Goal: Task Accomplishment & Management: Manage account settings

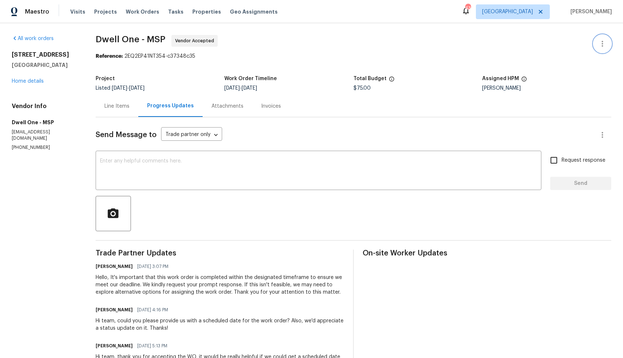
click at [601, 43] on icon "button" at bounding box center [601, 44] width 1 height 6
click at [553, 44] on li "Edit" at bounding box center [577, 44] width 79 height 12
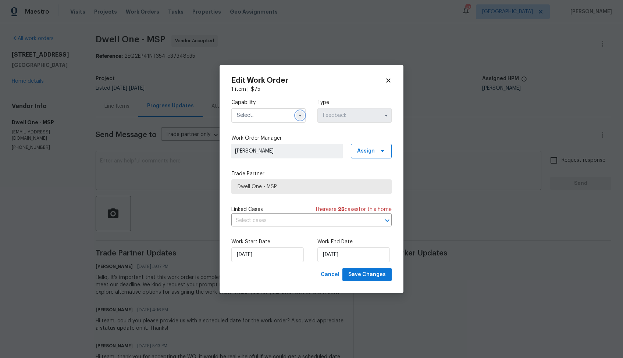
click at [300, 115] on icon "button" at bounding box center [299, 116] width 3 height 2
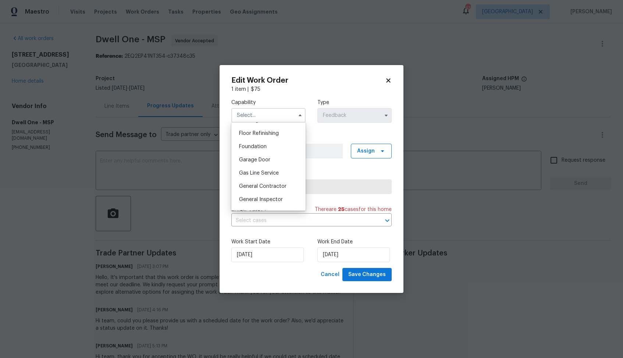
scroll to position [340, 0]
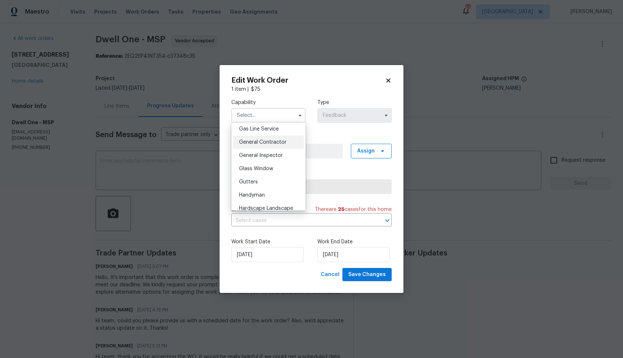
click at [263, 144] on span "General Contractor" at bounding box center [262, 142] width 47 height 5
type input "General Contractor"
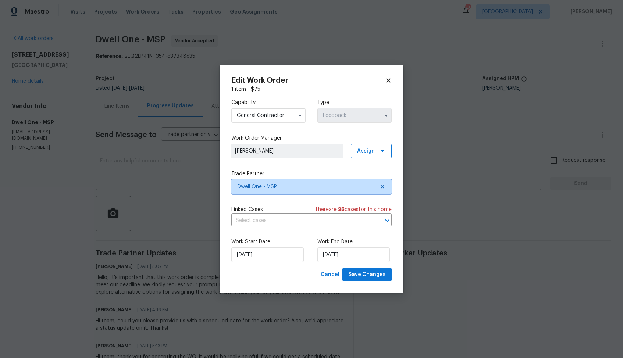
click at [276, 188] on span "Dwell One - MSP" at bounding box center [305, 186] width 137 height 7
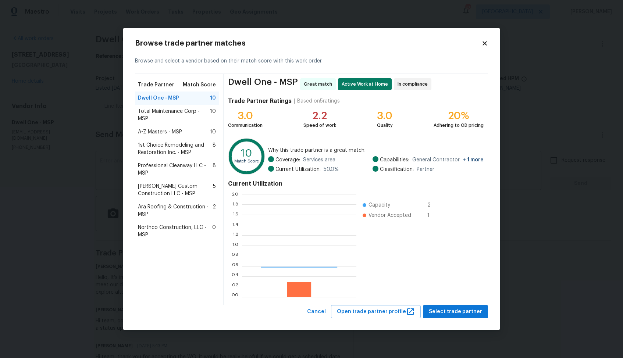
scroll to position [103, 114]
click at [159, 169] on span "Professional Cleanway LLC - MSP" at bounding box center [175, 169] width 75 height 15
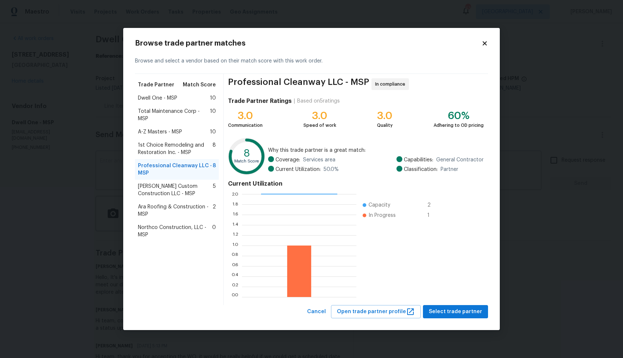
click at [554, 240] on body "Maestro Visits Projects Work Orders Tasks Properties Geo Assignments 43 Dallas …" at bounding box center [311, 179] width 623 height 358
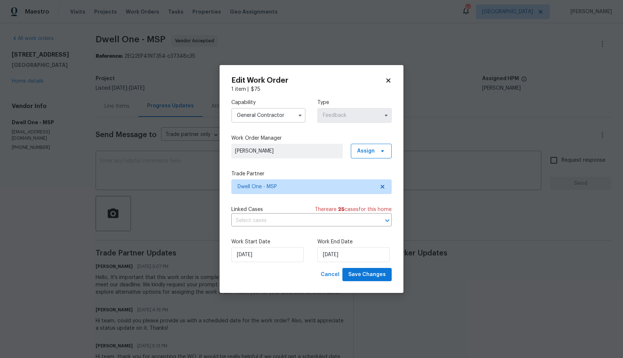
click at [135, 178] on body "Maestro Visits Projects Work Orders Tasks Properties Geo Assignments 43 Dallas …" at bounding box center [311, 179] width 623 height 358
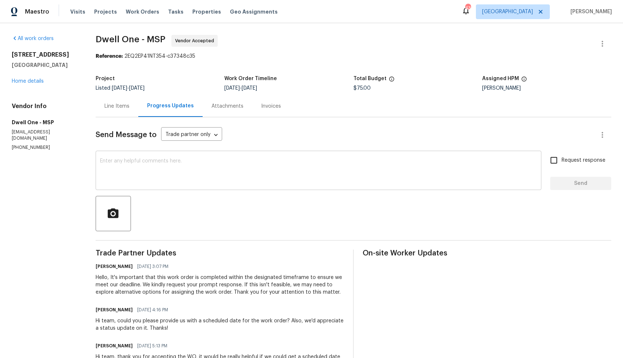
click at [207, 173] on textarea at bounding box center [318, 171] width 437 height 26
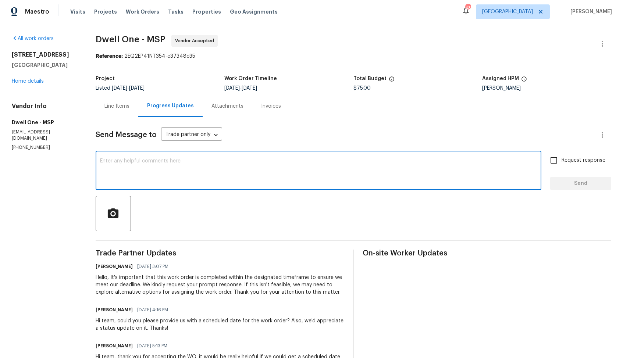
click at [269, 171] on textarea at bounding box center [318, 171] width 437 height 26
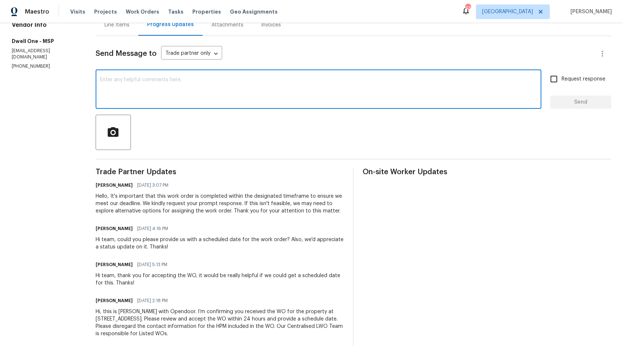
scroll to position [0, 0]
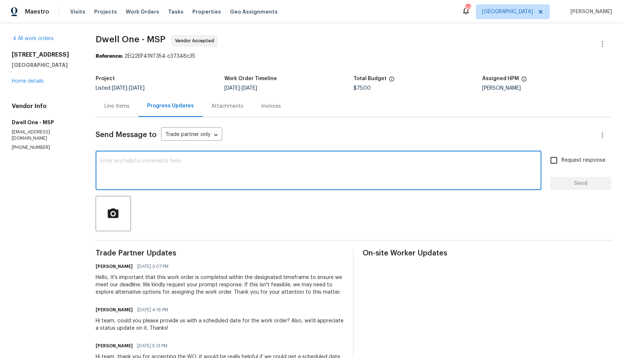
click at [287, 174] on textarea at bounding box center [318, 171] width 437 height 26
paste textarea "Hi team, Since there has been no response from your side, I have no option but …"
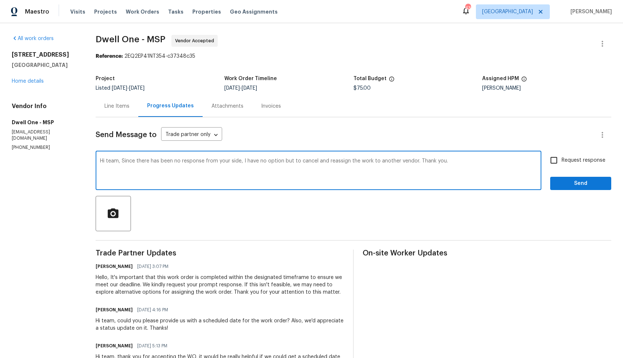
type textarea "Hi team, Since there has been no response from your side, I have no option but …"
click at [577, 181] on span "Send" at bounding box center [580, 183] width 49 height 9
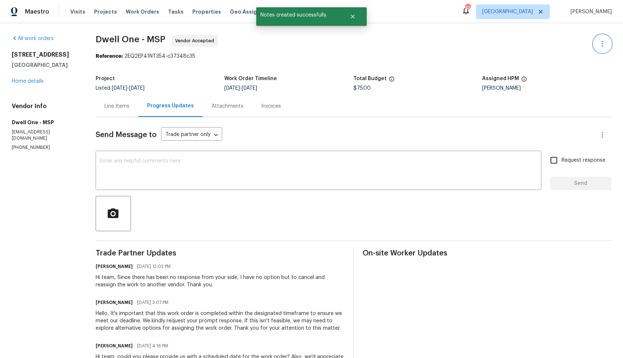
click at [602, 44] on icon "button" at bounding box center [601, 44] width 1 height 6
click at [569, 40] on li "Edit" at bounding box center [577, 44] width 79 height 12
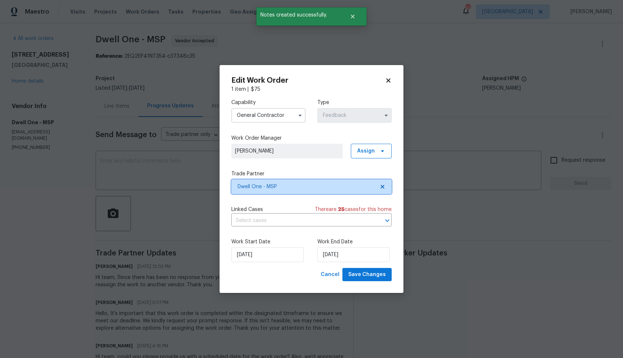
click at [272, 182] on span "Dwell One - MSP" at bounding box center [311, 186] width 160 height 15
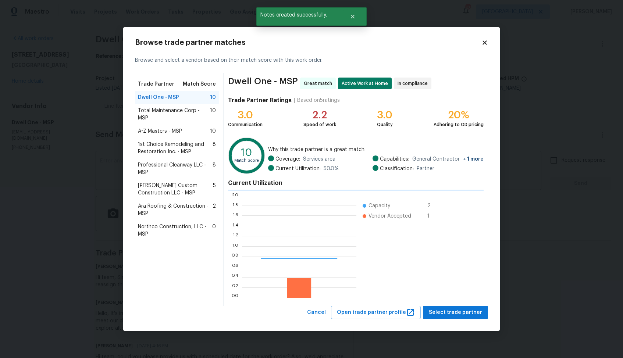
scroll to position [103, 114]
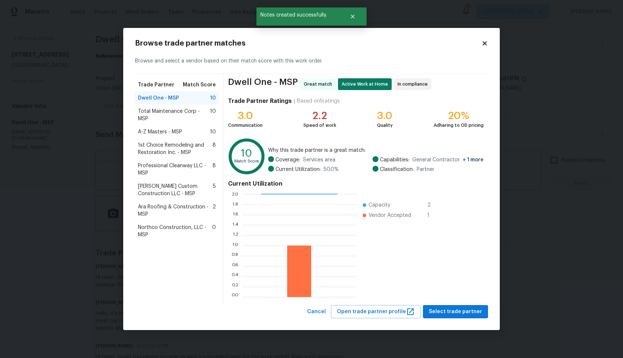
click at [159, 170] on span "Professional Cleanway LLC - MSP" at bounding box center [175, 169] width 75 height 15
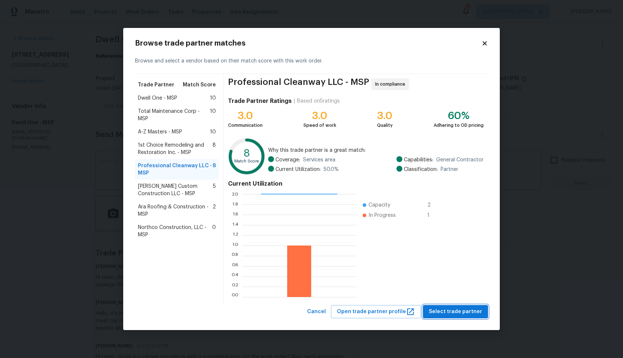
click at [459, 308] on span "Select trade partner" at bounding box center [454, 311] width 53 height 9
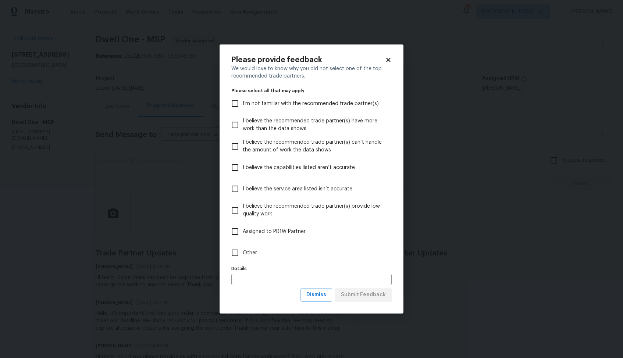
click at [254, 255] on span "Other" at bounding box center [250, 253] width 14 height 8
click at [243, 255] on input "Other" at bounding box center [234, 252] width 15 height 15
checkbox input "true"
click at [370, 297] on span "Submit Feedback" at bounding box center [363, 294] width 45 height 9
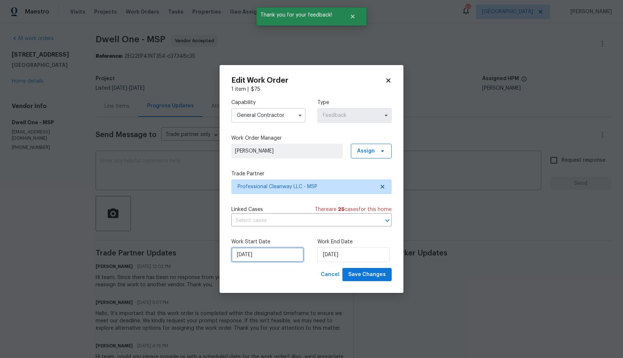
click at [273, 257] on input "26/08/2025" at bounding box center [267, 254] width 72 height 15
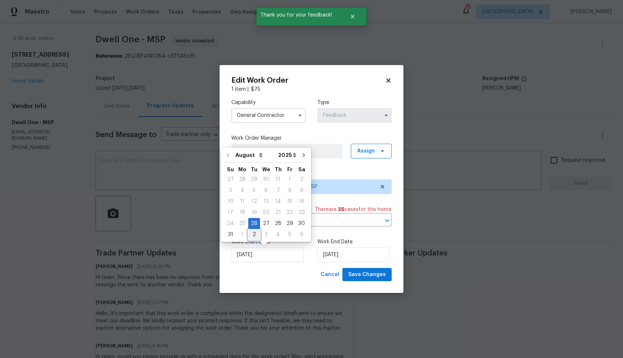
click at [253, 232] on div "2" at bounding box center [254, 234] width 12 height 10
type input "02/09/2025"
select select "8"
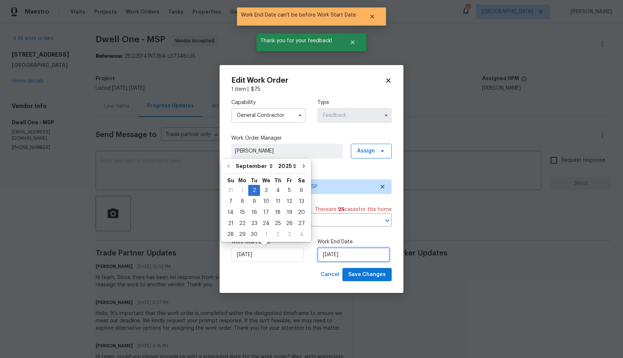
click at [352, 254] on input "02/09/2025" at bounding box center [353, 254] width 72 height 15
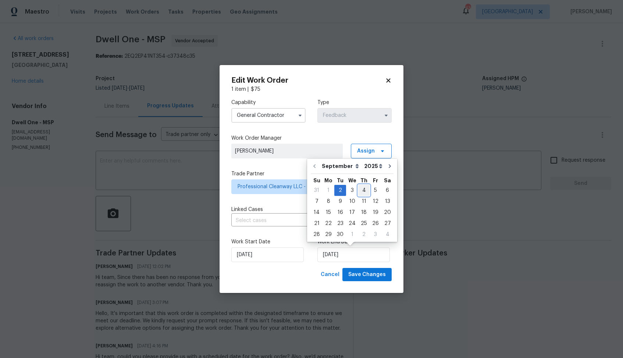
click at [364, 190] on div "4" at bounding box center [363, 190] width 11 height 10
type input "04/09/2025"
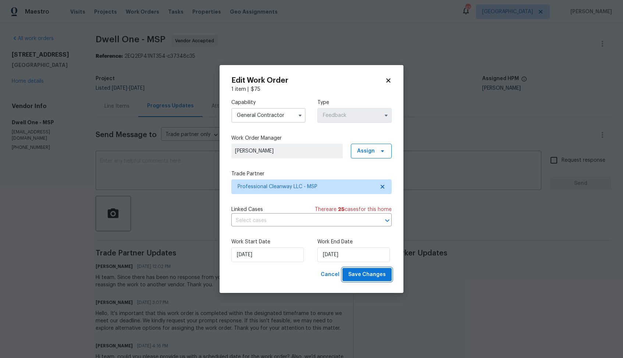
click at [366, 277] on span "Save Changes" at bounding box center [366, 274] width 37 height 9
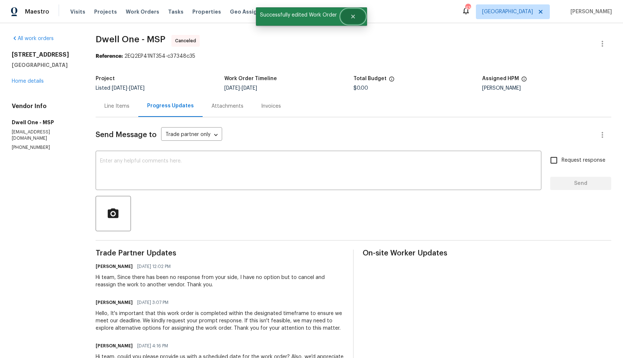
click at [358, 20] on button "Close" at bounding box center [353, 16] width 24 height 15
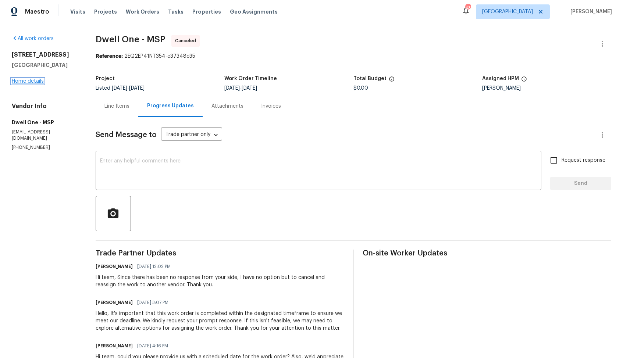
click at [28, 80] on link "Home details" at bounding box center [28, 81] width 32 height 5
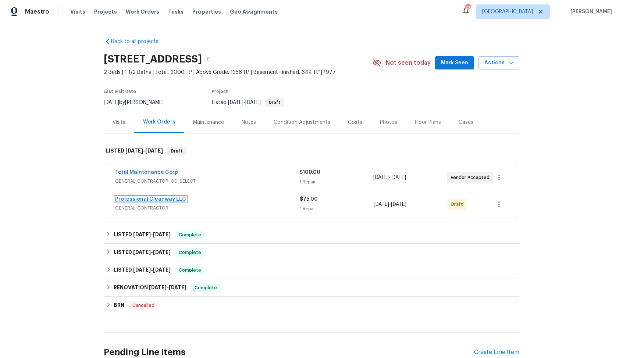
click at [134, 198] on link "Professional Cleanway LLC" at bounding box center [150, 199] width 71 height 5
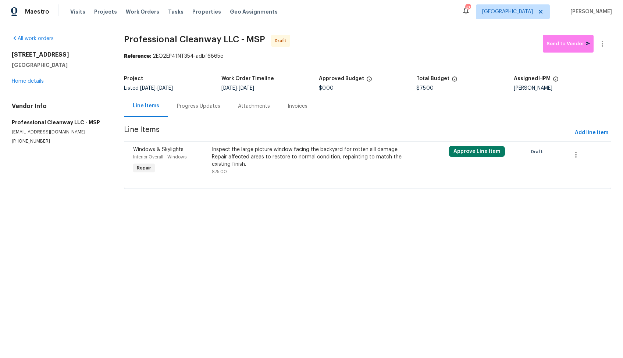
click at [247, 165] on div "Inspect the large picture window facing the backyard for rotten sill damage. Re…" at bounding box center [308, 157] width 193 height 22
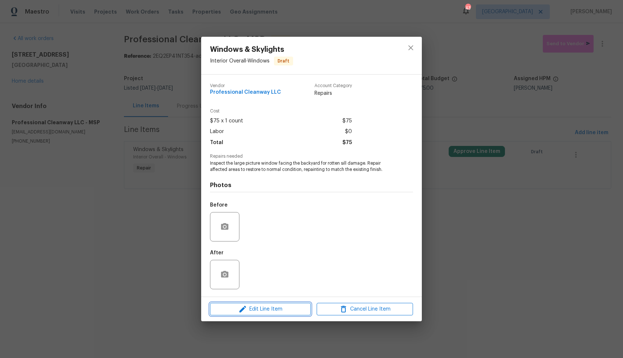
click at [271, 308] on span "Edit Line Item" at bounding box center [260, 309] width 96 height 9
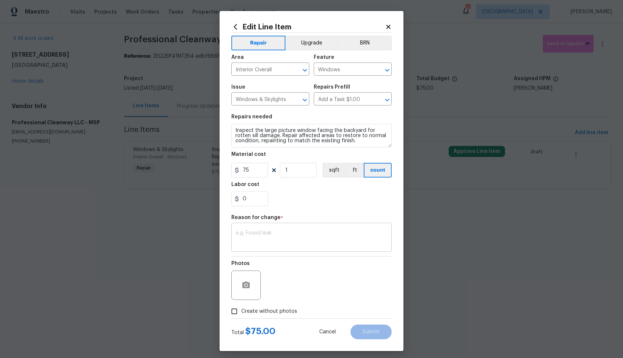
click at [274, 234] on textarea at bounding box center [311, 237] width 151 height 15
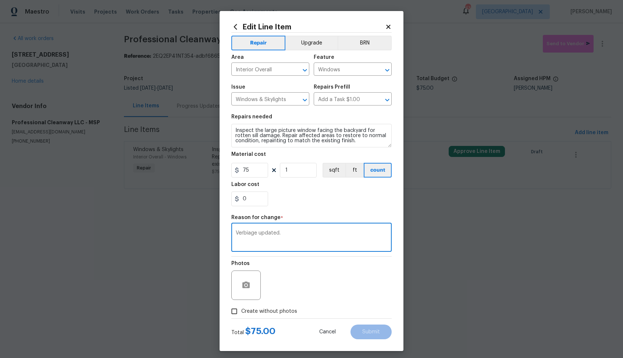
type textarea "Verbiage updated."
click at [253, 308] on span "Create without photos" at bounding box center [269, 312] width 56 height 8
click at [241, 308] on input "Create without photos" at bounding box center [234, 311] width 14 height 14
checkbox input "true"
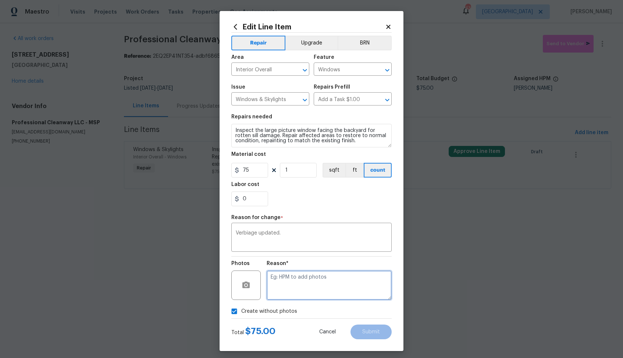
click at [324, 277] on textarea at bounding box center [328, 284] width 125 height 29
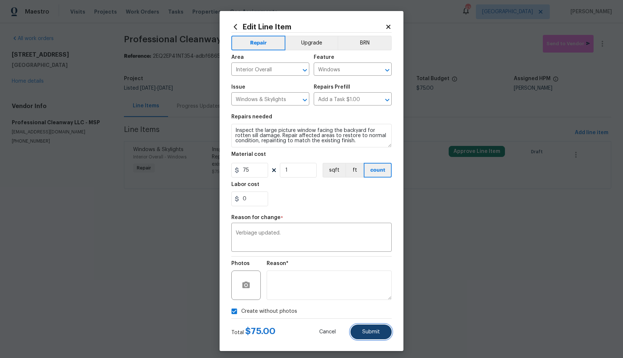
click at [367, 329] on span "Submit" at bounding box center [371, 332] width 18 height 6
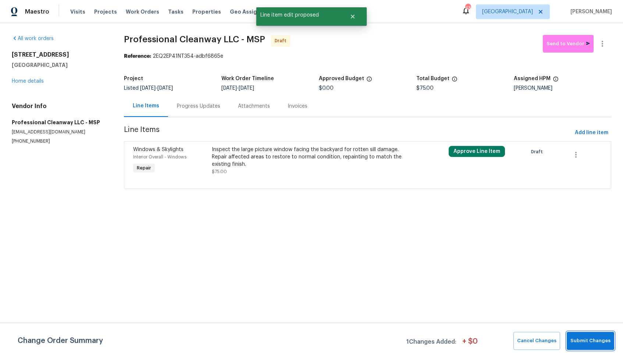
click at [582, 342] on span "Submit Changes" at bounding box center [590, 341] width 40 height 8
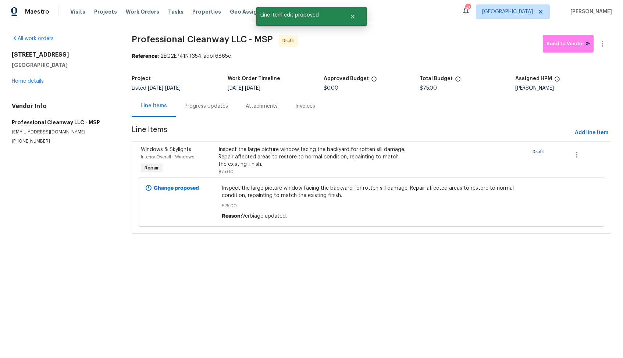
click at [205, 104] on div "Progress Updates" at bounding box center [205, 106] width 43 height 7
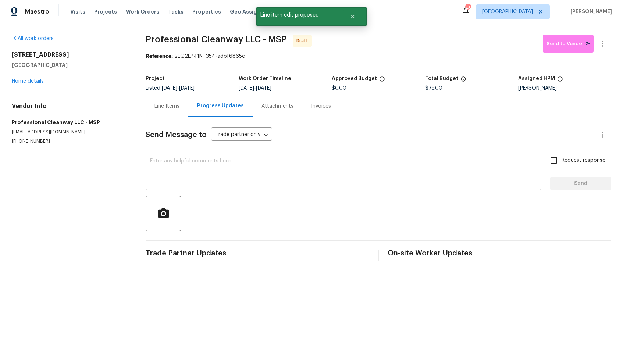
click at [253, 180] on textarea at bounding box center [343, 171] width 387 height 26
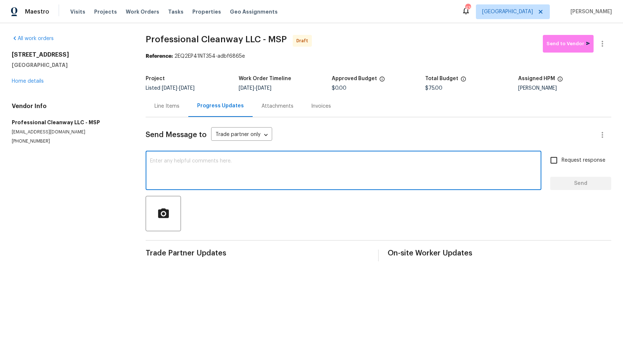
click at [312, 203] on div at bounding box center [378, 213] width 465 height 35
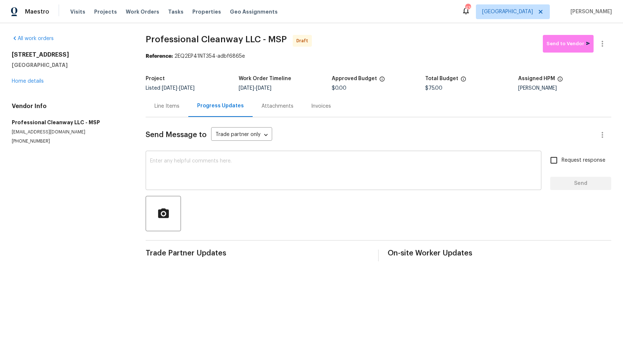
click at [351, 175] on textarea at bounding box center [343, 171] width 387 height 26
paste textarea "Hi, this is Arvind with Opendoor. I’m confirming you received the WO for the pr…"
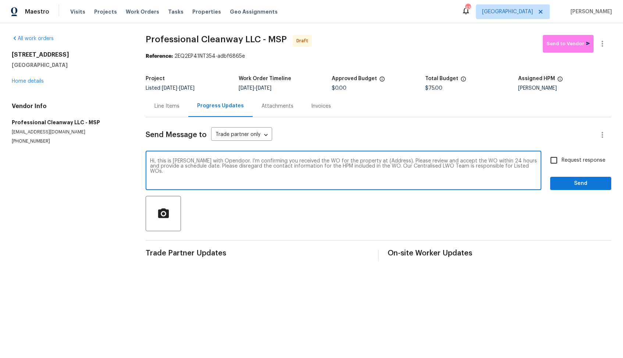
drag, startPoint x: 385, startPoint y: 161, endPoint x: 362, endPoint y: 159, distance: 23.2
click at [362, 159] on textarea "Hi, this is Arvind with Opendoor. I’m confirming you received the WO for the pr…" at bounding box center [343, 171] width 387 height 26
paste textarea "13505 63rd Ave N, Maple Grove, MN 55311"
type textarea "Hi, this is Arvind with Opendoor. I’m confirming you received the WO for the pr…"
click at [559, 159] on input "Request response" at bounding box center [553, 160] width 15 height 15
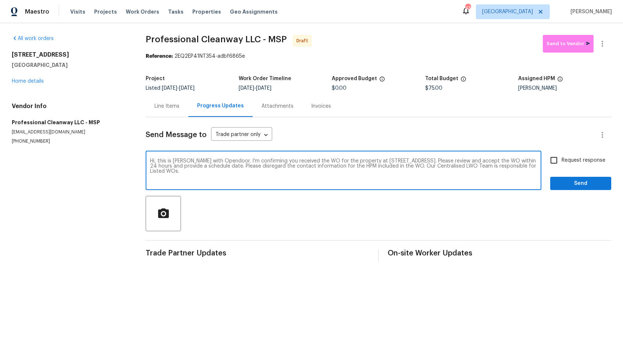
checkbox input "true"
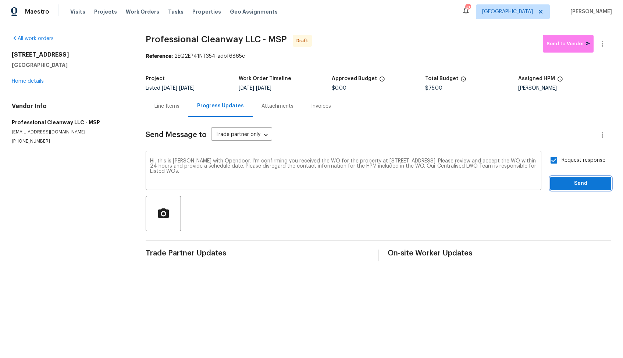
click at [576, 187] on span "Send" at bounding box center [580, 183] width 49 height 9
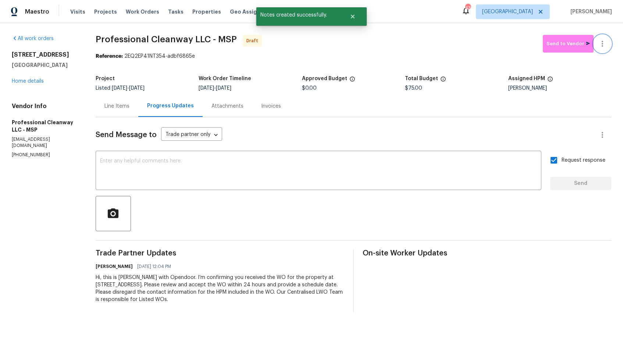
click at [604, 42] on icon "button" at bounding box center [602, 43] width 9 height 9
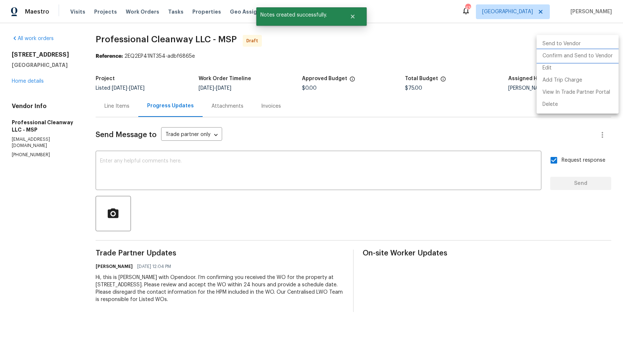
click at [586, 57] on li "Confirm and Send to Vendor" at bounding box center [577, 56] width 82 height 12
click at [402, 47] on div at bounding box center [311, 179] width 623 height 358
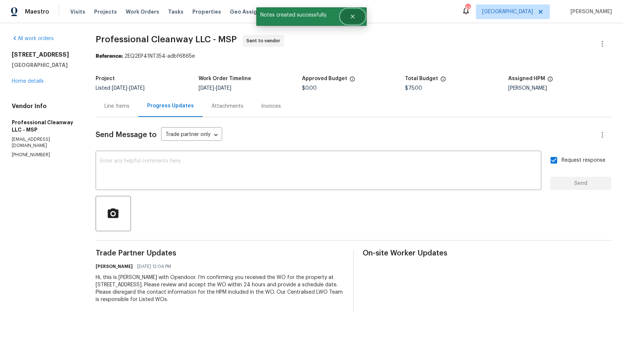
click at [351, 18] on icon "Close" at bounding box center [353, 17] width 4 height 4
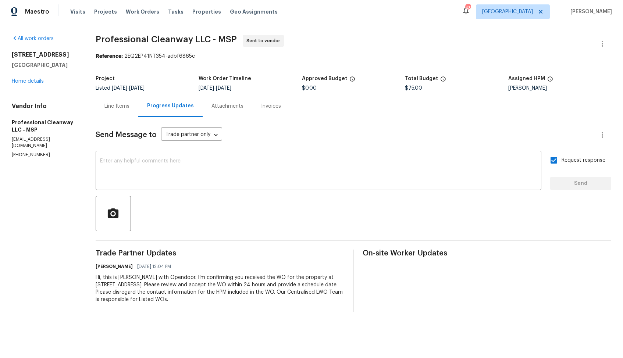
click at [102, 38] on span "Professional Cleanway LLC - MSP" at bounding box center [166, 39] width 141 height 9
copy span "Professional Cleanway LLC - MSP"
click at [68, 43] on div "All work orders 13505 63rd Ave N Maple Grove, MN 55311 Home details Vendor Info…" at bounding box center [45, 96] width 66 height 123
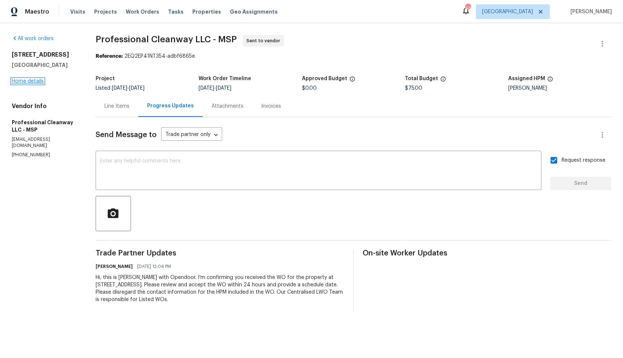
click at [25, 80] on link "Home details" at bounding box center [28, 81] width 32 height 5
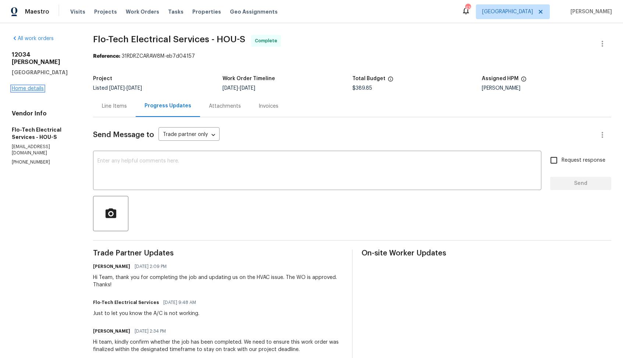
click at [33, 86] on link "Home details" at bounding box center [28, 88] width 32 height 5
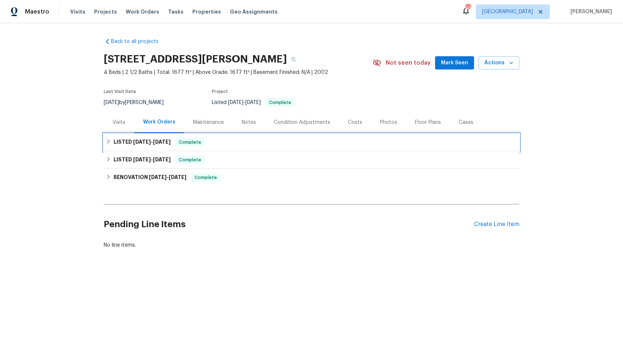
click at [142, 143] on span "8/14/25" at bounding box center [142, 141] width 18 height 5
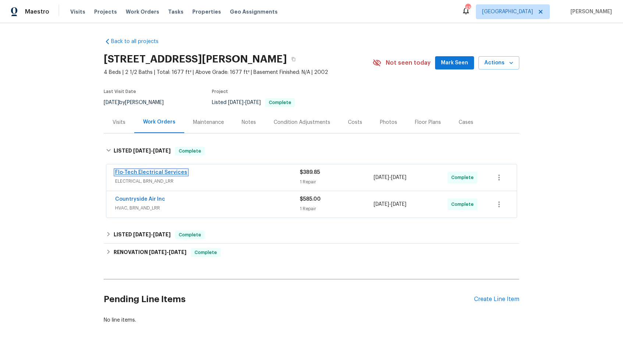
click at [145, 171] on link "Flo-Tech Electrical Services" at bounding box center [151, 172] width 72 height 5
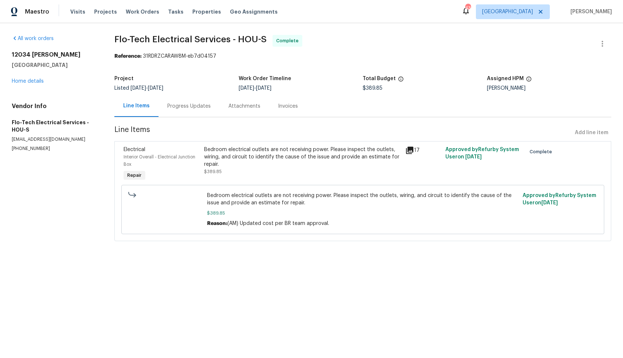
click at [189, 109] on div "Progress Updates" at bounding box center [188, 106] width 43 height 7
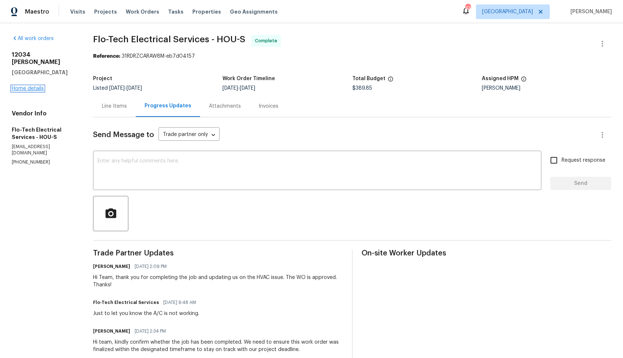
click at [26, 86] on link "Home details" at bounding box center [28, 88] width 32 height 5
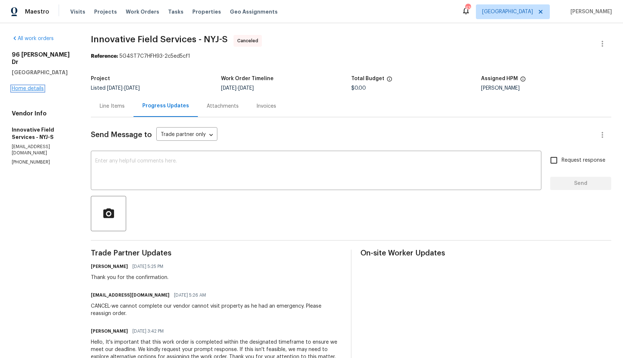
click at [31, 86] on link "Home details" at bounding box center [28, 88] width 32 height 5
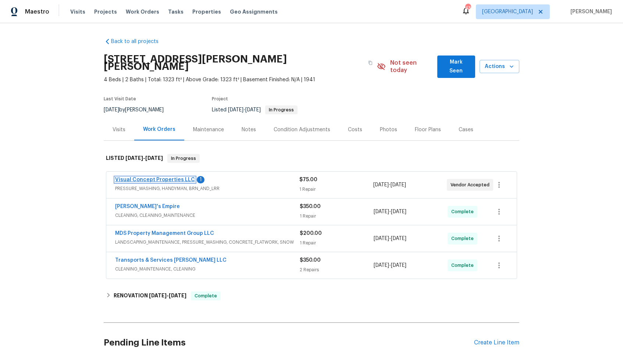
click at [141, 177] on link "Visual Concept Properties LLC" at bounding box center [155, 179] width 80 height 5
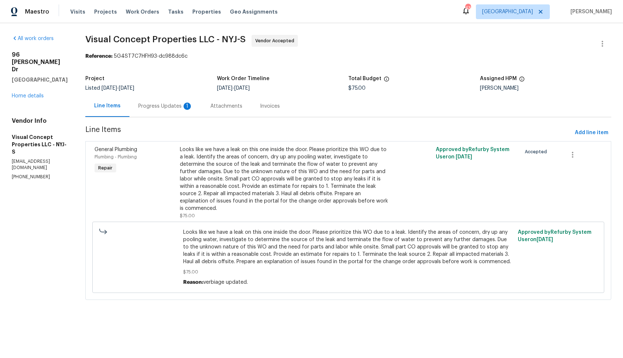
click at [163, 112] on div "Progress Updates 1" at bounding box center [165, 106] width 72 height 22
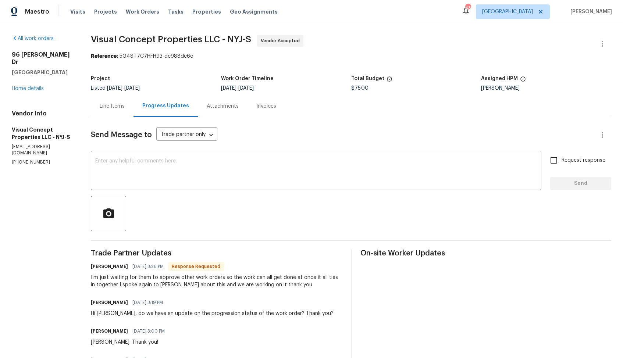
click at [306, 36] on span "Visual Concept Properties LLC - NYJ-S Vendor Accepted" at bounding box center [342, 44] width 502 height 18
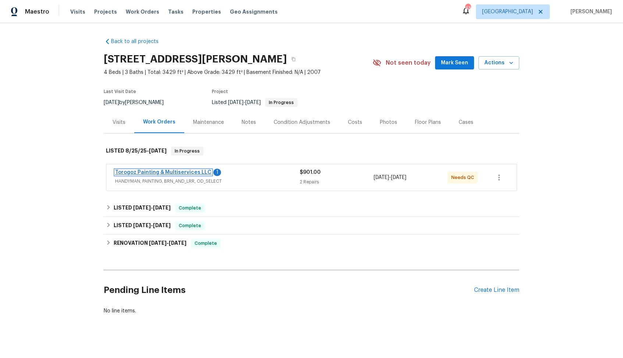
click at [143, 173] on link "Torogoz Painting & Multiservices LLC" at bounding box center [163, 172] width 96 height 5
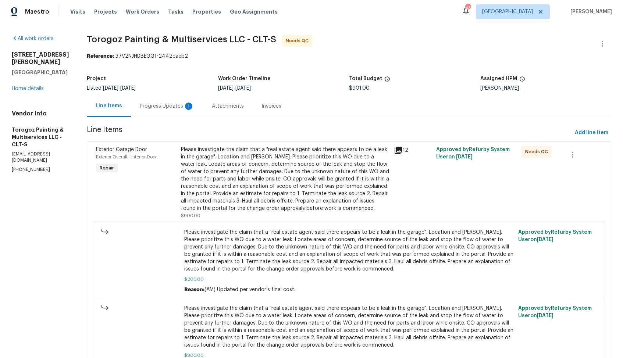
click at [175, 107] on div "Progress Updates 1" at bounding box center [167, 106] width 54 height 7
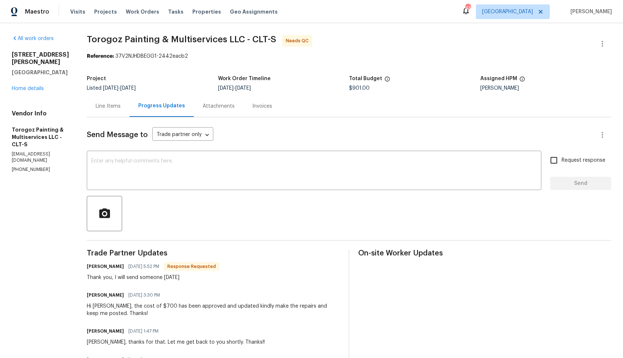
click at [126, 95] on div "Line Items" at bounding box center [108, 106] width 43 height 22
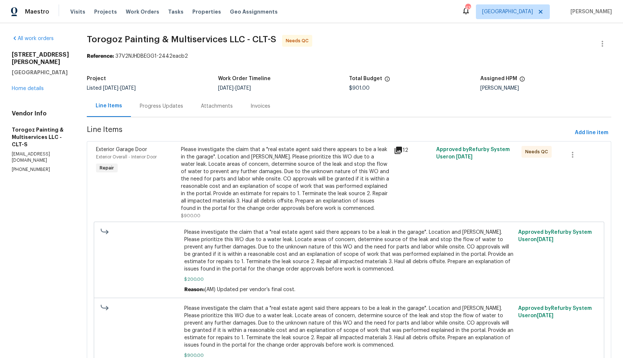
click at [126, 95] on div "Line Items" at bounding box center [109, 106] width 44 height 22
click at [176, 156] on div "Exterior Overall - Interior Door" at bounding box center [136, 156] width 80 height 7
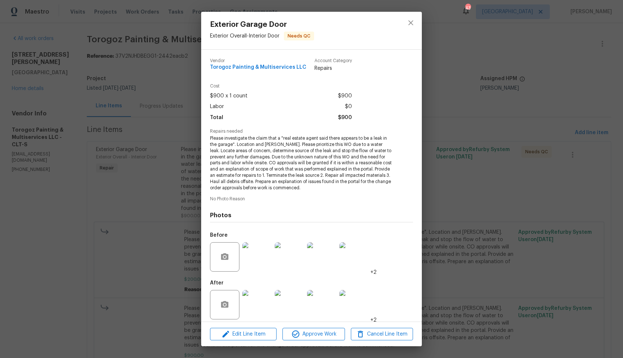
click at [258, 259] on img at bounding box center [256, 256] width 29 height 29
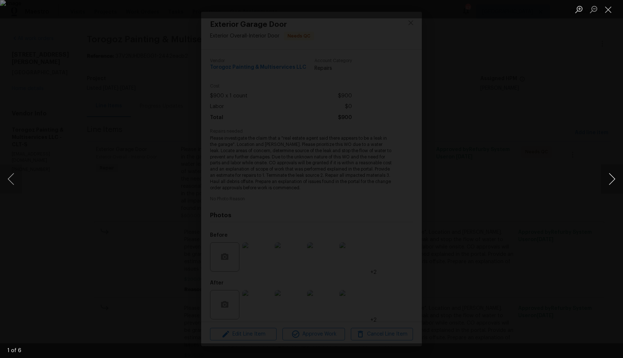
click at [616, 180] on button "Next image" at bounding box center [611, 178] width 22 height 29
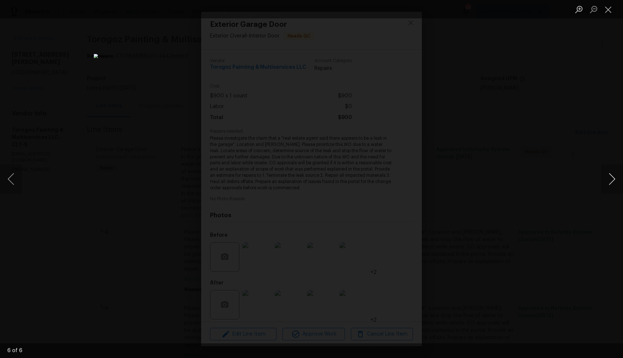
click at [616, 180] on button "Next image" at bounding box center [611, 178] width 22 height 29
click at [530, 168] on div "Lightbox" at bounding box center [311, 179] width 623 height 358
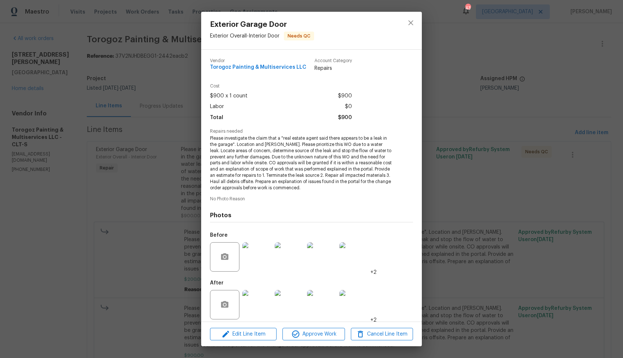
click at [260, 299] on img at bounding box center [256, 304] width 29 height 29
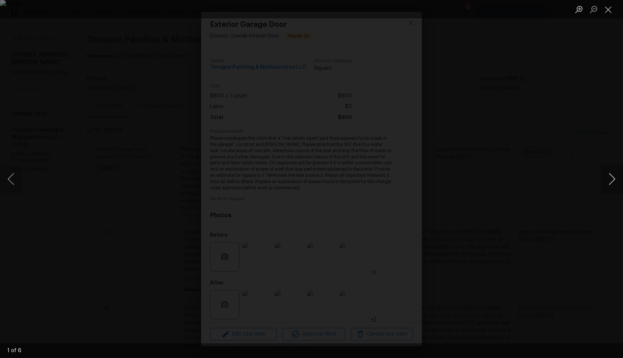
click at [613, 183] on button "Next image" at bounding box center [611, 178] width 22 height 29
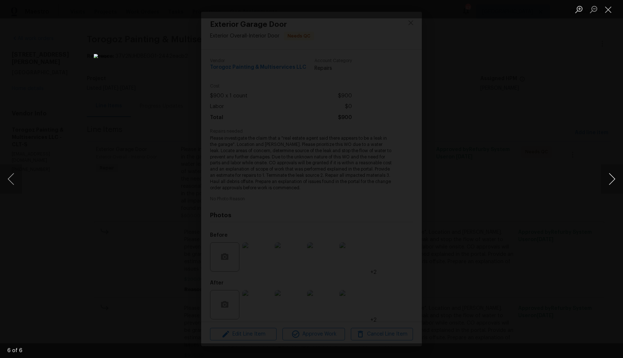
click at [613, 183] on button "Next image" at bounding box center [611, 178] width 22 height 29
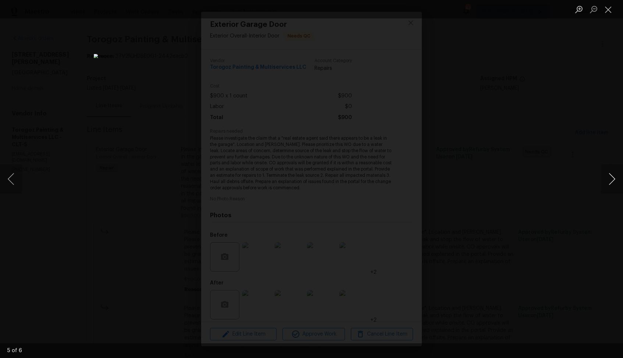
click at [613, 183] on button "Next image" at bounding box center [611, 178] width 22 height 29
click at [542, 197] on div "Lightbox" at bounding box center [311, 179] width 623 height 358
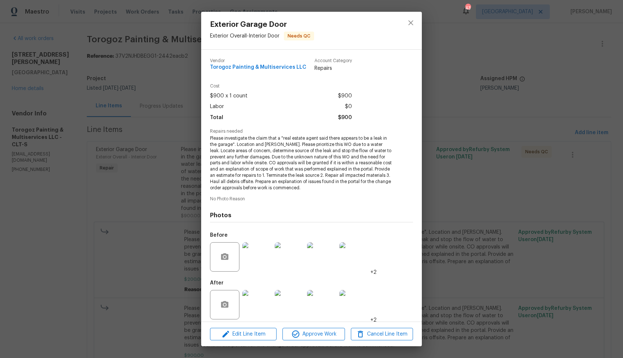
click at [471, 211] on div "Exterior Garage Door Exterior Overall - Interior Door Needs QC Vendor Torogoz P…" at bounding box center [311, 179] width 623 height 358
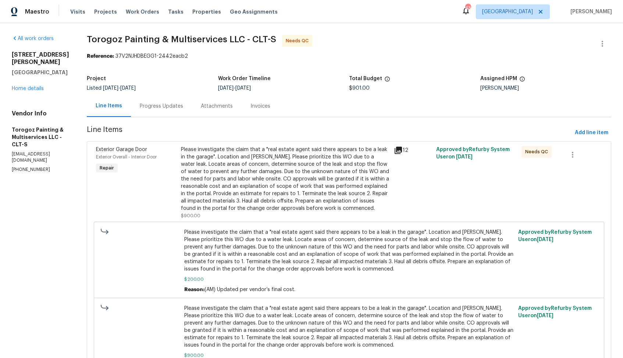
click at [176, 105] on div "Progress Updates" at bounding box center [161, 106] width 43 height 7
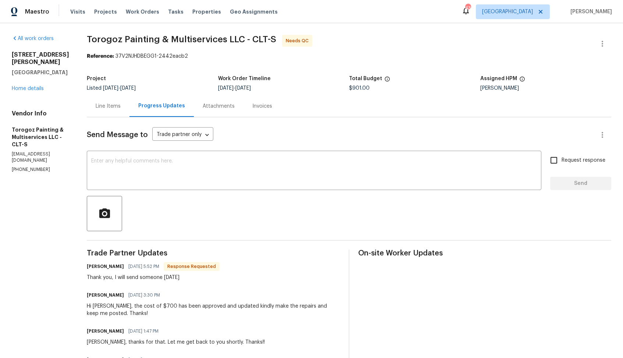
click at [120, 110] on div "Line Items" at bounding box center [108, 106] width 25 height 7
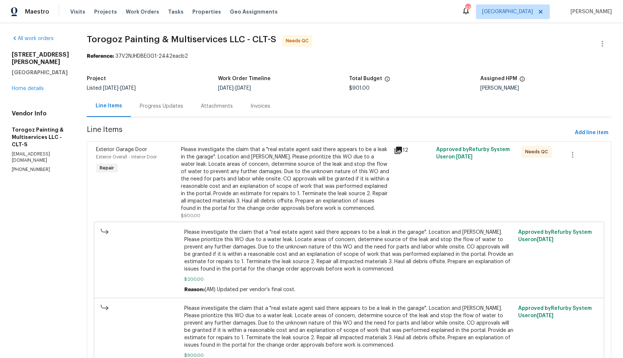
click at [238, 164] on div "Please investigate the claim that a "real estate agent said there appears to be…" at bounding box center [285, 179] width 208 height 66
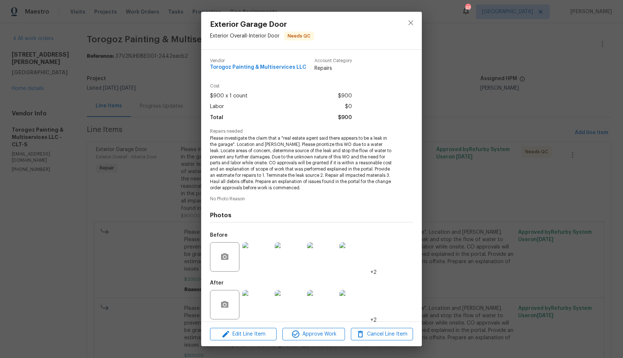
scroll to position [5, 0]
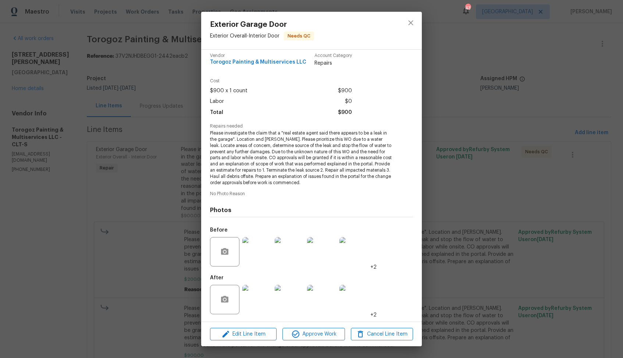
click at [120, 203] on div "Exterior Garage Door Exterior Overall - Interior Door Needs QC Vendor Torogoz P…" at bounding box center [311, 179] width 623 height 358
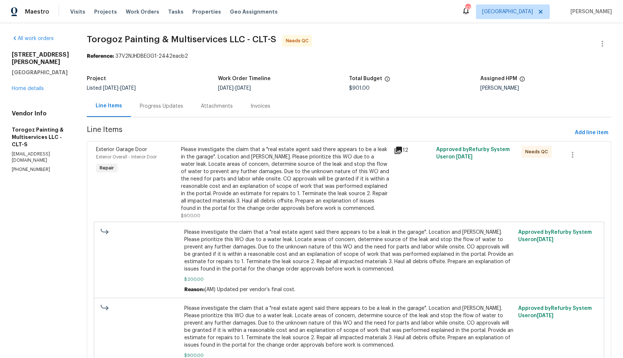
scroll to position [102, 0]
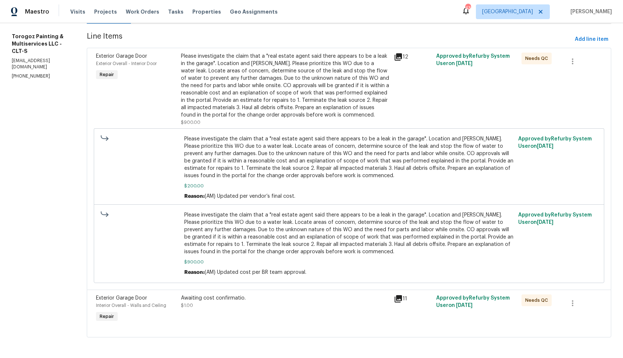
click at [249, 309] on div "Awaiting cost confirmatio. $1.00" at bounding box center [285, 309] width 212 height 34
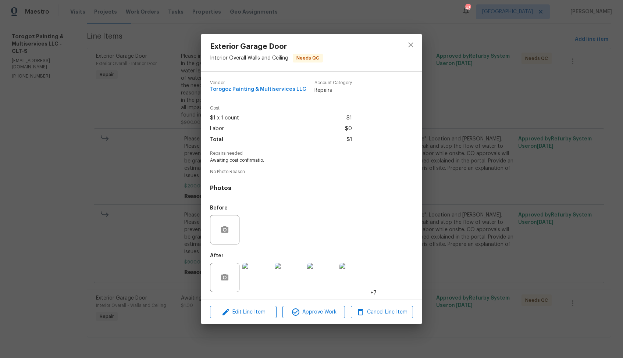
click at [255, 278] on img at bounding box center [256, 277] width 29 height 29
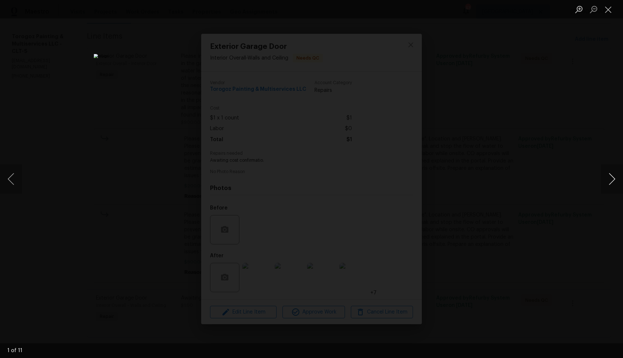
click at [610, 182] on button "Next image" at bounding box center [611, 178] width 22 height 29
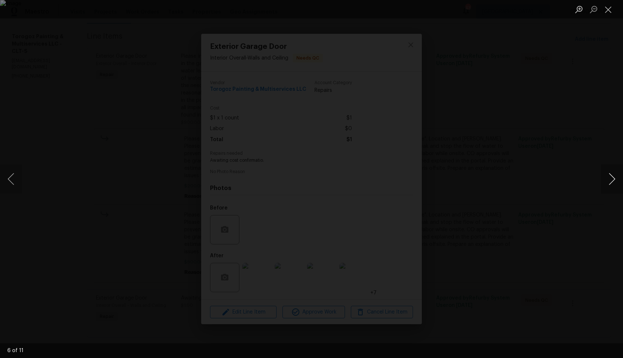
click at [610, 182] on button "Next image" at bounding box center [611, 178] width 22 height 29
click at [520, 185] on div "Lightbox" at bounding box center [311, 179] width 623 height 358
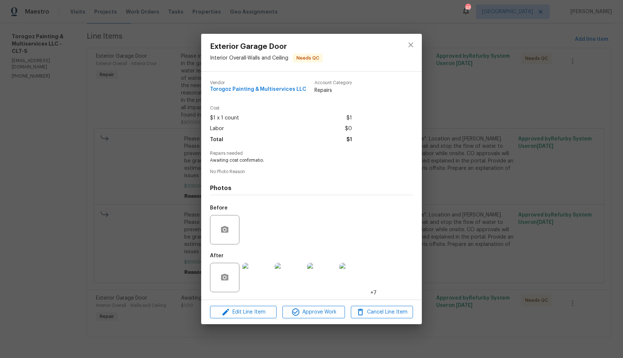
click at [259, 280] on img at bounding box center [256, 277] width 29 height 29
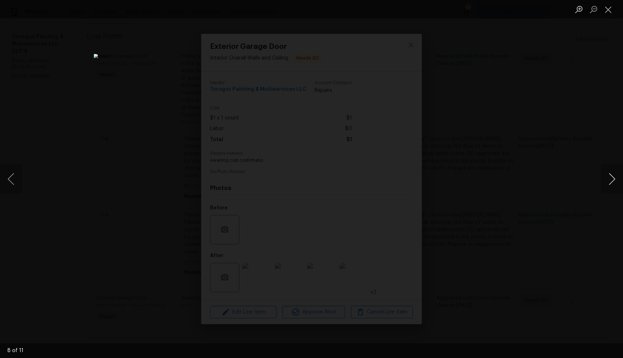
click at [612, 182] on button "Next image" at bounding box center [611, 178] width 22 height 29
click at [613, 181] on button "Next image" at bounding box center [611, 178] width 22 height 29
click at [615, 181] on button "Next image" at bounding box center [611, 178] width 22 height 29
click at [613, 176] on button "Next image" at bounding box center [611, 178] width 22 height 29
click at [612, 179] on button "Next image" at bounding box center [611, 178] width 22 height 29
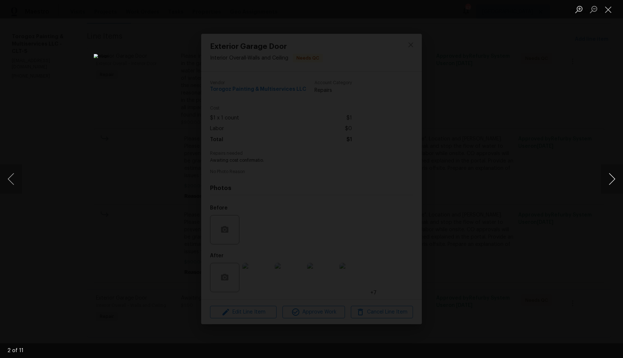
click at [604, 182] on button "Next image" at bounding box center [611, 178] width 22 height 29
click at [609, 180] on button "Next image" at bounding box center [611, 178] width 22 height 29
click at [609, 182] on button "Next image" at bounding box center [611, 178] width 22 height 29
click at [615, 178] on button "Next image" at bounding box center [611, 178] width 22 height 29
click at [605, 180] on button "Next image" at bounding box center [611, 178] width 22 height 29
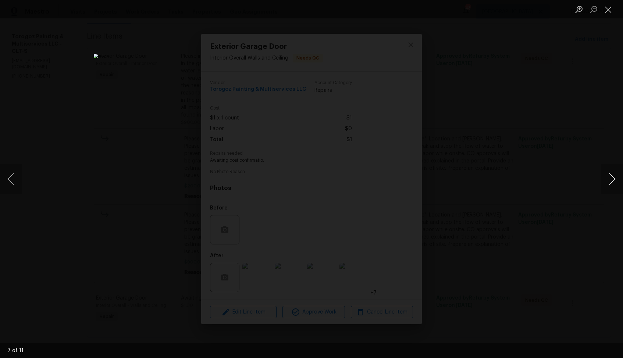
click at [615, 181] on button "Next image" at bounding box center [611, 178] width 22 height 29
click at [531, 174] on div "Lightbox" at bounding box center [311, 179] width 623 height 358
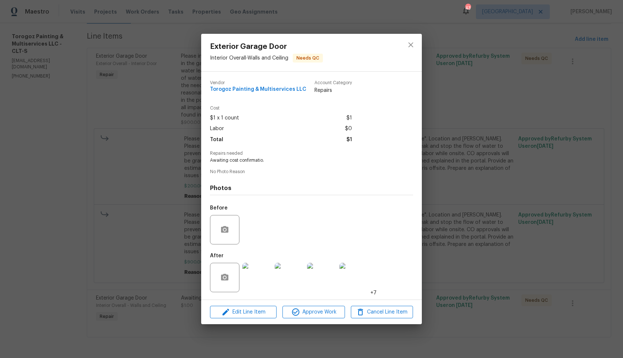
click at [456, 146] on div "Exterior Garage Door Interior Overall - Walls and Ceiling Needs QC Vendor Torog…" at bounding box center [311, 179] width 623 height 358
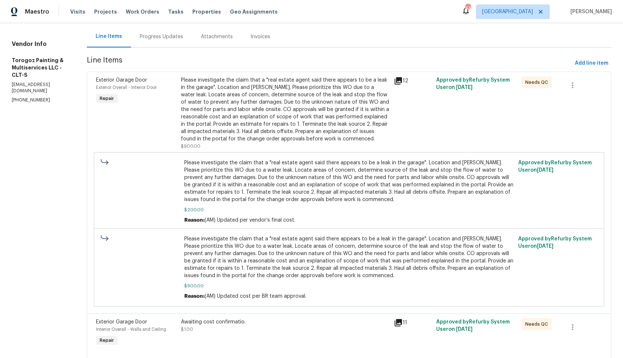
scroll to position [0, 0]
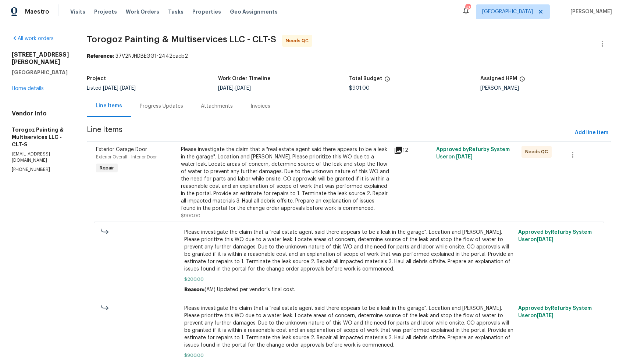
click at [265, 169] on div "Please investigate the claim that a "real estate agent said there appears to be…" at bounding box center [285, 179] width 208 height 66
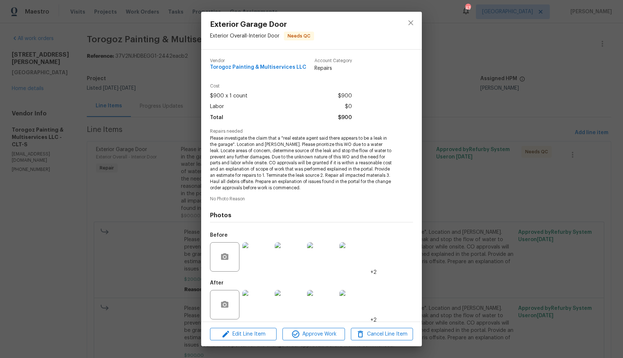
scroll to position [5, 0]
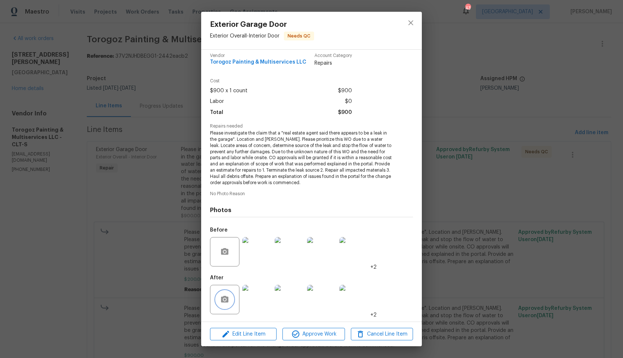
click at [224, 298] on icon "button" at bounding box center [224, 299] width 9 height 9
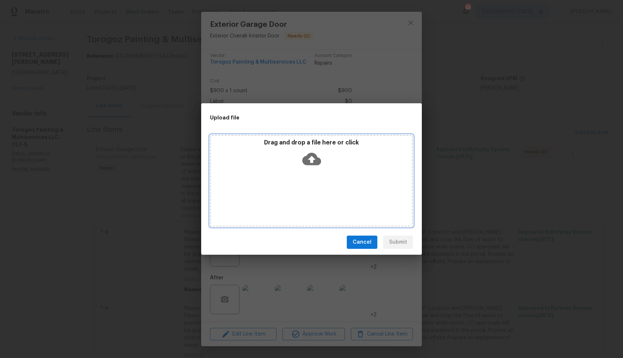
click at [315, 164] on icon at bounding box center [311, 159] width 19 height 12
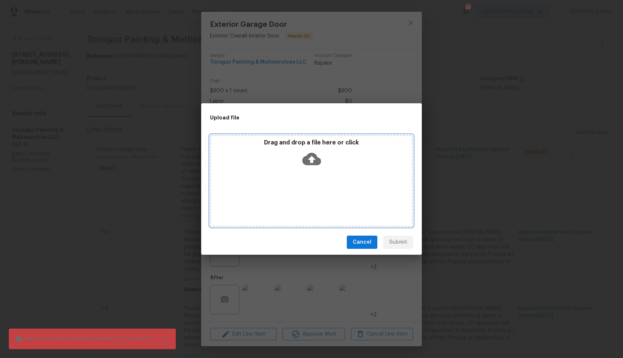
click at [300, 194] on div "Drag and drop a file here or click" at bounding box center [311, 181] width 203 height 92
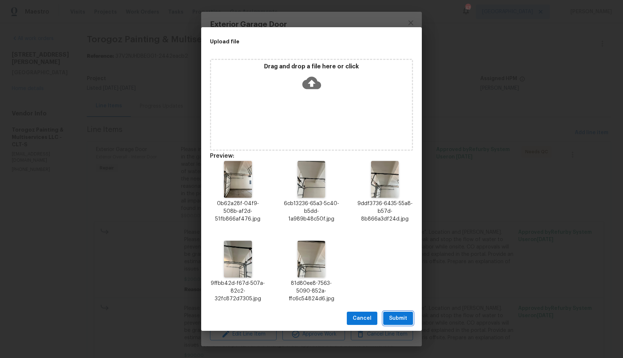
click at [394, 317] on span "Submit" at bounding box center [398, 318] width 18 height 9
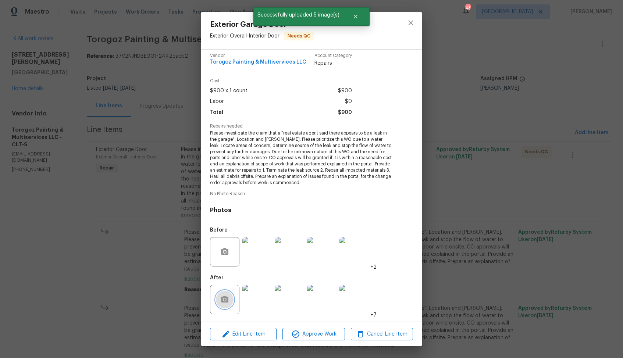
click at [223, 301] on icon "button" at bounding box center [224, 299] width 9 height 9
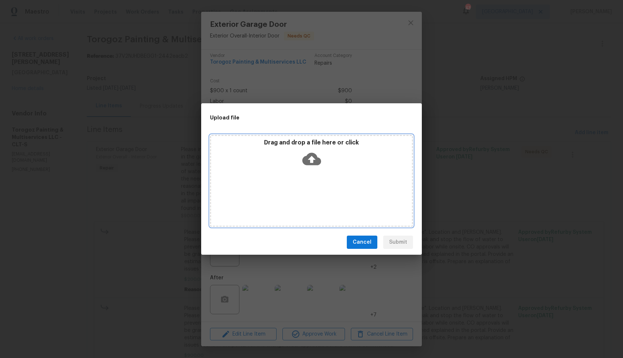
click at [315, 160] on icon at bounding box center [311, 159] width 19 height 12
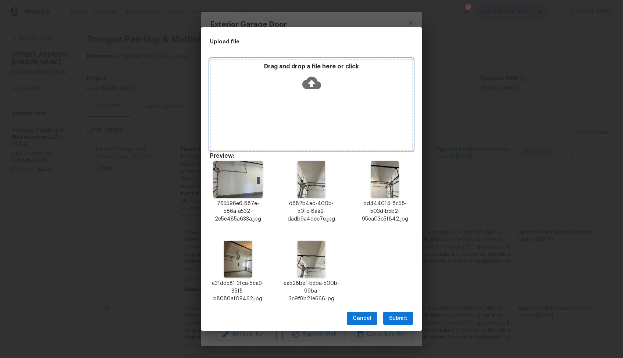
click at [314, 86] on icon at bounding box center [311, 83] width 19 height 12
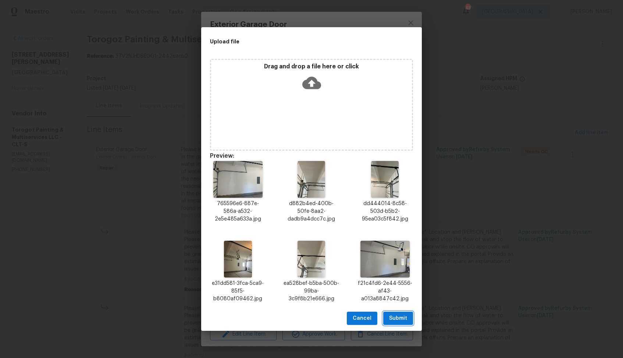
click at [395, 316] on span "Submit" at bounding box center [398, 318] width 18 height 9
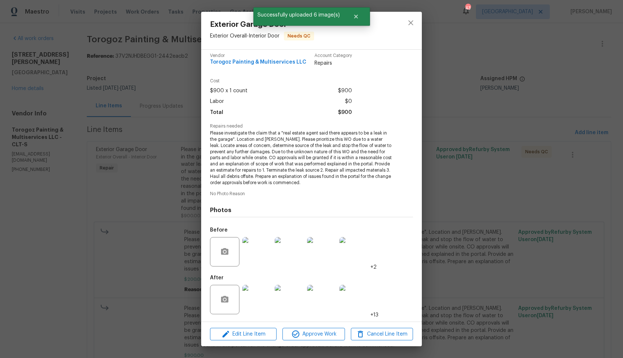
click at [168, 284] on div "Exterior Garage Door Exterior Overall - Interior Door Needs QC Vendor Torogoz P…" at bounding box center [311, 179] width 623 height 358
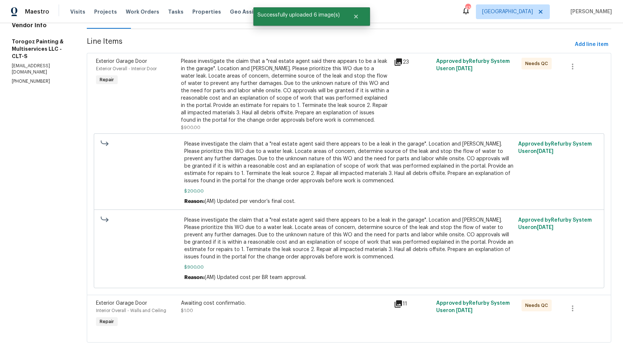
scroll to position [102, 0]
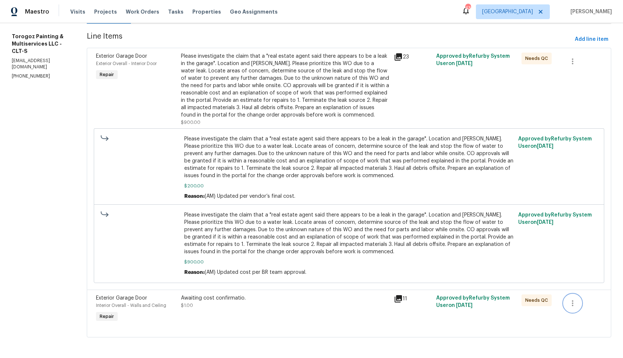
click at [573, 301] on icon "button" at bounding box center [571, 303] width 1 height 6
click at [580, 303] on li "Cancel" at bounding box center [579, 303] width 28 height 12
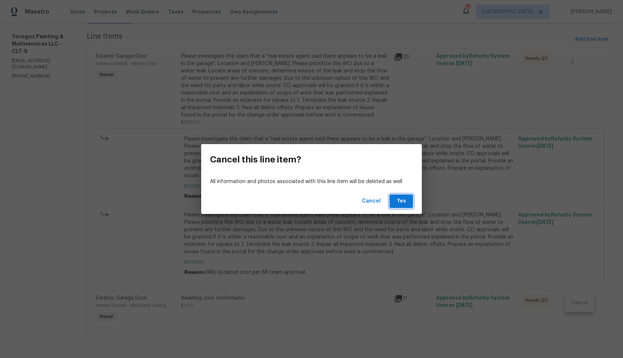
click at [404, 206] on button "Yes" at bounding box center [401, 201] width 24 height 14
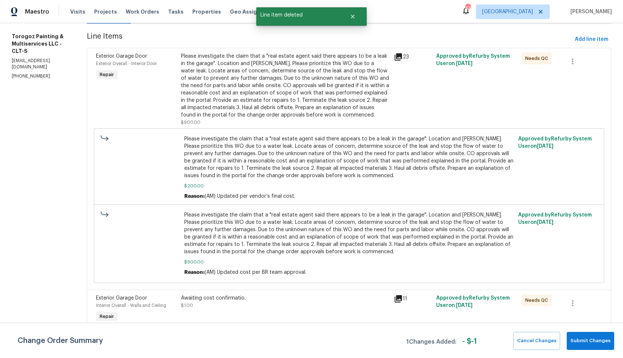
scroll to position [0, 0]
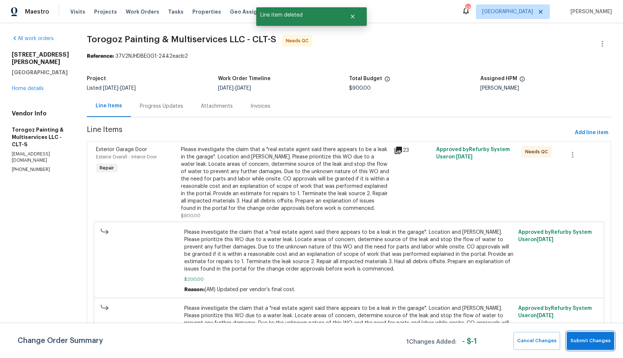
click at [593, 347] on button "Submit Changes" at bounding box center [589, 341] width 47 height 18
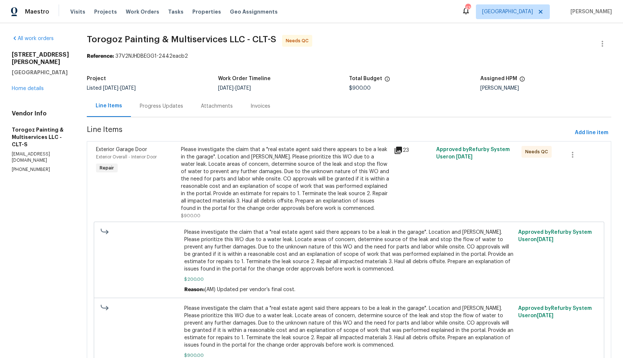
click at [177, 105] on div "Progress Updates" at bounding box center [161, 106] width 43 height 7
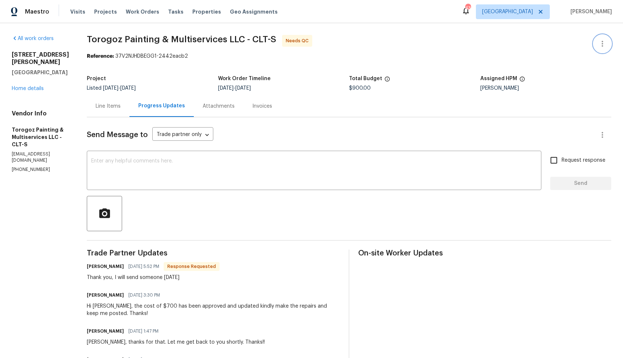
click at [593, 42] on button "button" at bounding box center [602, 44] width 18 height 18
click at [560, 42] on li "Edit" at bounding box center [577, 44] width 79 height 12
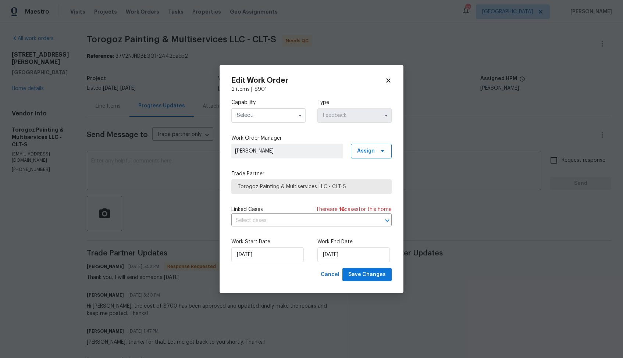
click at [283, 111] on input "text" at bounding box center [268, 115] width 74 height 15
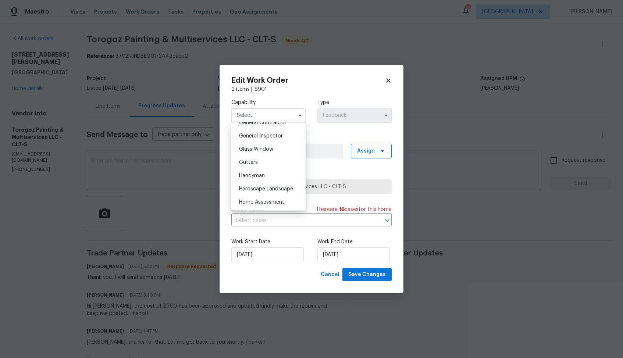
scroll to position [361, 0]
click at [256, 173] on span "Handyman" at bounding box center [252, 174] width 26 height 5
type input "Handyman"
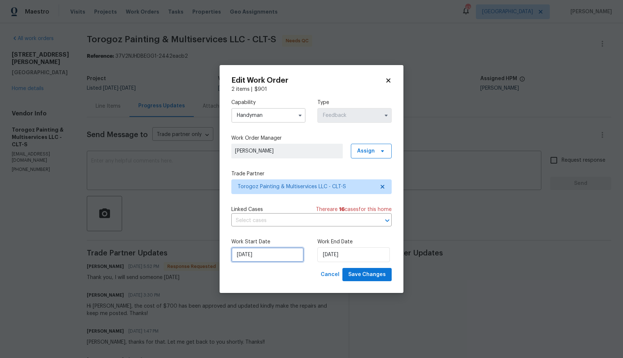
click at [265, 252] on input "25/08/2025" at bounding box center [267, 254] width 72 height 15
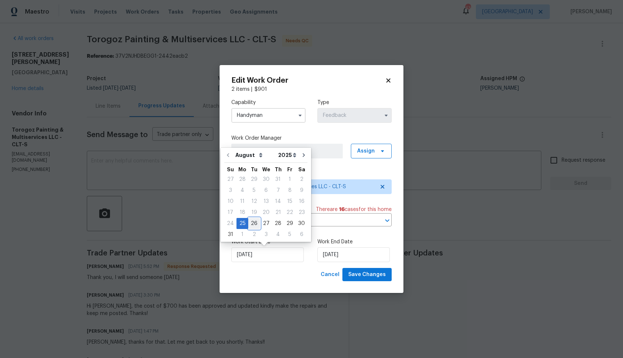
click at [255, 220] on div "26" at bounding box center [254, 223] width 12 height 10
type input "26/08/2025"
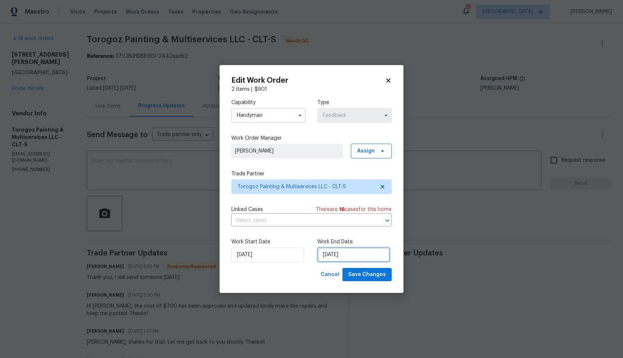
click at [372, 256] on input "27/08/2025" at bounding box center [353, 254] width 72 height 15
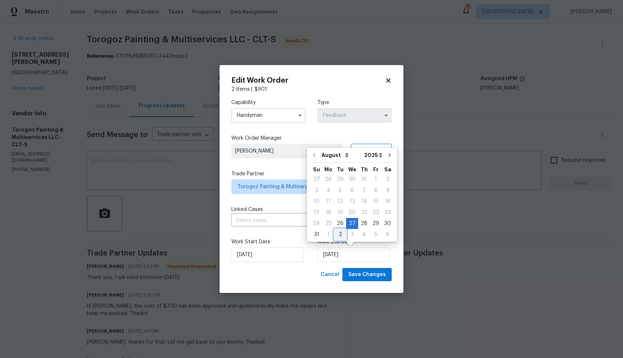
click at [336, 234] on div "2" at bounding box center [340, 234] width 12 height 10
type input "02/09/2025"
select select "8"
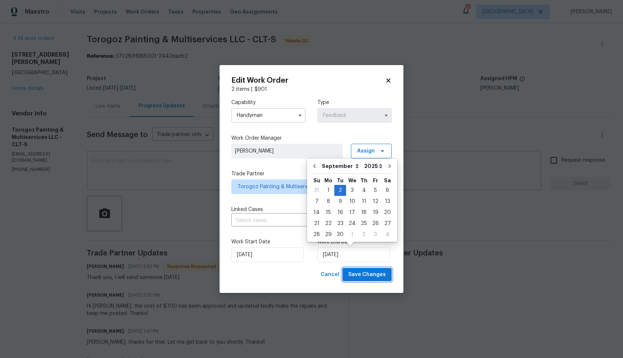
click at [358, 275] on span "Save Changes" at bounding box center [366, 274] width 37 height 9
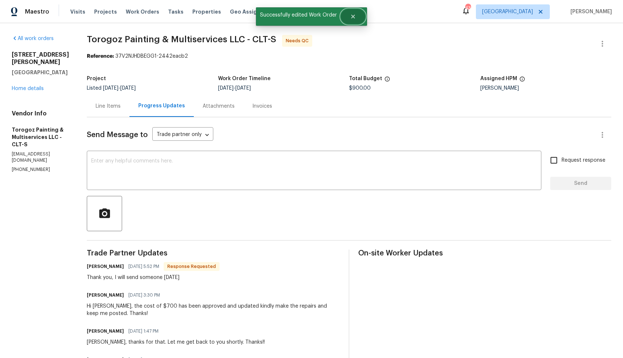
click at [354, 18] on icon "Close" at bounding box center [353, 17] width 6 height 6
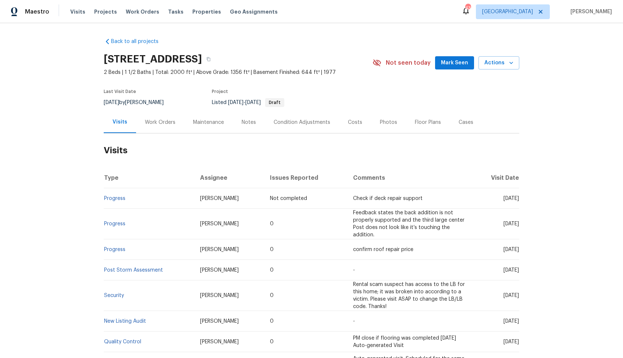
click at [154, 119] on div "Work Orders" at bounding box center [160, 122] width 31 height 7
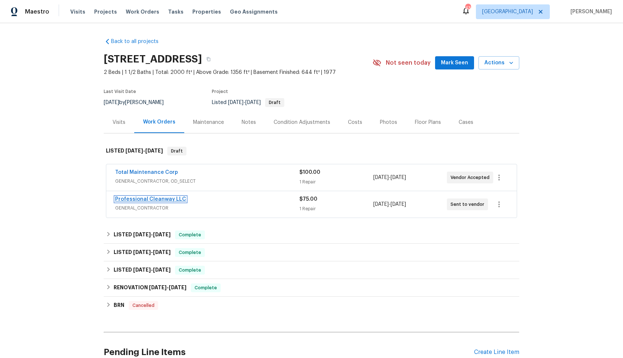
click at [144, 197] on link "Professional Cleanway LLC" at bounding box center [150, 199] width 71 height 5
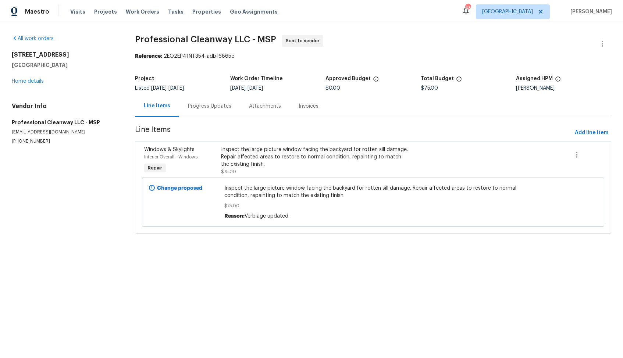
click at [208, 109] on div "Progress Updates" at bounding box center [209, 106] width 43 height 7
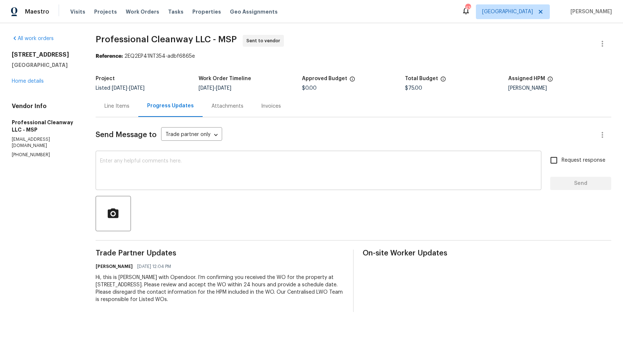
click at [211, 167] on textarea at bounding box center [318, 171] width 437 height 26
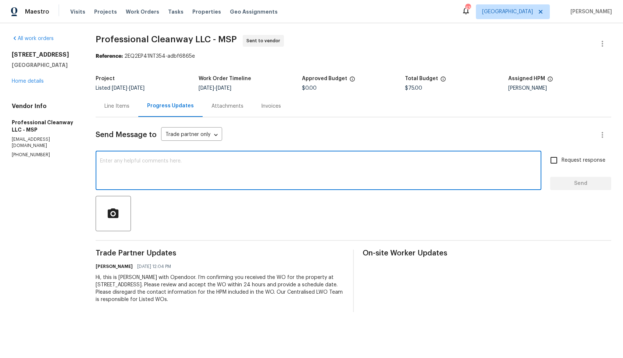
click at [105, 107] on div "Line Items" at bounding box center [116, 106] width 25 height 7
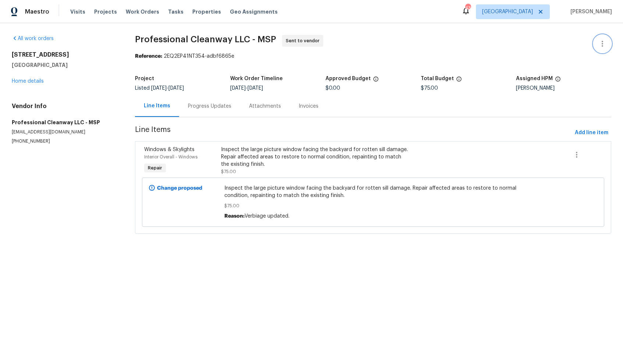
click at [600, 42] on icon "button" at bounding box center [602, 43] width 9 height 9
click at [566, 46] on li "Edit" at bounding box center [577, 44] width 79 height 12
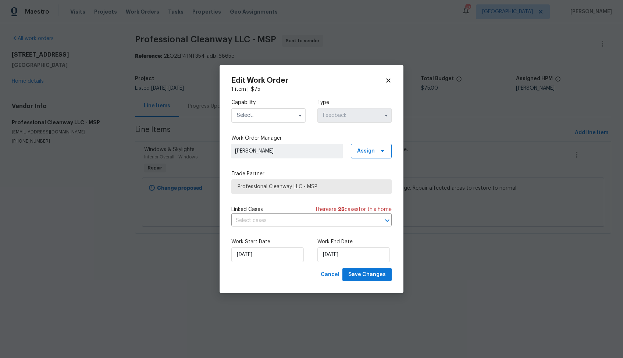
click at [123, 172] on body "Maestro Visits Projects Work Orders Tasks Properties Geo Assignments 43 Dallas …" at bounding box center [311, 127] width 623 height 254
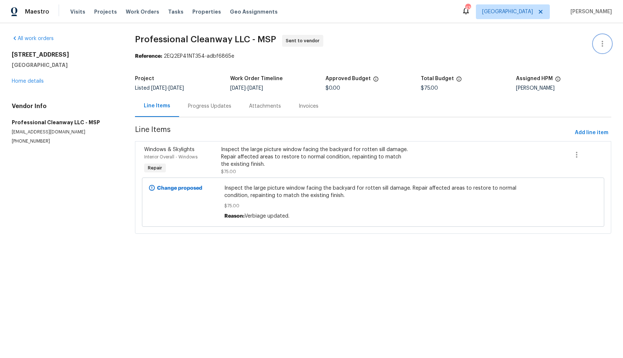
click at [598, 43] on icon "button" at bounding box center [602, 43] width 9 height 9
click at [564, 49] on li "Edit" at bounding box center [577, 44] width 79 height 12
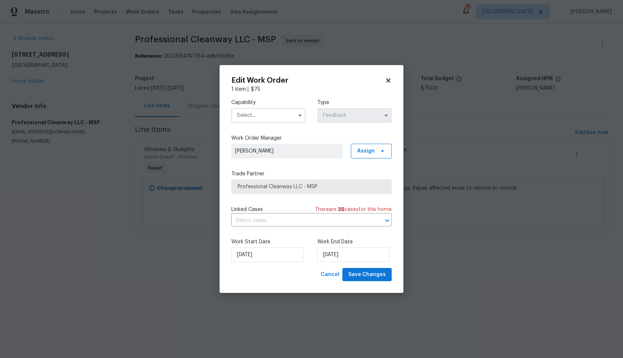
click at [284, 117] on input "text" at bounding box center [268, 115] width 74 height 15
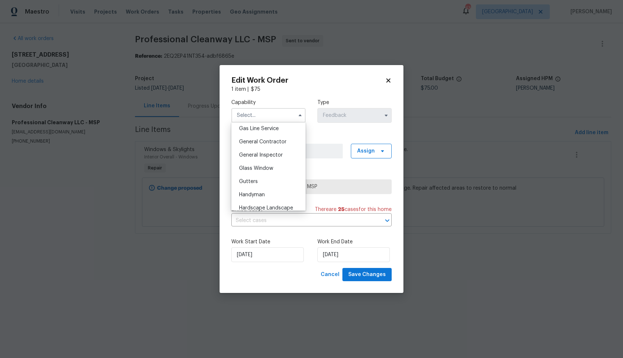
scroll to position [333, 0]
click at [271, 147] on span "General Contractor" at bounding box center [262, 148] width 47 height 5
type input "General Contractor"
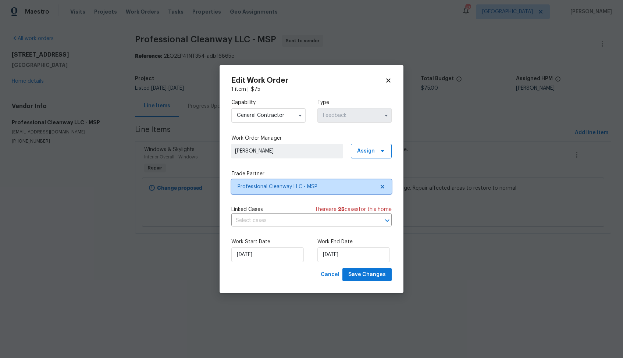
click at [283, 184] on span "Professional Cleanway LLC - MSP" at bounding box center [305, 186] width 137 height 7
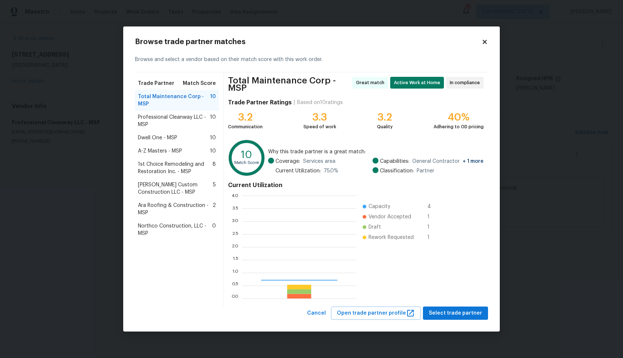
scroll to position [103, 114]
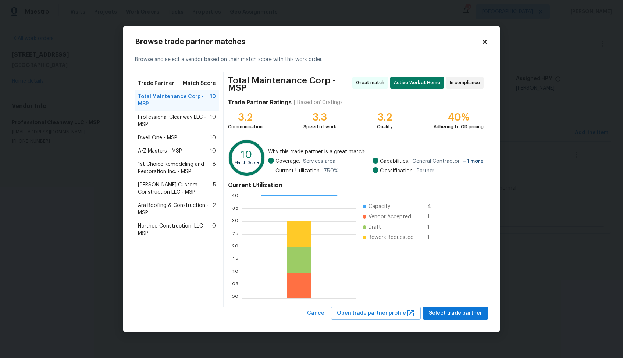
click at [161, 143] on div "Dwell One - MSP 10" at bounding box center [177, 137] width 84 height 13
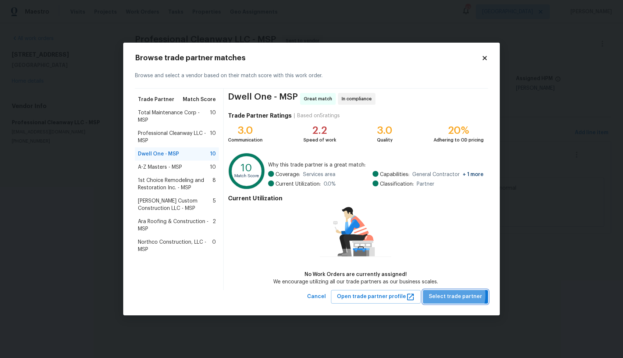
click at [453, 295] on span "Select trade partner" at bounding box center [454, 296] width 53 height 9
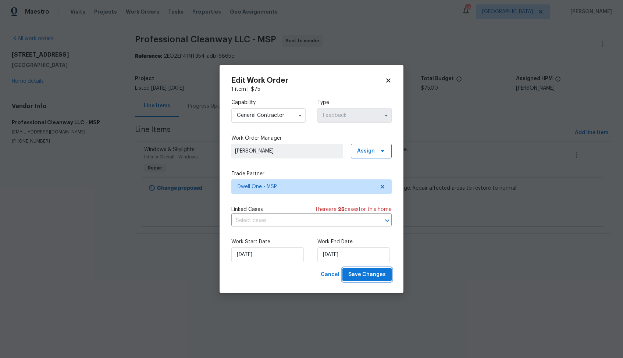
click at [362, 273] on span "Save Changes" at bounding box center [366, 274] width 37 height 9
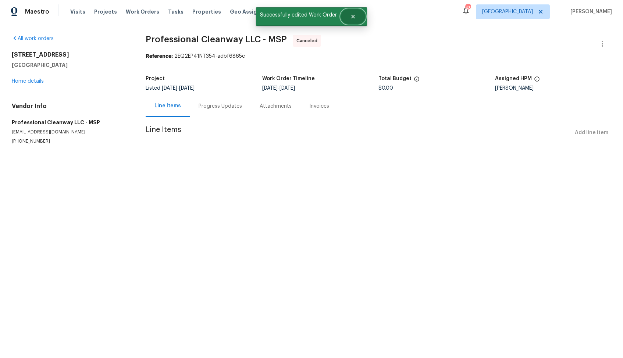
click at [355, 17] on icon "Close" at bounding box center [353, 17] width 6 height 6
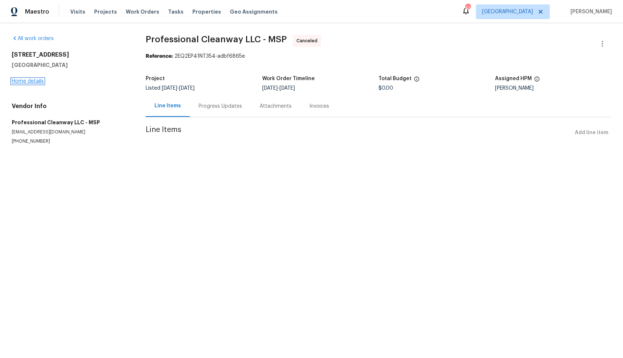
click at [26, 83] on link "Home details" at bounding box center [28, 81] width 32 height 5
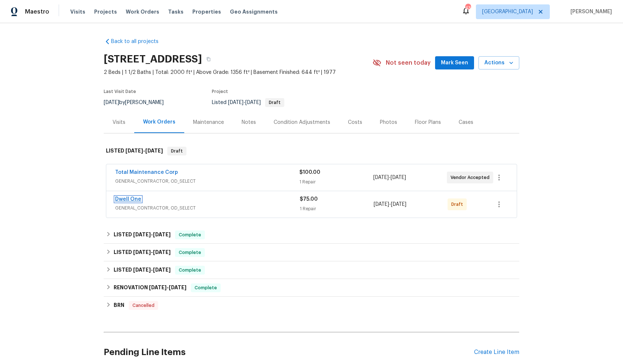
click at [123, 200] on link "Dwell One" at bounding box center [128, 199] width 26 height 5
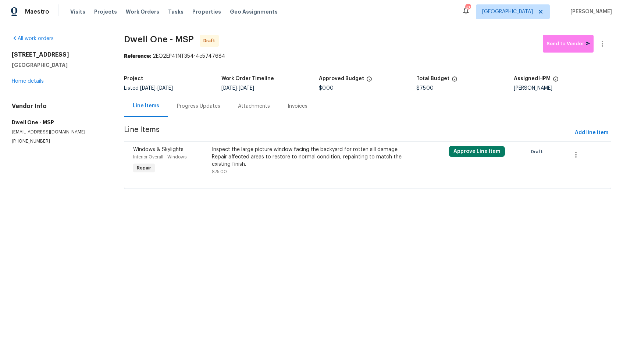
click at [264, 165] on div "Inspect the large picture window facing the backyard for rotten sill damage. Re…" at bounding box center [308, 157] width 193 height 22
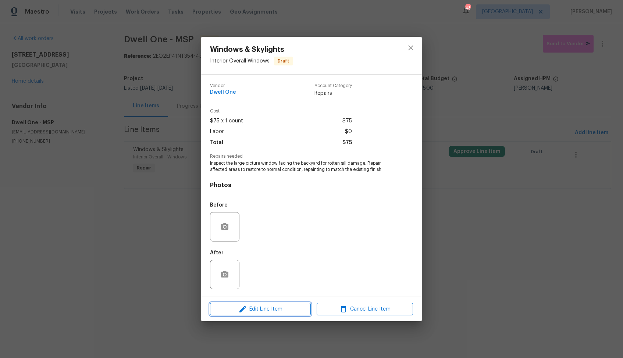
click at [259, 308] on span "Edit Line Item" at bounding box center [260, 309] width 96 height 9
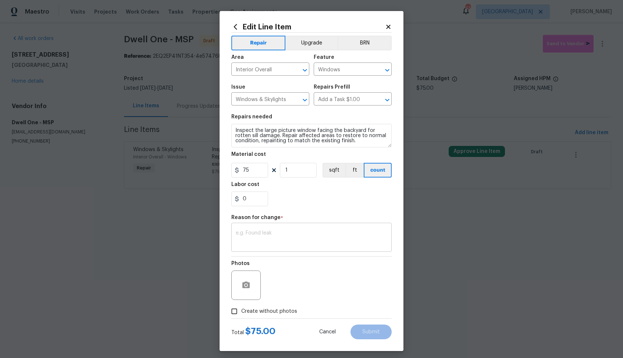
click at [262, 235] on textarea at bounding box center [311, 237] width 151 height 15
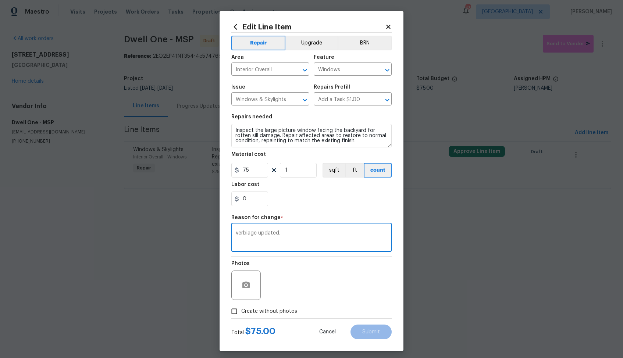
type textarea "verbiage updated."
click at [247, 319] on div "Total $ 75.00 Cancel Submit" at bounding box center [311, 329] width 160 height 21
click at [268, 310] on span "Create without photos" at bounding box center [269, 312] width 56 height 8
click at [241, 310] on input "Create without photos" at bounding box center [234, 311] width 14 height 14
checkbox input "true"
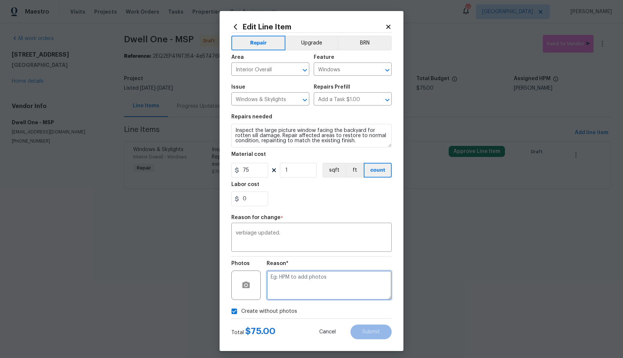
click at [336, 284] on textarea at bounding box center [328, 284] width 125 height 29
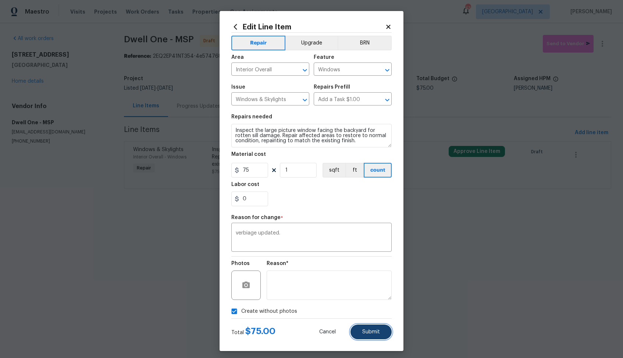
click at [366, 330] on span "Submit" at bounding box center [371, 332] width 18 height 6
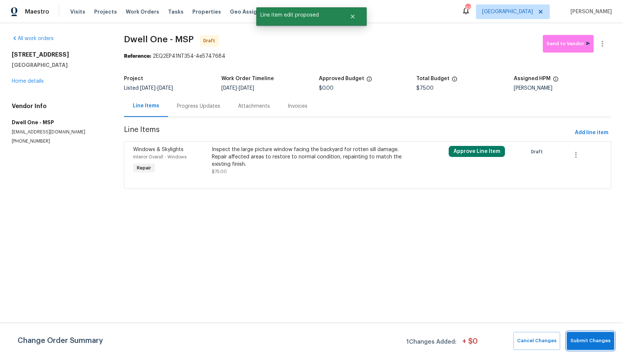
click at [579, 337] on span "Submit Changes" at bounding box center [590, 341] width 40 height 8
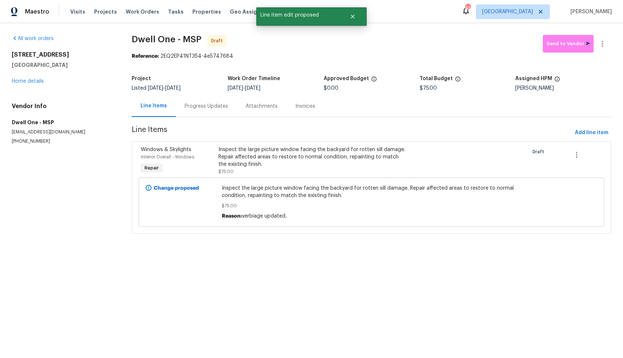
click at [215, 115] on div "Progress Updates" at bounding box center [206, 106] width 61 height 22
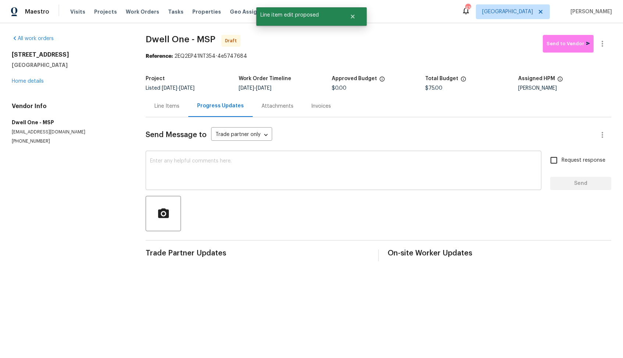
click at [211, 183] on textarea at bounding box center [343, 171] width 387 height 26
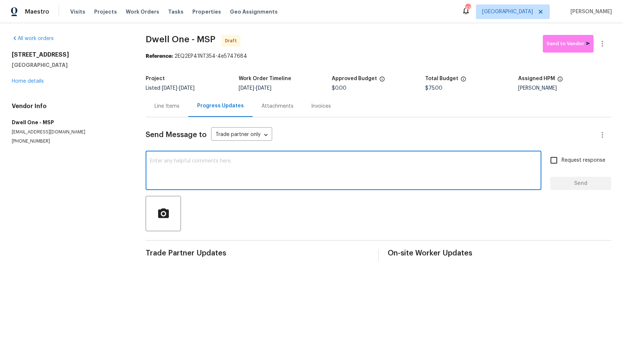
click at [356, 168] on textarea at bounding box center [343, 171] width 387 height 26
paste textarea "Hi, this is Arvind with Opendoor. I’m confirming you received the WO for the pr…"
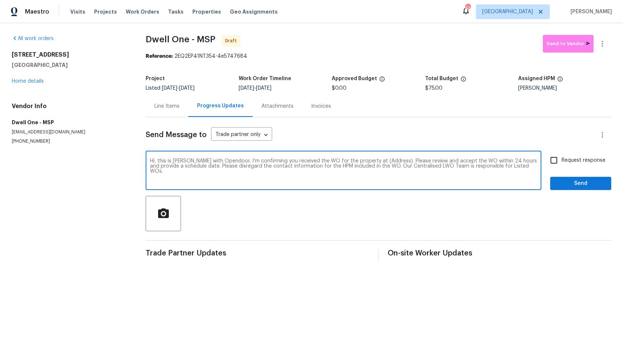
drag, startPoint x: 385, startPoint y: 161, endPoint x: 362, endPoint y: 159, distance: 23.2
click at [362, 159] on textarea "Hi, this is Arvind with Opendoor. I’m confirming you received the WO for the pr…" at bounding box center [343, 171] width 387 height 26
paste textarea "13505 63rd Ave N, Maple Grove, MN 55311"
type textarea "Hi, this is Arvind with Opendoor. I’m confirming you received the WO for the pr…"
click at [554, 153] on input "Request response" at bounding box center [553, 160] width 15 height 15
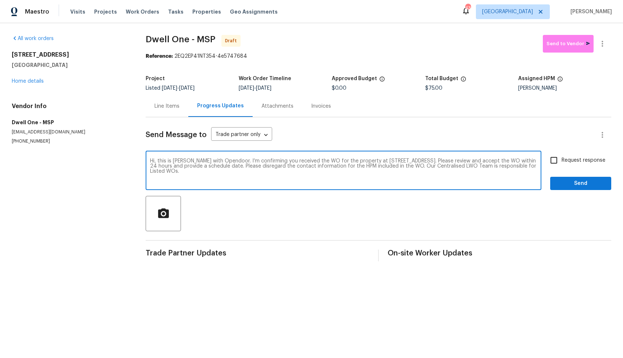
checkbox input "true"
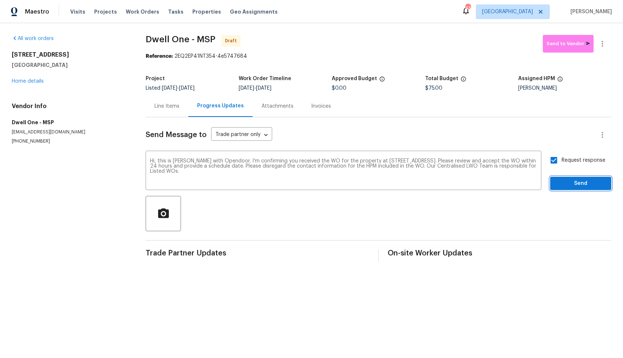
click at [564, 184] on span "Send" at bounding box center [580, 183] width 49 height 9
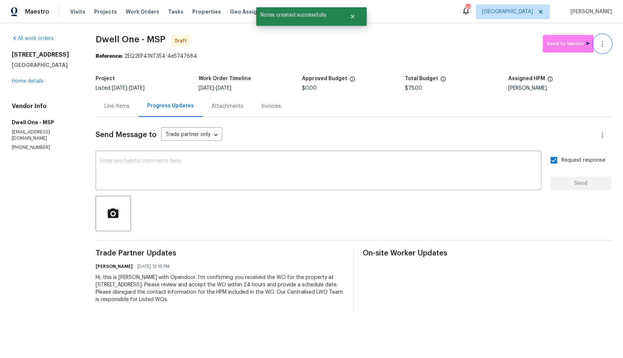
click at [603, 44] on icon "button" at bounding box center [602, 43] width 9 height 9
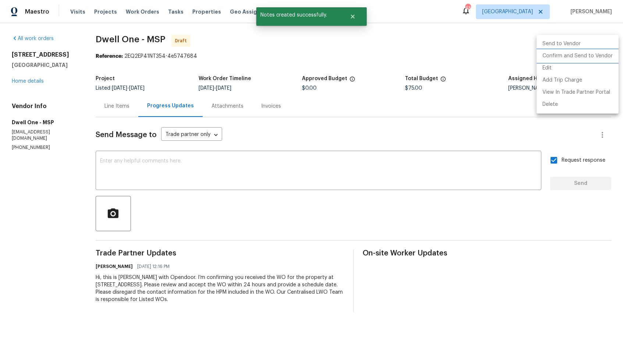
click at [574, 58] on li "Confirm and Send to Vendor" at bounding box center [577, 56] width 82 height 12
click at [387, 47] on div at bounding box center [311, 179] width 623 height 358
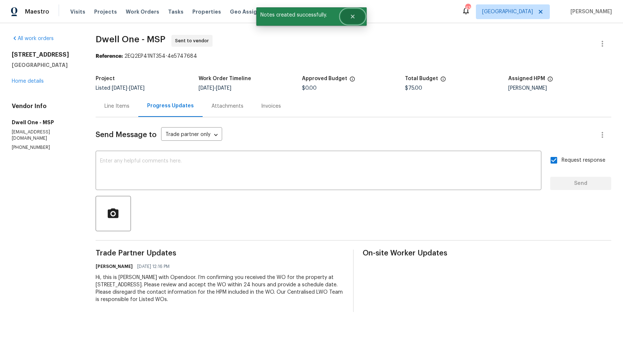
click at [352, 15] on icon "Close" at bounding box center [353, 17] width 4 height 4
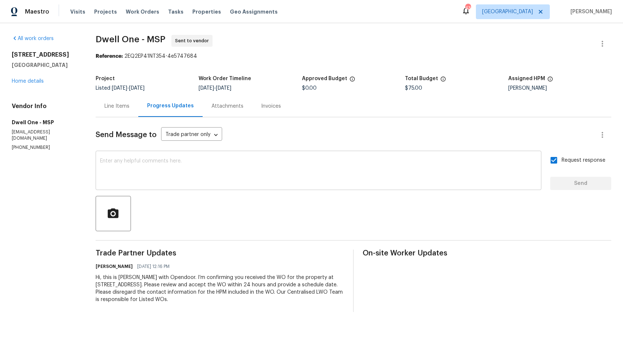
click at [249, 179] on textarea at bounding box center [318, 171] width 437 height 26
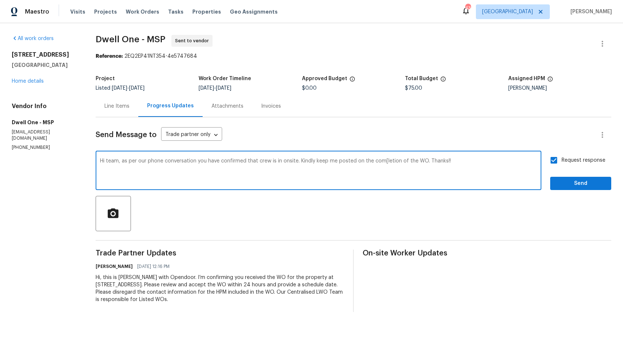
click at [234, 161] on textarea "Hi team, as per our phone conversation you have confirmed that crew is in onsit…" at bounding box center [318, 171] width 437 height 26
paste textarea "Team, as per our phone conversation, you confirmed that the crew is onsite. Kin…"
type textarea "Hi Team, as per our phone conversation, you confirmed that the crew is onsite. …"
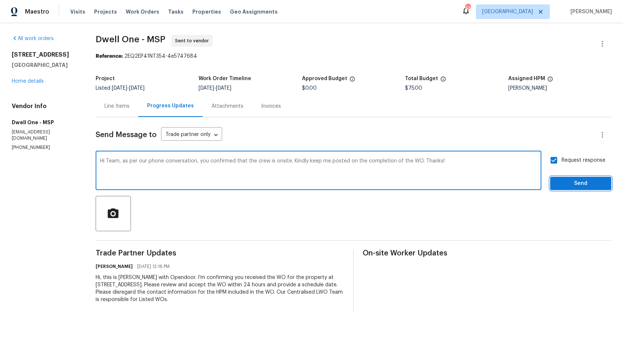
click at [570, 190] on button "Send" at bounding box center [580, 184] width 61 height 14
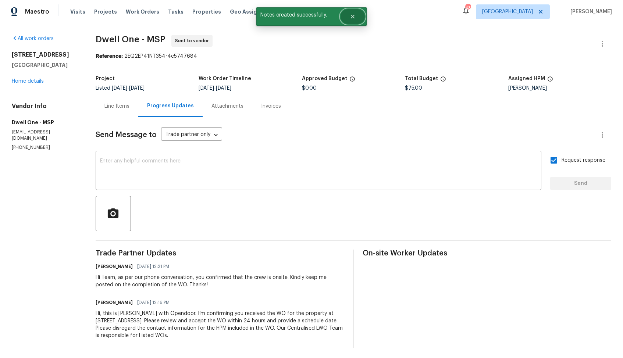
click at [355, 17] on button "Close" at bounding box center [352, 16] width 24 height 15
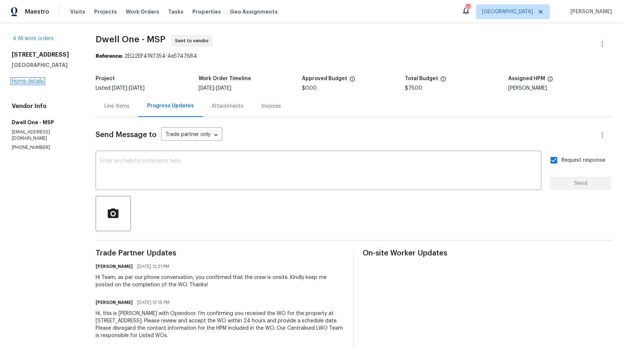
click at [32, 82] on link "Home details" at bounding box center [28, 81] width 32 height 5
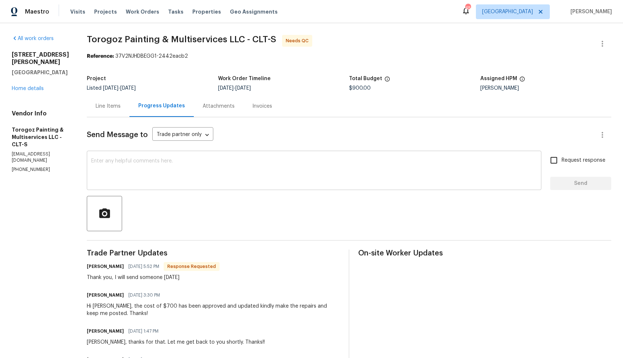
click at [179, 155] on div "x ​" at bounding box center [314, 171] width 454 height 37
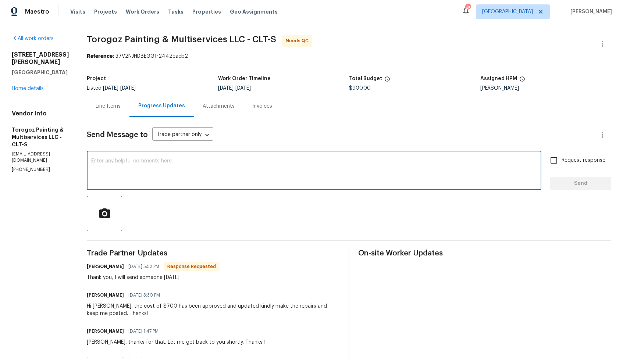
click at [210, 156] on div "x ​" at bounding box center [314, 171] width 454 height 37
click at [114, 266] on h6 "[PERSON_NAME]" at bounding box center [105, 266] width 37 height 7
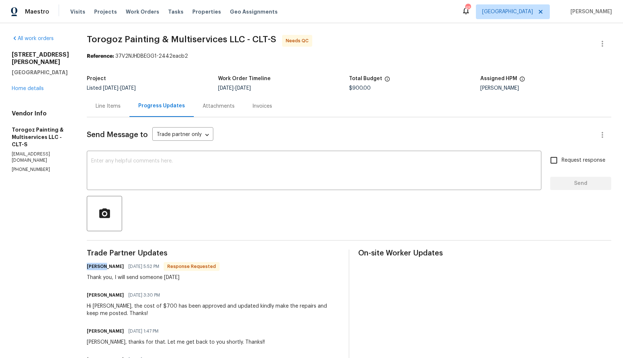
copy h6 "[PERSON_NAME]"
click at [209, 175] on textarea at bounding box center [313, 171] width 445 height 26
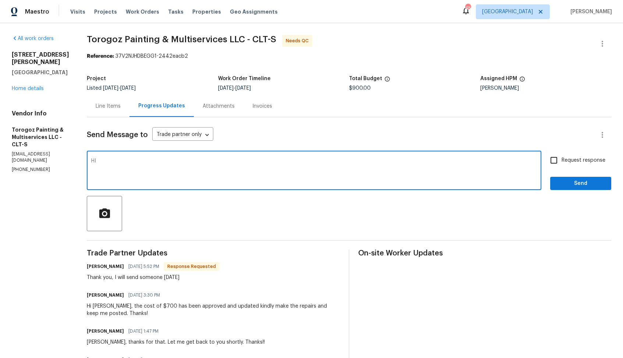
paste textarea "[PERSON_NAME]"
type textarea "HI [PERSON_NAME], thank you for completing the job. WO is approved. Thanks!"
click at [577, 188] on button "Send" at bounding box center [580, 184] width 61 height 14
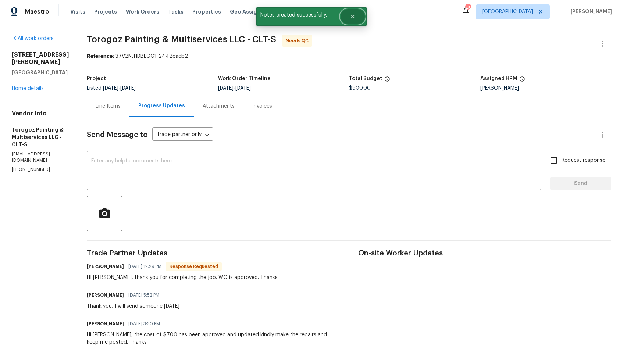
click at [353, 16] on icon "Close" at bounding box center [353, 17] width 4 height 4
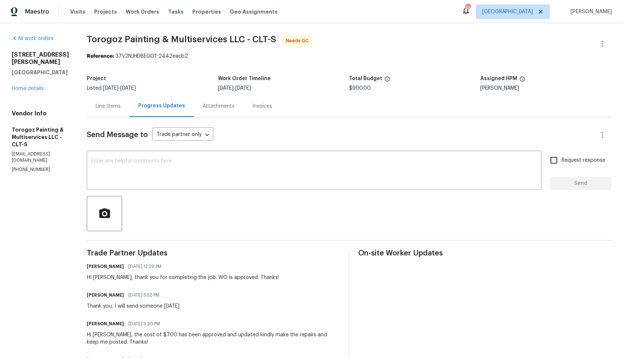
click at [121, 107] on div "Line Items" at bounding box center [108, 106] width 25 height 7
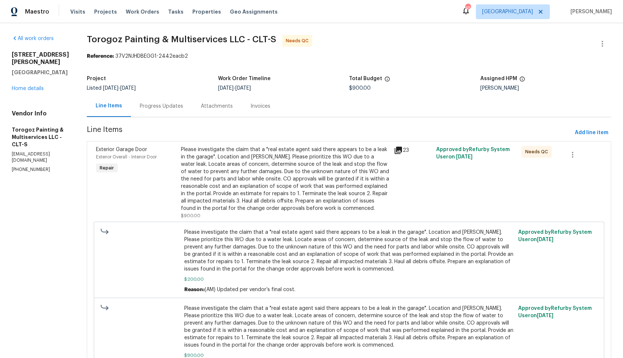
click at [307, 172] on div "Please investigate the claim that a "real estate agent said there appears to be…" at bounding box center [285, 179] width 208 height 66
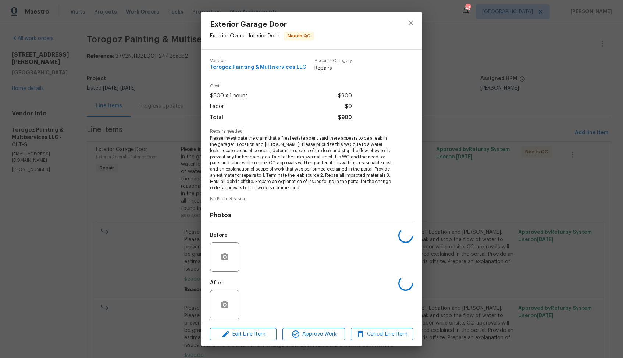
scroll to position [5, 0]
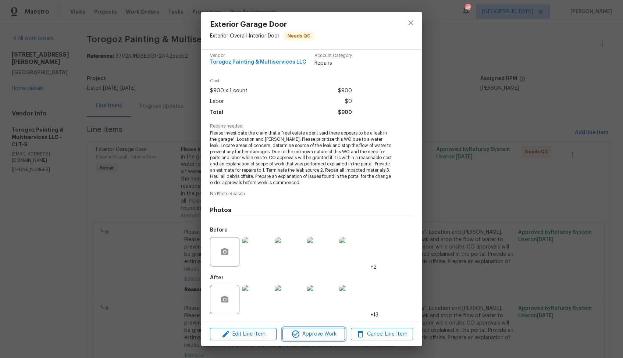
click at [316, 335] on span "Approve Work" at bounding box center [313, 334] width 58 height 9
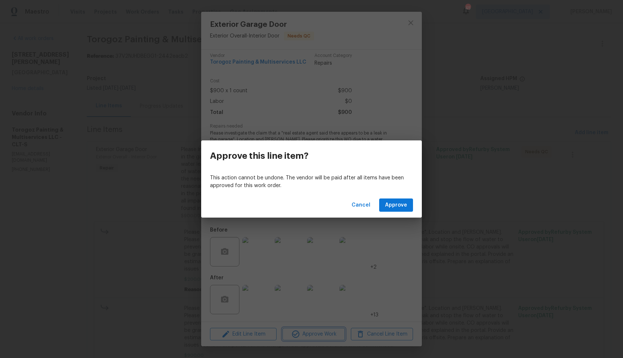
click at [316, 323] on div "Approve this line item? This action cannot be undone. The vendor will be paid a…" at bounding box center [311, 179] width 623 height 358
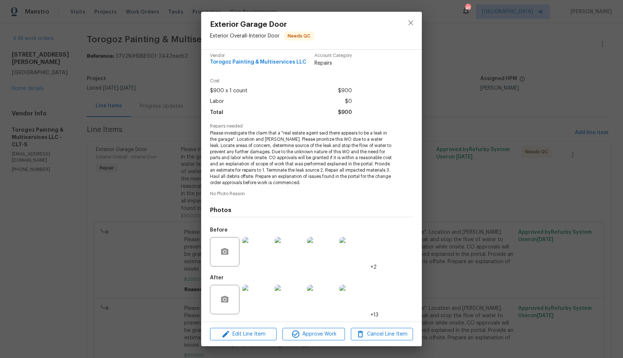
click at [342, 302] on img at bounding box center [353, 299] width 29 height 29
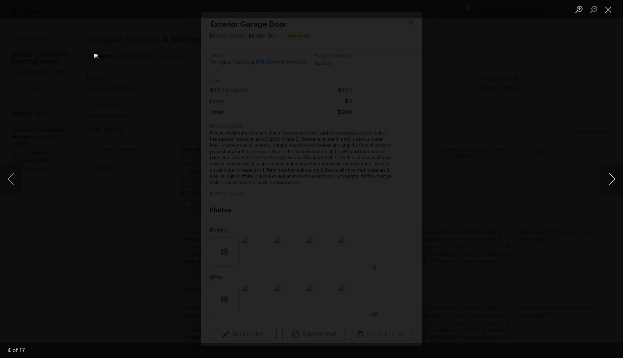
click at [607, 178] on button "Next image" at bounding box center [611, 178] width 22 height 29
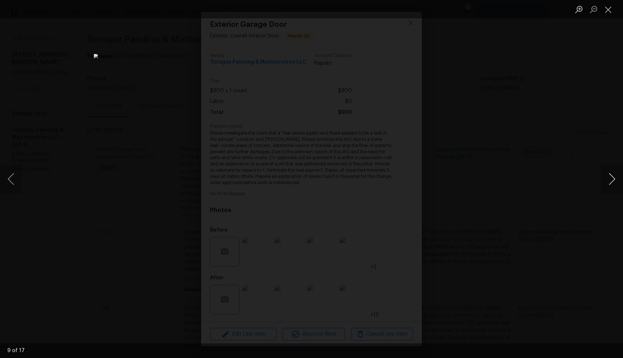
click at [607, 178] on button "Next image" at bounding box center [611, 178] width 22 height 29
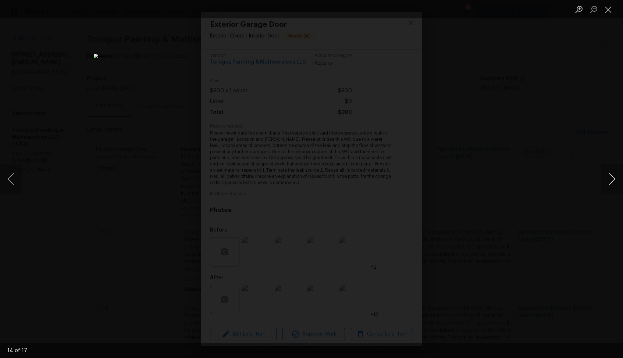
click at [607, 178] on button "Next image" at bounding box center [611, 178] width 22 height 29
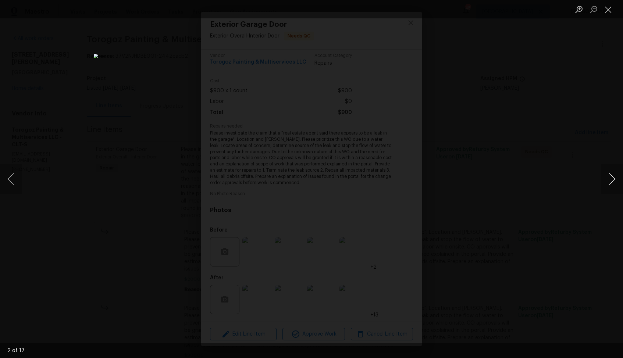
click at [607, 178] on button "Next image" at bounding box center [611, 178] width 22 height 29
click at [552, 193] on div "Lightbox" at bounding box center [311, 179] width 623 height 358
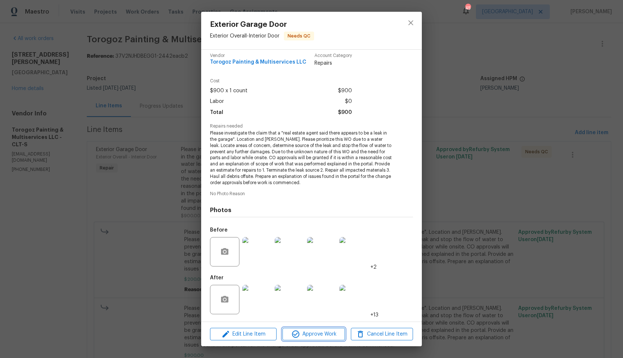
click at [317, 335] on span "Approve Work" at bounding box center [313, 334] width 58 height 9
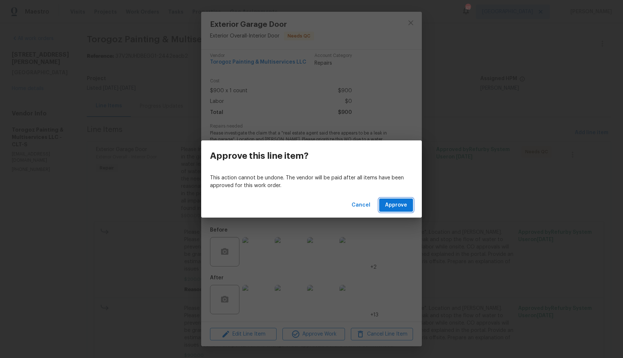
click at [395, 208] on span "Approve" at bounding box center [396, 205] width 22 height 9
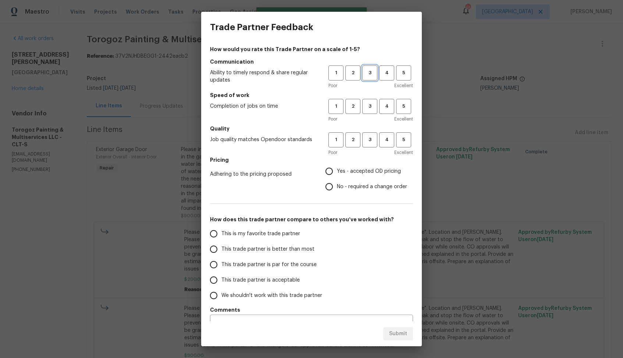
click at [372, 73] on span "3" at bounding box center [370, 73] width 14 height 8
click at [370, 101] on button "3" at bounding box center [369, 106] width 15 height 15
click at [366, 144] on span "3" at bounding box center [370, 140] width 14 height 8
click at [351, 186] on span "No - required a change order" at bounding box center [372, 187] width 70 height 8
click at [337, 186] on input "No - required a change order" at bounding box center [328, 186] width 15 height 15
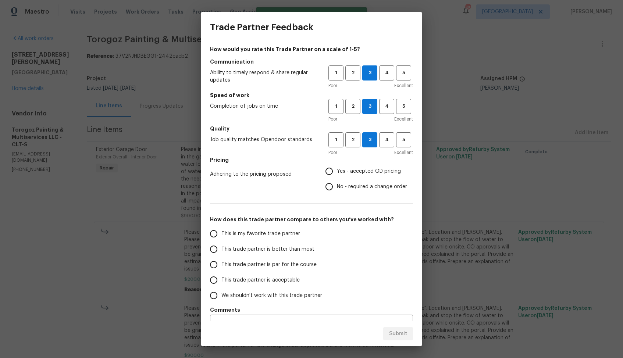
radio input "true"
click at [308, 250] on span "This trade partner is better than most" at bounding box center [267, 249] width 93 height 8
click at [221, 250] on input "This trade partner is better than most" at bounding box center [213, 248] width 15 height 15
click at [392, 330] on span "Submit" at bounding box center [398, 333] width 18 height 9
radio input "true"
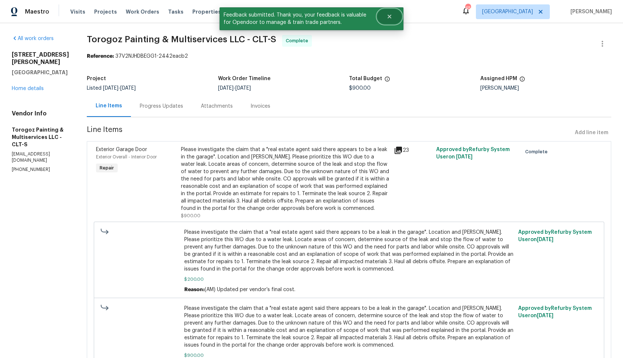
click at [388, 17] on icon "Close" at bounding box center [389, 17] width 6 height 6
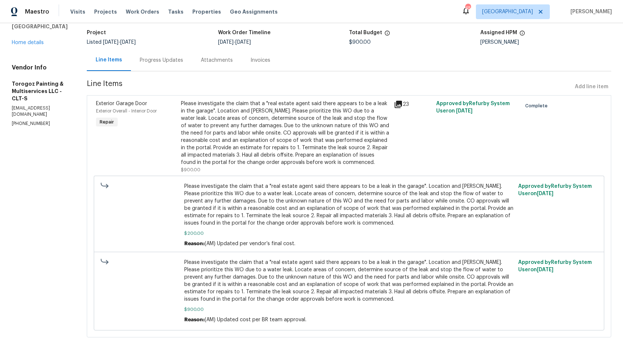
scroll to position [0, 0]
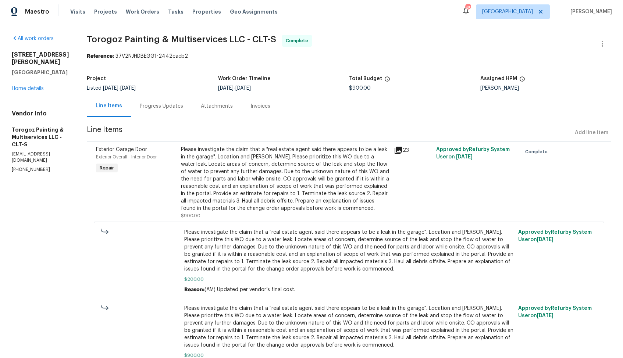
click at [174, 102] on div "Progress Updates" at bounding box center [161, 106] width 61 height 22
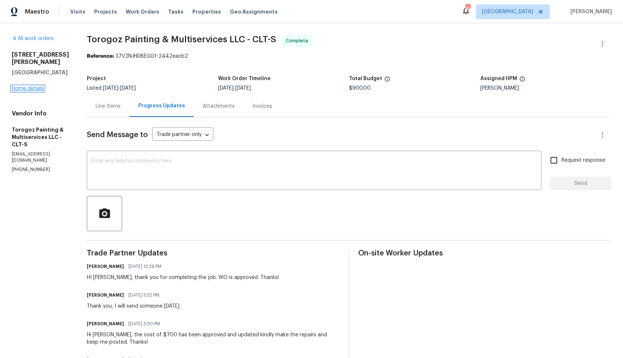
click at [32, 86] on link "Home details" at bounding box center [28, 88] width 32 height 5
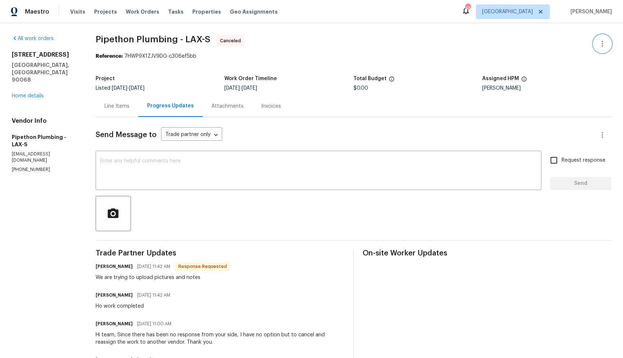
click at [607, 42] on button "button" at bounding box center [602, 44] width 18 height 18
click at [448, 35] on div at bounding box center [311, 179] width 623 height 358
click at [37, 93] on link "Home details" at bounding box center [28, 95] width 32 height 5
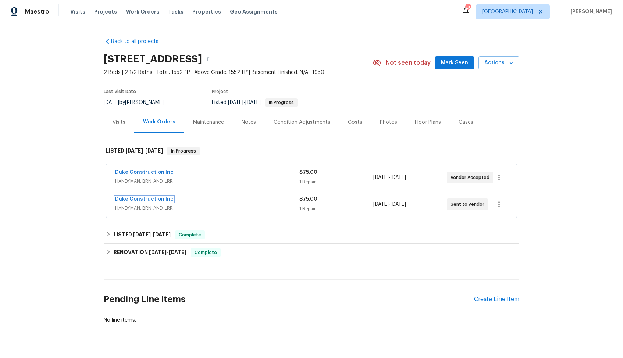
click at [141, 198] on link "Duke Construction Inc" at bounding box center [144, 199] width 58 height 5
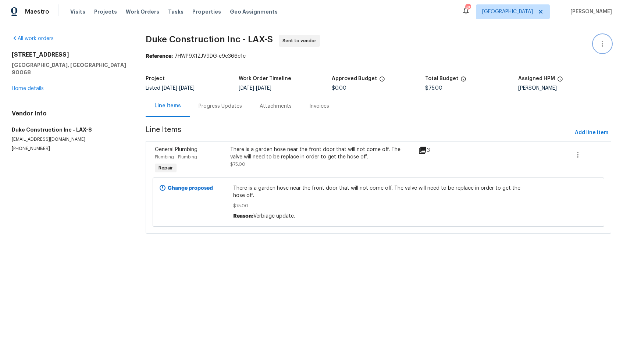
click at [603, 47] on icon "button" at bounding box center [602, 43] width 9 height 9
click at [359, 42] on div at bounding box center [311, 179] width 623 height 358
click at [19, 86] on link "Home details" at bounding box center [28, 88] width 32 height 5
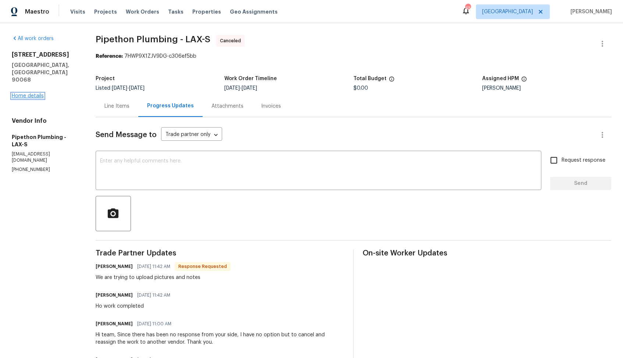
click at [40, 93] on link "Home details" at bounding box center [28, 95] width 32 height 5
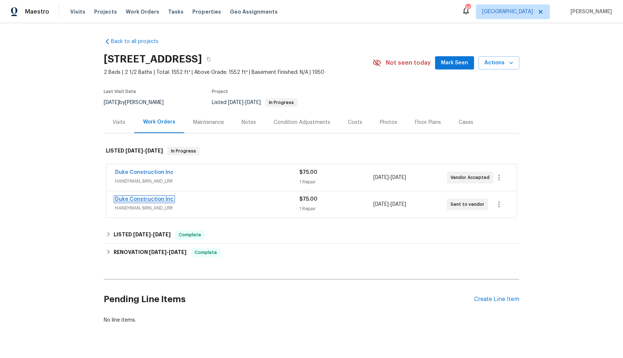
click at [131, 200] on link "Duke Construction Inc" at bounding box center [144, 199] width 58 height 5
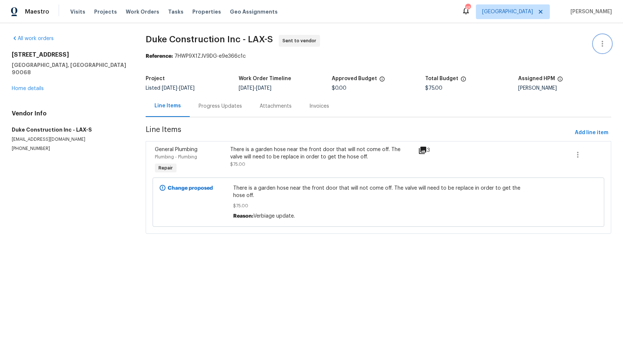
click at [602, 42] on icon "button" at bounding box center [602, 43] width 9 height 9
click at [563, 46] on li "Edit" at bounding box center [577, 44] width 79 height 12
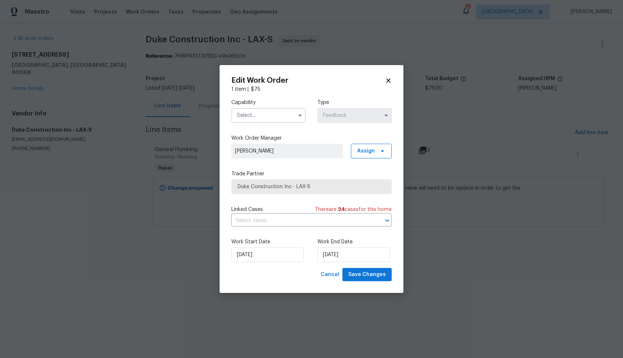
click at [285, 117] on input "text" at bounding box center [268, 115] width 74 height 15
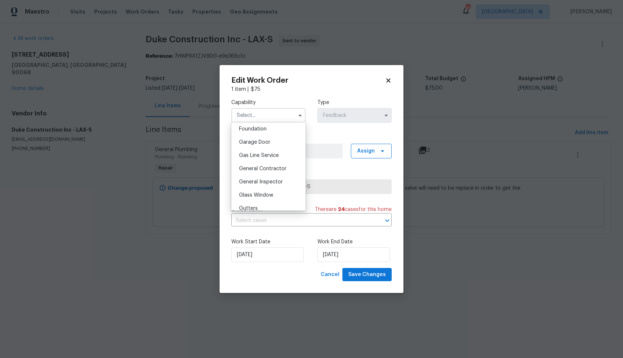
scroll to position [318, 0]
click at [266, 164] on span "General Contractor" at bounding box center [262, 164] width 47 height 5
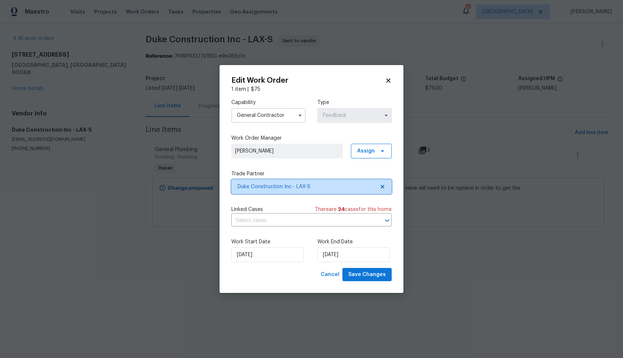
click at [269, 184] on span "Duke Construction Inc - LAX-S" at bounding box center [305, 186] width 137 height 7
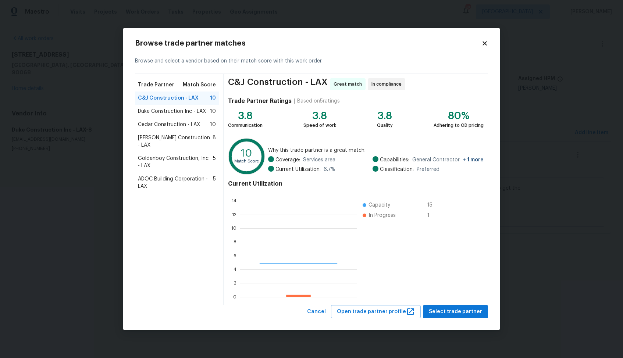
scroll to position [103, 116]
click at [72, 187] on body "Maestro Visits Projects Work Orders Tasks Properties Geo Assignments 45 Dallas …" at bounding box center [311, 127] width 623 height 254
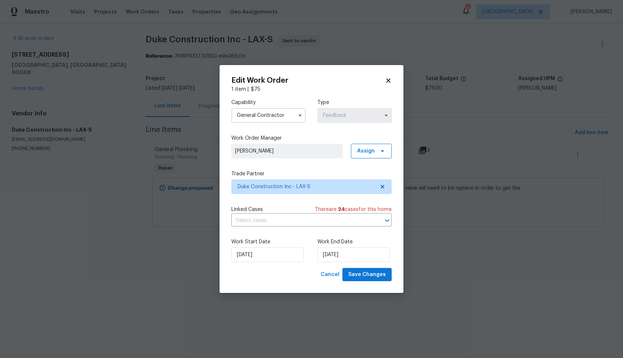
click at [276, 119] on input "General Contractor" at bounding box center [268, 115] width 74 height 15
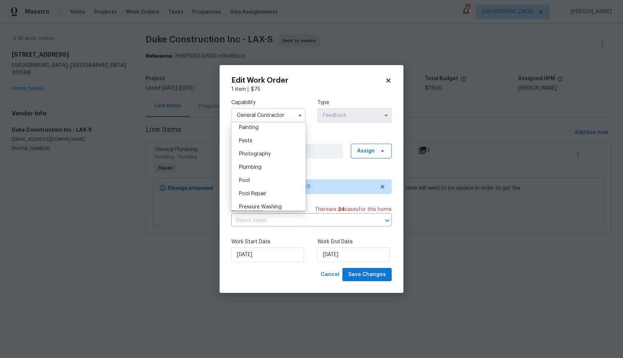
scroll to position [621, 0]
click at [259, 166] on span "Plumbing" at bounding box center [250, 166] width 22 height 5
type input "Plumbing"
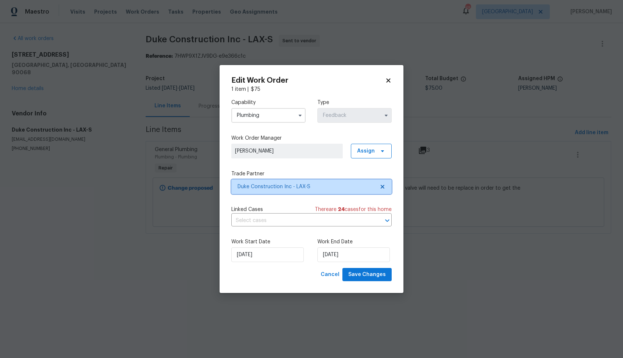
click at [289, 184] on span "Duke Construction Inc - LAX-S" at bounding box center [305, 186] width 137 height 7
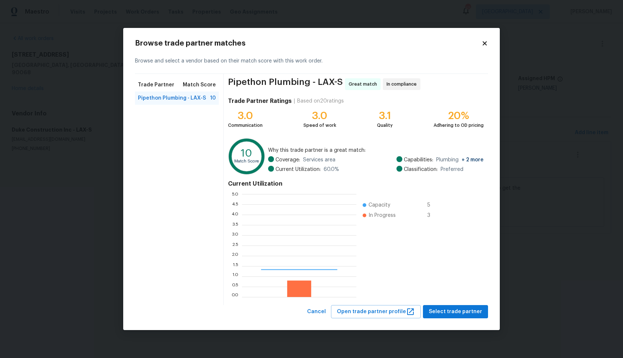
scroll to position [103, 114]
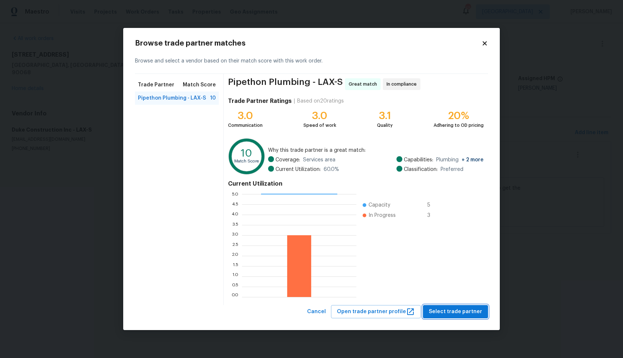
click at [460, 312] on span "Select trade partner" at bounding box center [454, 311] width 53 height 9
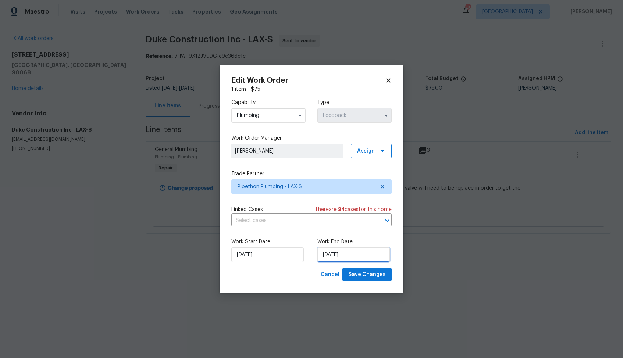
click at [341, 255] on input "04/09/2025" at bounding box center [353, 254] width 72 height 15
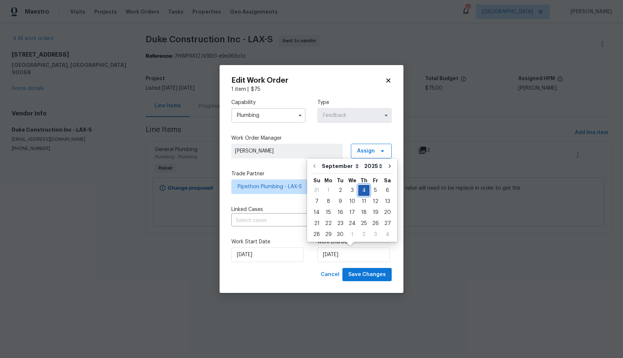
click at [362, 192] on div "4" at bounding box center [363, 190] width 11 height 10
click at [367, 276] on span "Save Changes" at bounding box center [366, 274] width 37 height 9
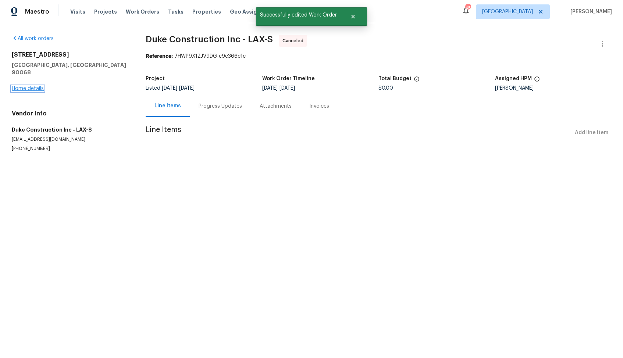
click at [24, 86] on link "Home details" at bounding box center [28, 88] width 32 height 5
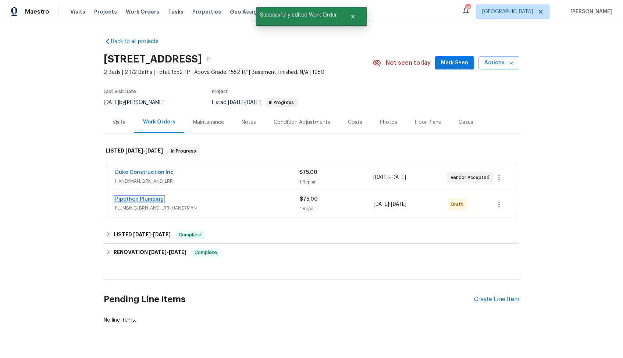
click at [133, 200] on link "Pipethon Plumbing" at bounding box center [139, 199] width 49 height 5
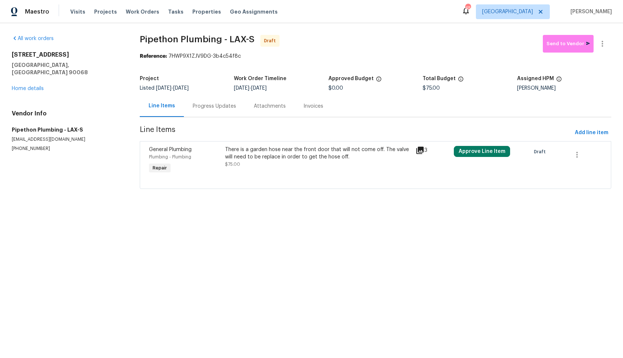
click at [250, 153] on div "There is a garden hose near the front door that will not come off. The valve wi…" at bounding box center [318, 153] width 186 height 15
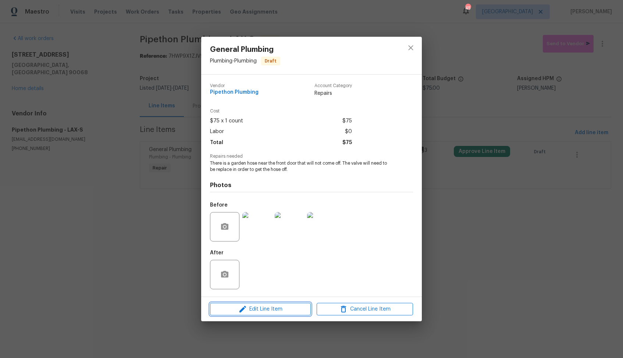
click at [235, 307] on span "Edit Line Item" at bounding box center [260, 309] width 96 height 9
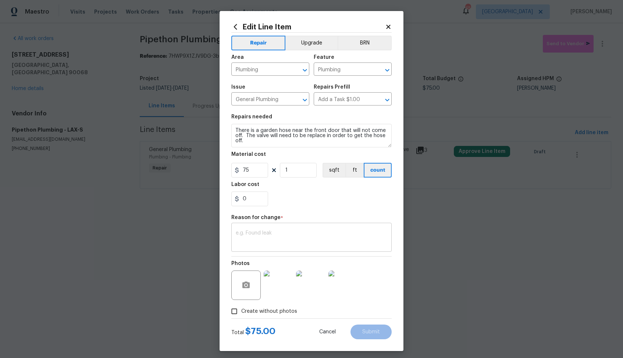
click at [261, 231] on textarea at bounding box center [311, 237] width 151 height 15
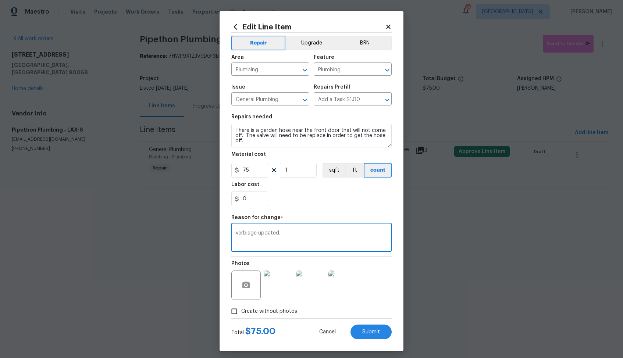
scroll to position [4, 0]
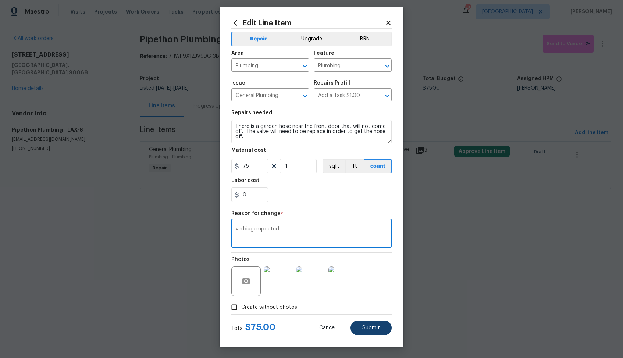
type textarea "verbiage updated."
click at [364, 325] on span "Submit" at bounding box center [371, 328] width 18 height 6
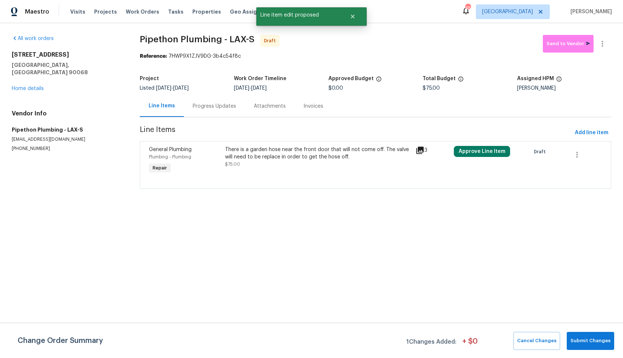
scroll to position [0, 0]
click at [588, 346] on button "Submit Changes" at bounding box center [589, 341] width 47 height 18
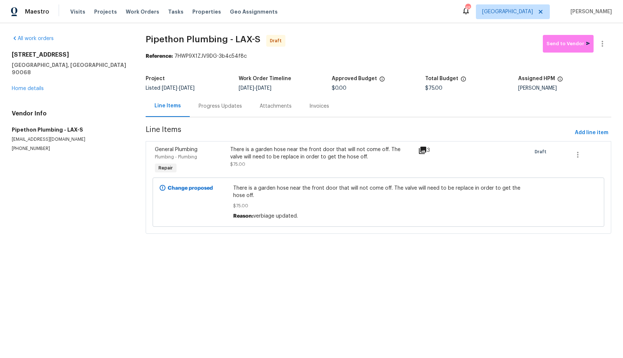
click at [220, 103] on div "Progress Updates" at bounding box center [219, 106] width 43 height 7
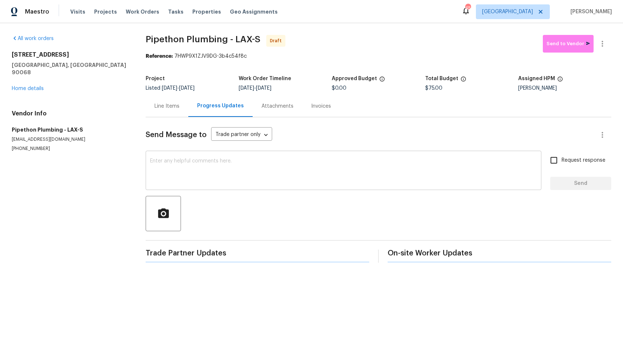
click at [241, 178] on textarea at bounding box center [343, 171] width 387 height 26
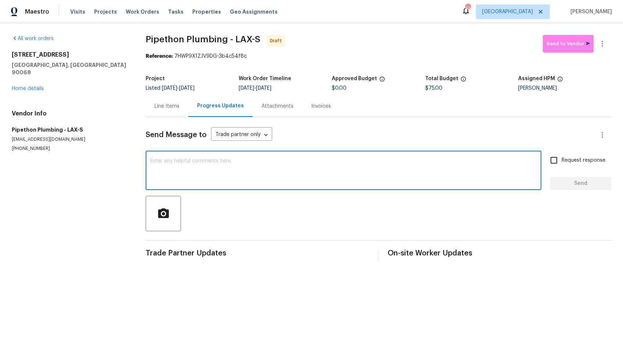
click at [276, 160] on textarea at bounding box center [343, 171] width 387 height 26
paste textarea "Hi, this is Arvind with Opendoor. I’m confirming you received the WO for the pr…"
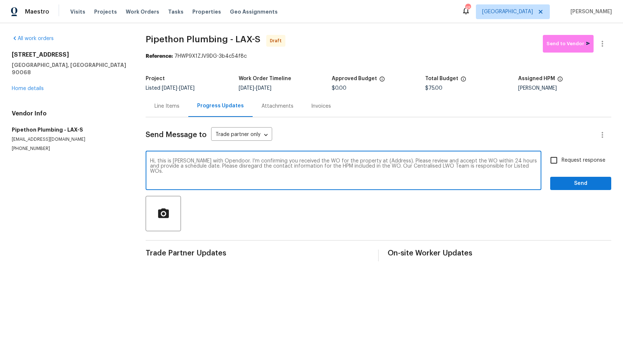
drag, startPoint x: 385, startPoint y: 161, endPoint x: 362, endPoint y: 160, distance: 22.5
click at [362, 160] on textarea "Hi, this is Arvind with Opendoor. I’m confirming you received the WO for the pr…" at bounding box center [343, 171] width 387 height 26
paste textarea "2252 Verde Oak Dr, Los Angeles, CA 90068"
click at [284, 172] on textarea "Hi, this is Arvind with Opendoor. I’m confirming you received the WO for the pr…" at bounding box center [343, 171] width 387 height 26
type textarea "Hi, this is Arvind with Opendoor. I’m confirming you received the WO for the pr…"
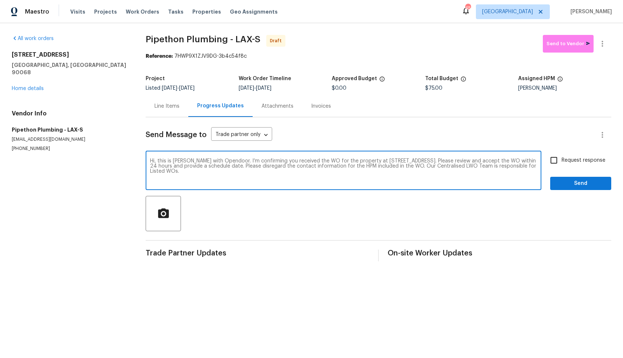
click at [558, 161] on input "Request response" at bounding box center [553, 160] width 15 height 15
checkbox input "true"
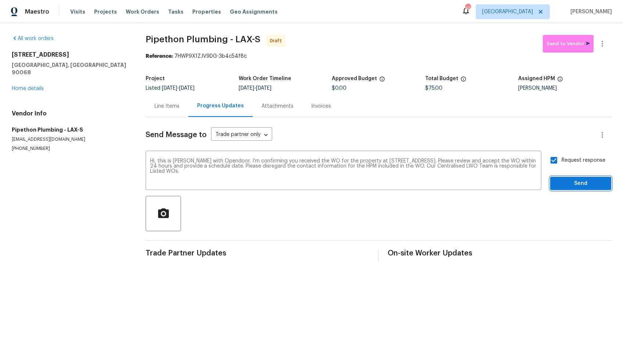
click at [564, 188] on button "Send" at bounding box center [580, 184] width 61 height 14
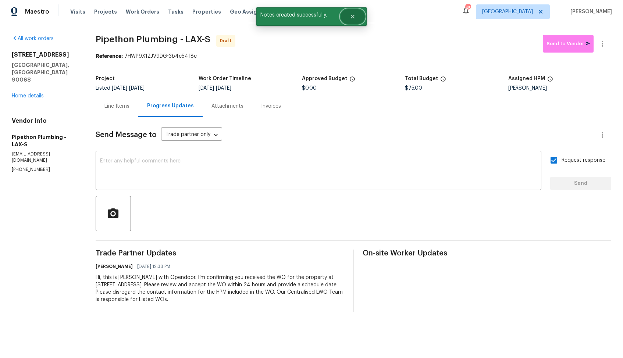
click at [355, 17] on icon "Close" at bounding box center [352, 17] width 6 height 6
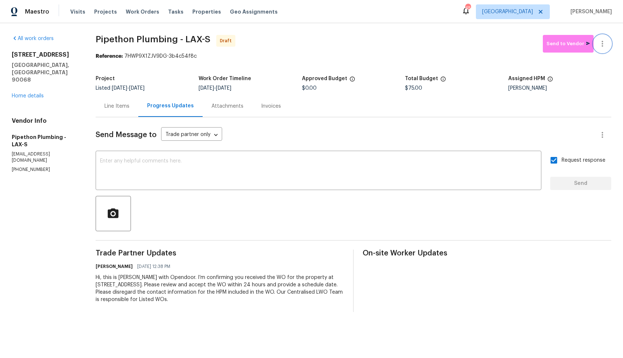
click at [603, 45] on icon "button" at bounding box center [602, 43] width 9 height 9
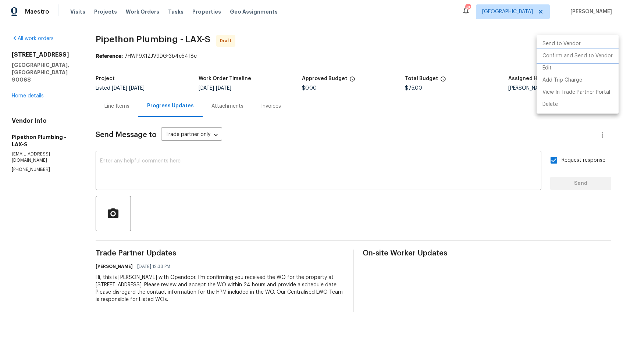
click at [591, 56] on li "Confirm and Send to Vendor" at bounding box center [577, 56] width 82 height 12
click at [326, 34] on div at bounding box center [311, 179] width 623 height 358
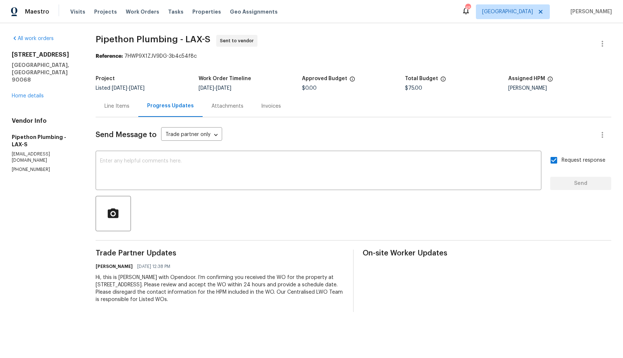
click at [496, 37] on span "Pipethon Plumbing - LAX-S Sent to vendor" at bounding box center [345, 44] width 498 height 18
click at [29, 93] on link "Home details" at bounding box center [28, 95] width 32 height 5
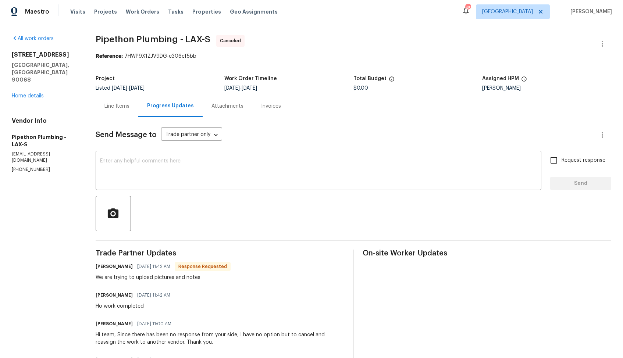
click at [98, 268] on h6 "[PERSON_NAME]" at bounding box center [114, 266] width 37 height 7
copy h6 "[PERSON_NAME]"
click at [234, 174] on textarea at bounding box center [318, 171] width 437 height 26
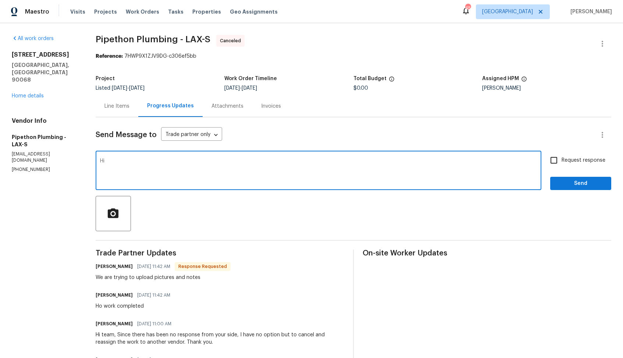
paste textarea "[PERSON_NAME]"
type textarea "Hi [PERSON_NAME], I have sent you a new WO for the same. Kindly accept and uplo…"
click at [587, 163] on span "Request response" at bounding box center [583, 161] width 44 height 8
click at [561, 163] on input "Request response" at bounding box center [553, 160] width 15 height 15
checkbox input "true"
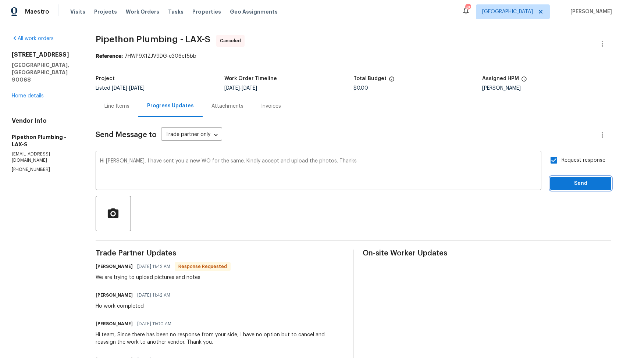
click at [572, 184] on span "Send" at bounding box center [580, 183] width 49 height 9
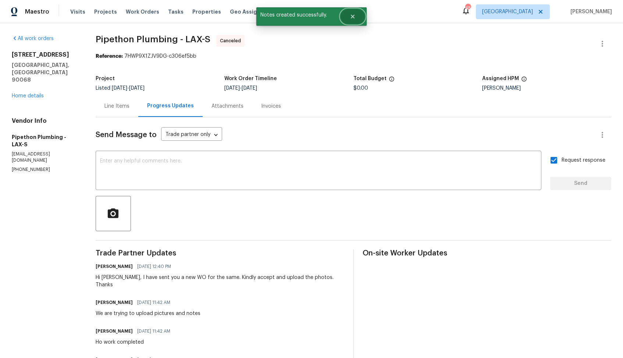
click at [355, 22] on button "Close" at bounding box center [352, 16] width 24 height 15
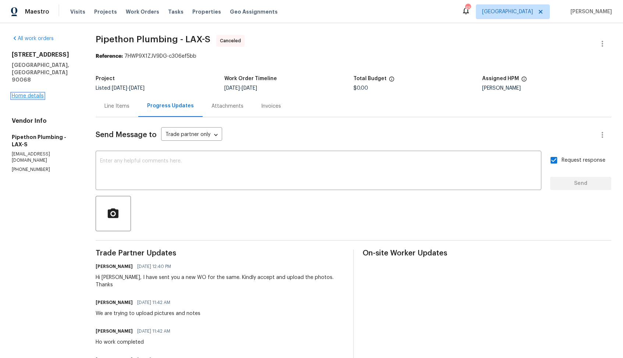
click at [35, 93] on link "Home details" at bounding box center [28, 95] width 32 height 5
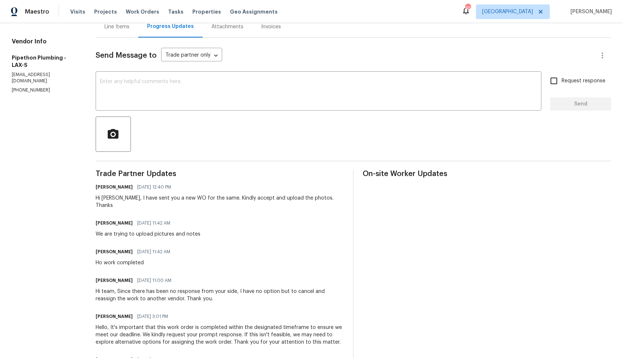
scroll to position [80, 0]
click at [121, 259] on div "Ho work completed" at bounding box center [135, 262] width 79 height 7
copy div "Ho work completed"
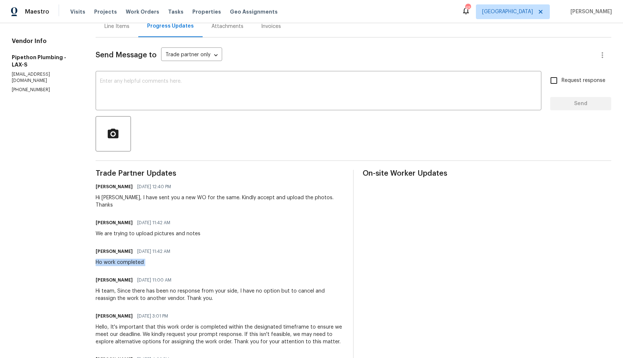
click at [146, 230] on div "We are trying to upload pictures and notes" at bounding box center [148, 233] width 105 height 7
copy div "We are trying to upload pictures and notes"
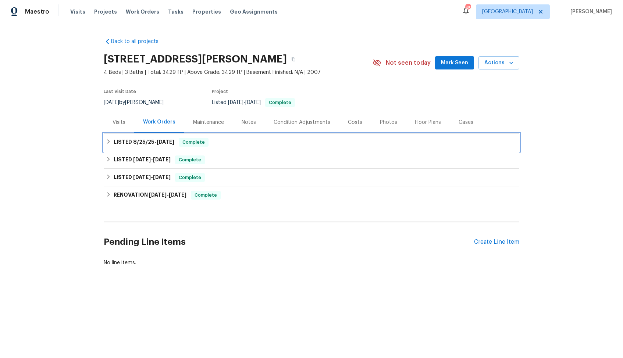
click at [145, 143] on span "8/25/25" at bounding box center [143, 141] width 21 height 5
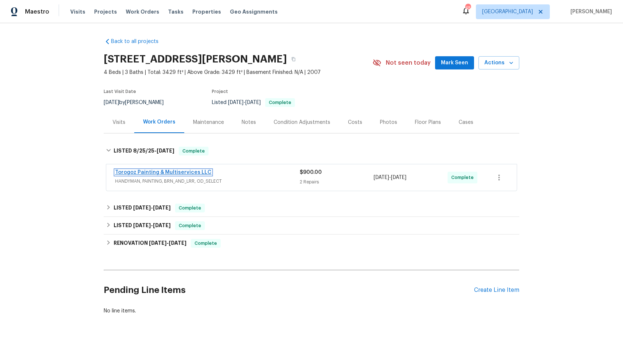
click at [138, 172] on link "Torogoz Painting & Multiservices LLC" at bounding box center [163, 172] width 96 height 5
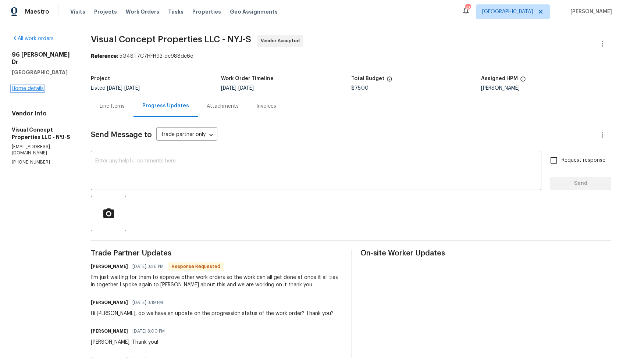
click at [36, 86] on link "Home details" at bounding box center [28, 88] width 32 height 5
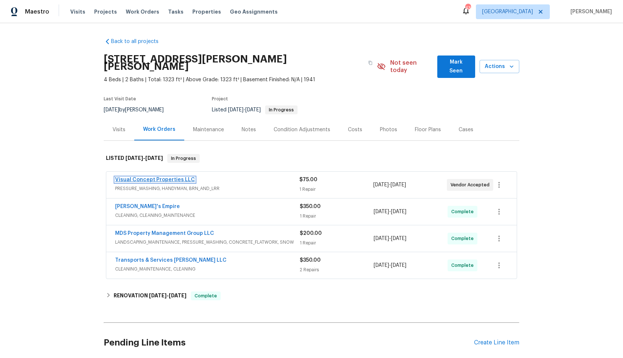
click at [150, 177] on link "Visual Concept Properties LLC" at bounding box center [155, 179] width 80 height 5
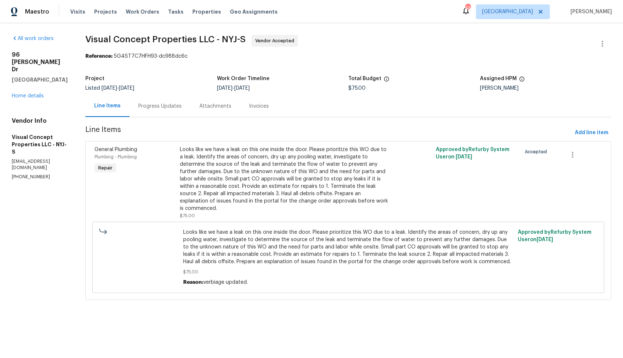
click at [391, 51] on span "Visual Concept Properties LLC - NYJ-S Vendor Accepted" at bounding box center [339, 44] width 508 height 18
click at [152, 102] on div "Progress Updates" at bounding box center [159, 106] width 61 height 22
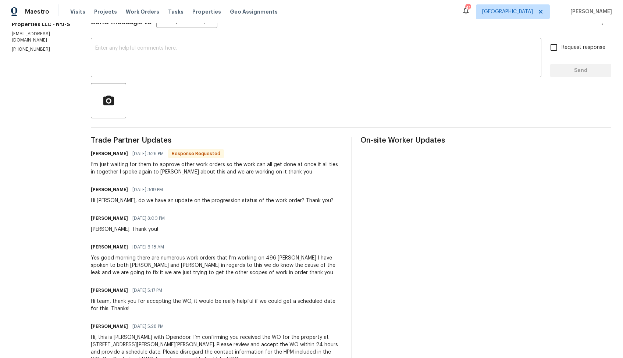
scroll to position [139, 0]
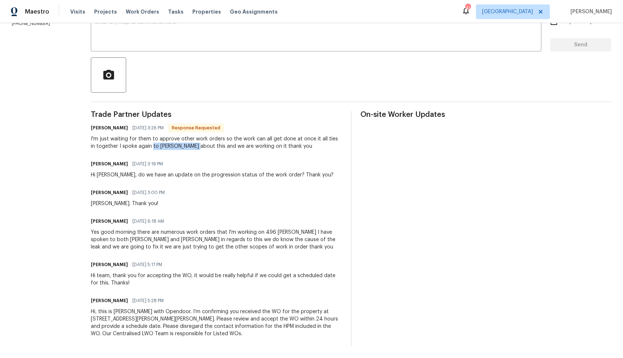
drag, startPoint x: 150, startPoint y: 145, endPoint x: 191, endPoint y: 145, distance: 41.2
click at [192, 146] on div "I'm just waiting for them to approve other work orders so the work can all get …" at bounding box center [216, 142] width 251 height 15
click at [191, 145] on div "I'm just waiting for them to approve other work orders so the work can all get …" at bounding box center [216, 142] width 251 height 15
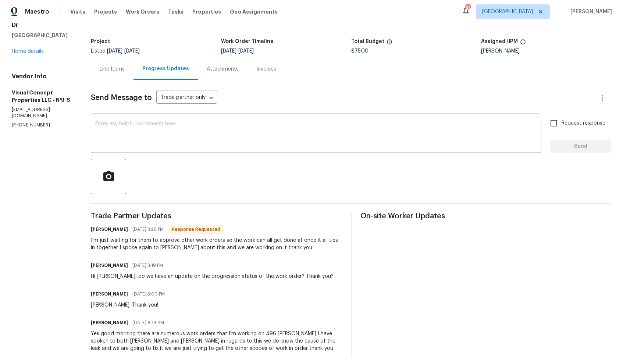
scroll to position [0, 0]
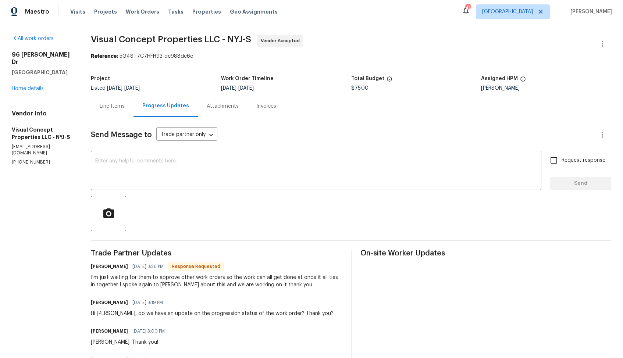
click at [100, 269] on h6 "Robert Brown" at bounding box center [109, 266] width 37 height 7
copy h6 "Robert"
click at [234, 183] on textarea at bounding box center [315, 171] width 441 height 26
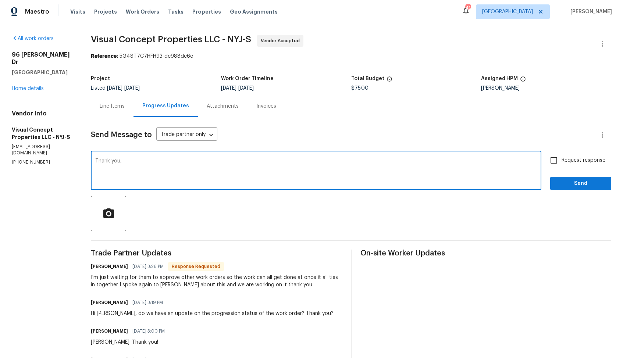
paste textarea "Robert"
type textarea "Thank you, Robert. Kindly keep me posted. Thanks!!"
click at [559, 161] on input "Request response" at bounding box center [553, 160] width 15 height 15
checkbox input "true"
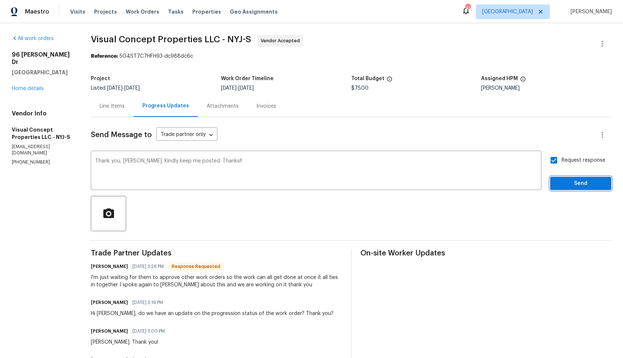
click at [567, 182] on span "Send" at bounding box center [580, 183] width 49 height 9
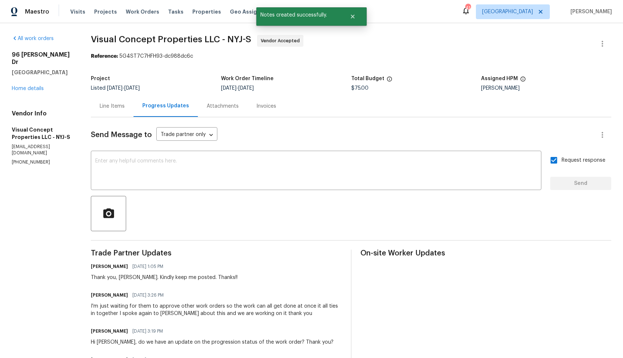
click at [141, 311] on div "I'm just waiting for them to approve other work orders so the work can all get …" at bounding box center [216, 309] width 251 height 15
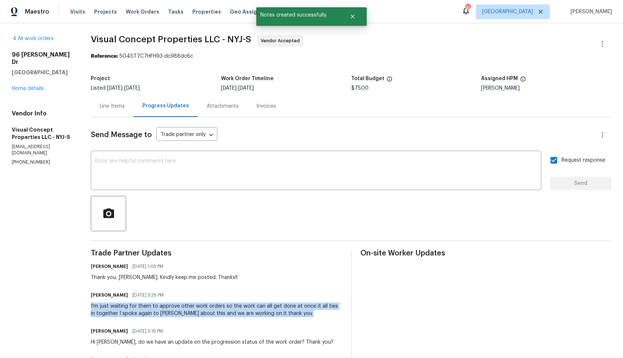
copy div "I'm just waiting for them to approve other work orders so the work can all get …"
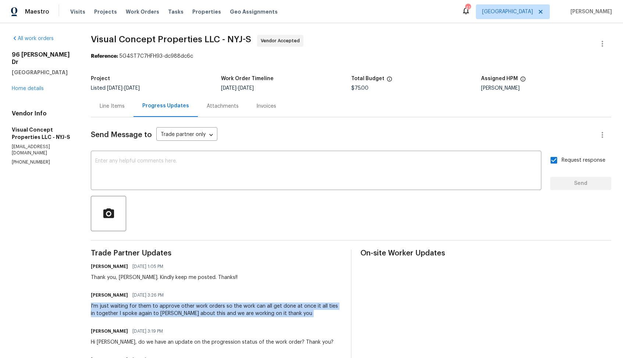
click at [57, 100] on div "All work orders 96 Wilkens Dr Dumont, NJ 07628 Home details Vendor Info Visual …" at bounding box center [42, 100] width 61 height 130
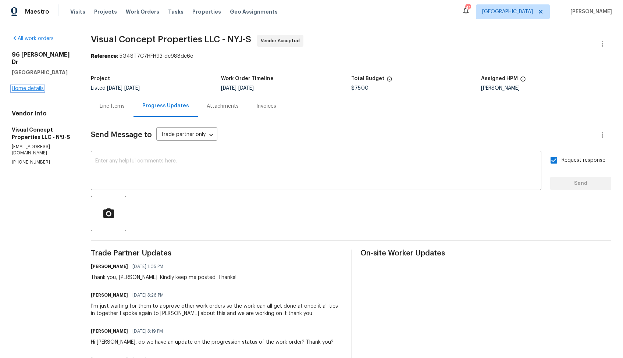
click at [34, 86] on link "Home details" at bounding box center [28, 88] width 32 height 5
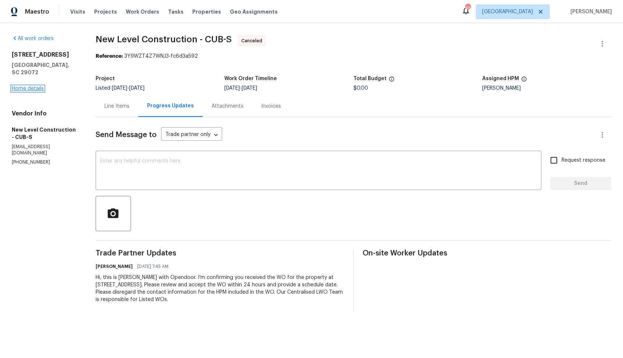
click at [33, 86] on link "Home details" at bounding box center [28, 88] width 32 height 5
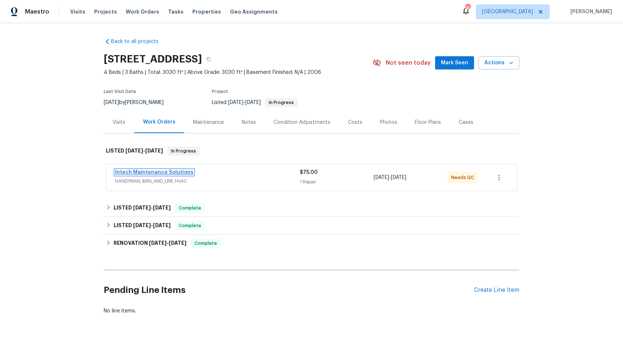
click at [134, 171] on link "Intech Maintenance Solutions" at bounding box center [154, 172] width 78 height 5
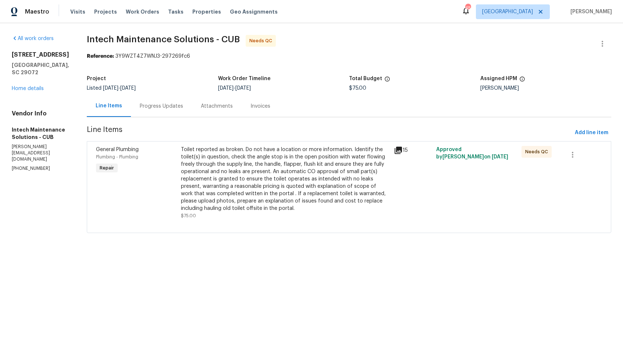
click at [156, 108] on div "Progress Updates" at bounding box center [161, 106] width 43 height 7
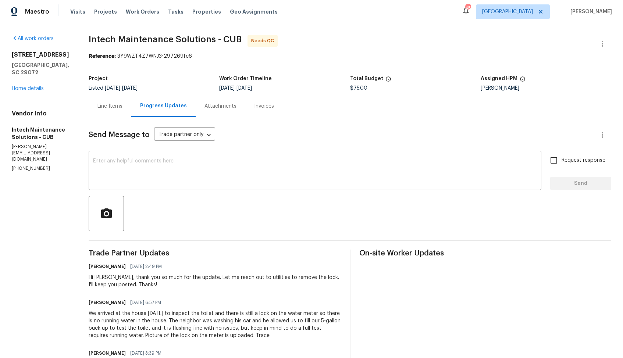
click at [93, 301] on h6 "[PERSON_NAME]" at bounding box center [107, 302] width 37 height 7
click at [106, 102] on div "Line Items" at bounding box center [110, 106] width 43 height 22
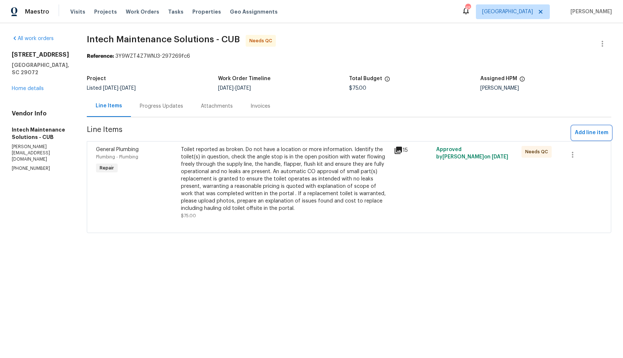
click at [587, 133] on span "Add line item" at bounding box center [590, 132] width 33 height 9
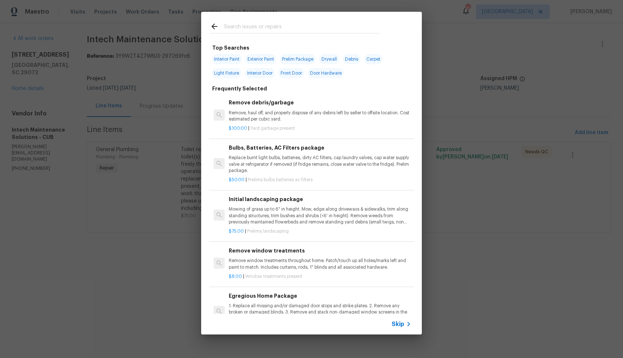
click at [274, 30] on input "text" at bounding box center [302, 27] width 156 height 11
click at [278, 28] on input "text" at bounding box center [302, 27] width 156 height 11
type input "bathroom"
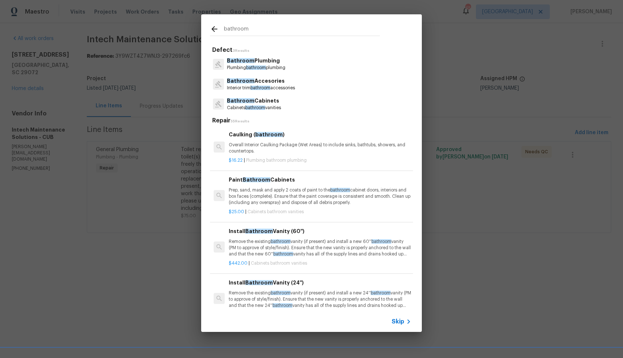
click at [257, 65] on p "Plumbing bathroom plumbing" at bounding box center [256, 68] width 58 height 6
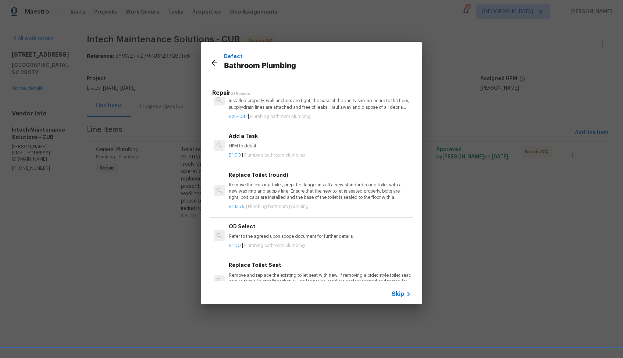
scroll to position [1133, 0]
click at [258, 143] on p "HPM to detail" at bounding box center [320, 144] width 182 height 6
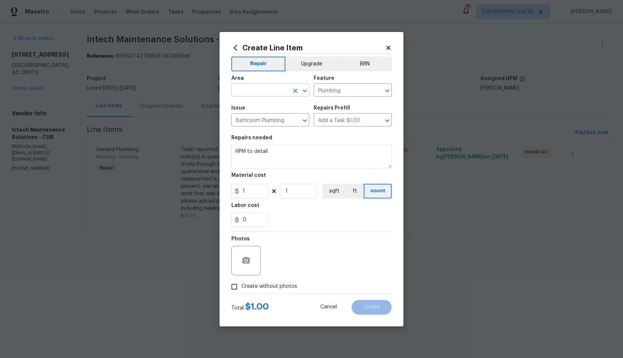
click at [261, 93] on input "text" at bounding box center [259, 90] width 57 height 11
click at [250, 110] on li "Plumbing" at bounding box center [270, 107] width 78 height 12
type input "Plumbing"
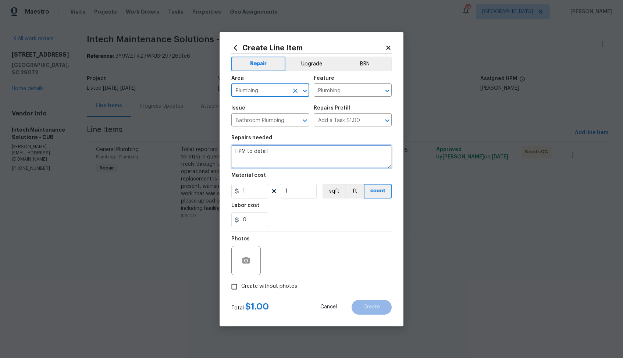
click at [276, 152] on textarea "HPM to detail" at bounding box center [311, 157] width 160 height 24
type textarea "Awaiting completion."
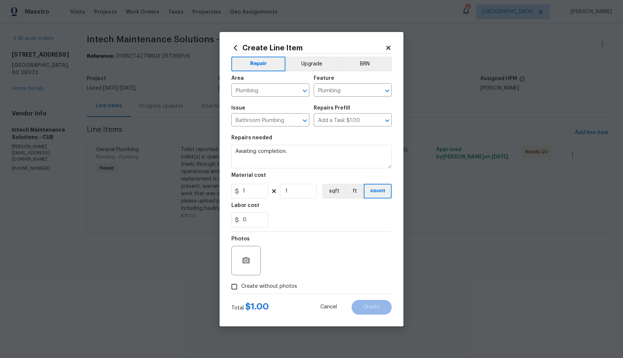
click at [237, 284] on input "Create without photos" at bounding box center [234, 287] width 14 height 14
checkbox input "true"
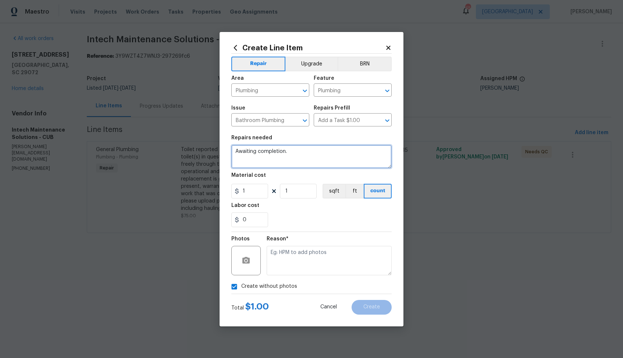
click at [296, 157] on textarea "Awaiting completion." at bounding box center [311, 157] width 160 height 24
click at [367, 152] on textarea "Awaiting completion. (Lock on water meter)" at bounding box center [311, 157] width 160 height 24
type textarea "Awaiting completion. (Lock on water meter)"
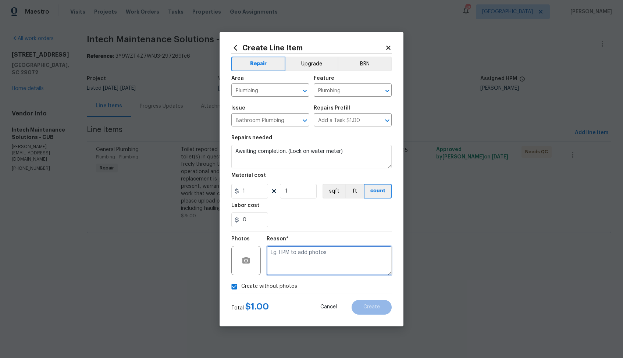
click at [293, 261] on textarea at bounding box center [328, 260] width 125 height 29
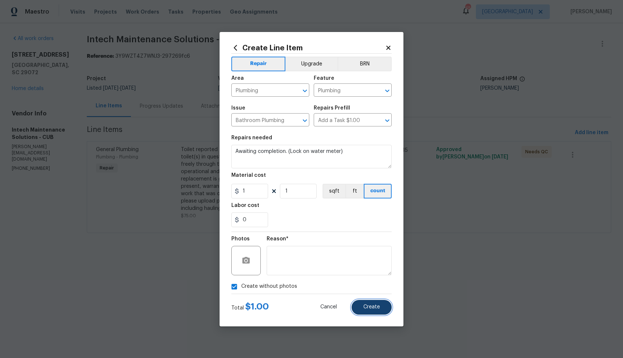
click at [362, 307] on button "Create" at bounding box center [371, 307] width 40 height 15
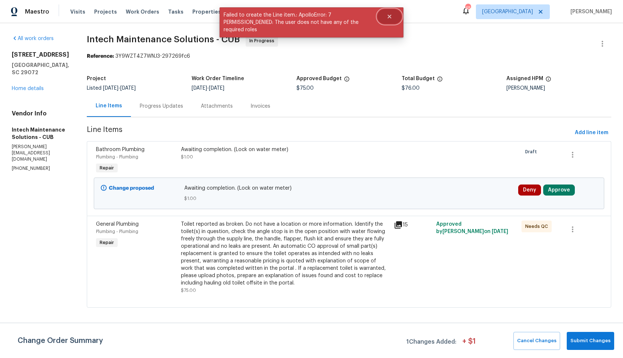
click at [390, 12] on button "Close" at bounding box center [389, 16] width 24 height 15
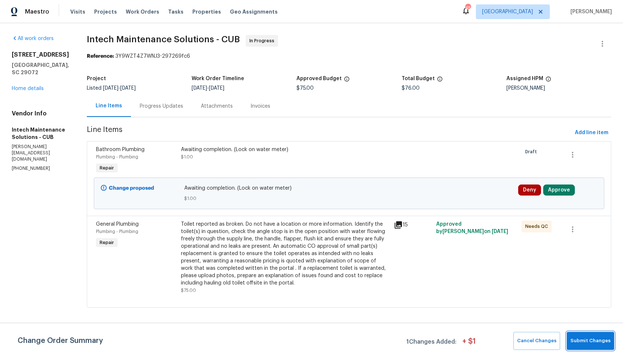
click at [589, 340] on span "Submit Changes" at bounding box center [590, 341] width 40 height 8
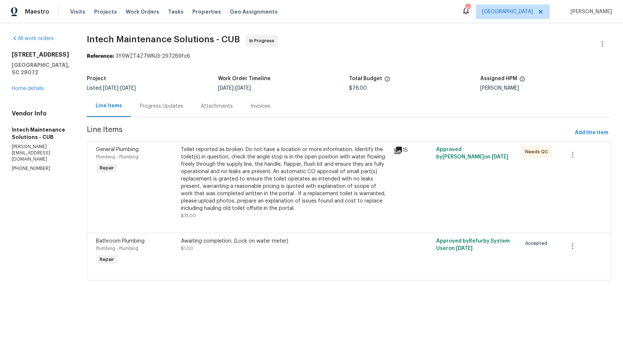
click at [152, 107] on div "Progress Updates" at bounding box center [161, 106] width 43 height 7
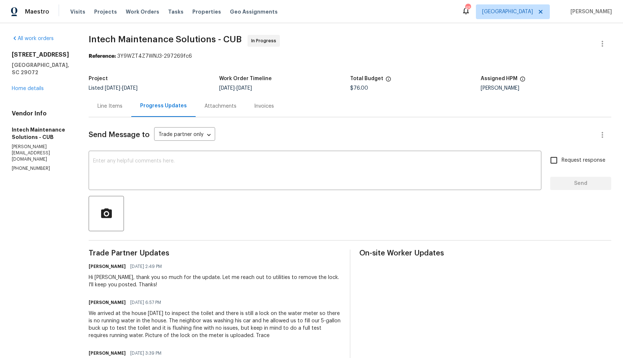
click at [100, 277] on div "Hi Ellen, thank you so much for the update. Let me reach out to utilities to re…" at bounding box center [215, 281] width 252 height 15
copy div "Ellen"
click at [230, 173] on textarea at bounding box center [315, 171] width 444 height 26
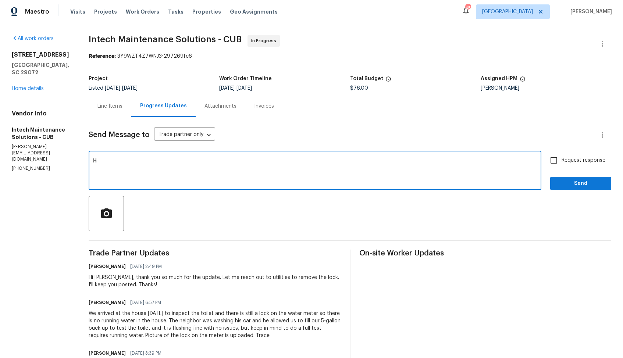
paste textarea "Ellen"
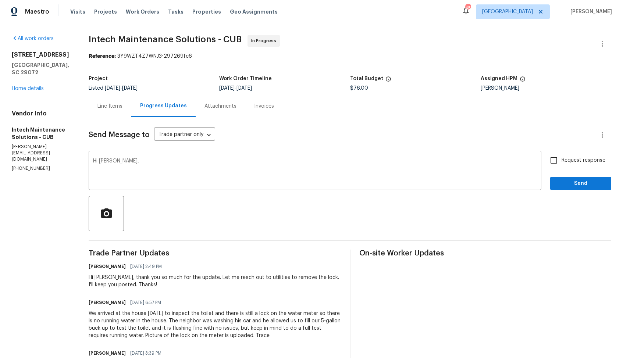
click at [251, 279] on div "Hi Ellen, thank you so much for the update. Let me reach out to utilities to re…" at bounding box center [215, 281] width 252 height 15
copy div "utilities"
click at [262, 175] on textarea "Hi Ellen," at bounding box center [315, 171] width 444 height 26
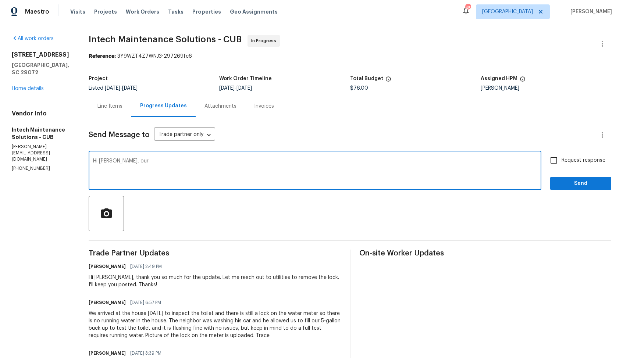
paste textarea "utilities"
click at [117, 161] on textarea "Hi Ellen, our utilities" at bounding box center [315, 171] width 444 height 26
click at [155, 164] on textarea "Hi Ellen, utilities" at bounding box center [315, 171] width 444 height 26
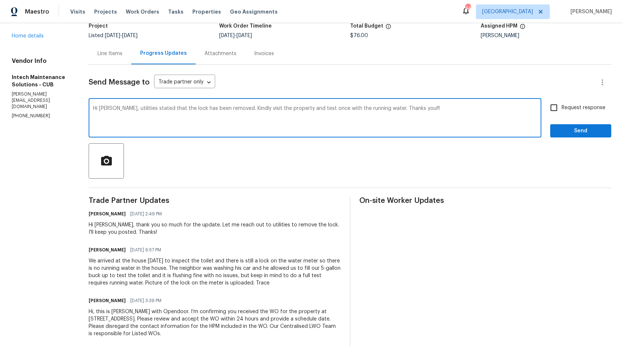
type textarea "Hi Ellen, utilities stated that the lock has been removed. Kindly visit the pro…"
click at [557, 106] on input "Request response" at bounding box center [553, 107] width 15 height 15
checkbox input "true"
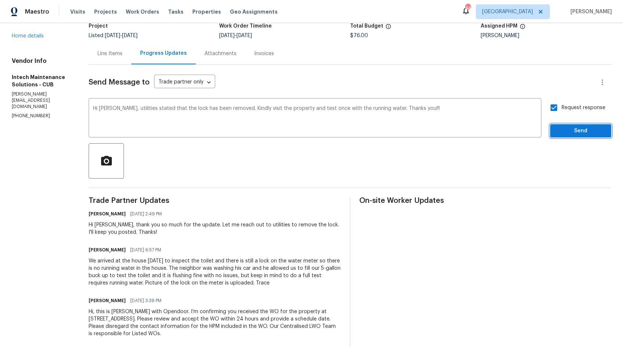
click at [566, 126] on span "Send" at bounding box center [580, 130] width 49 height 9
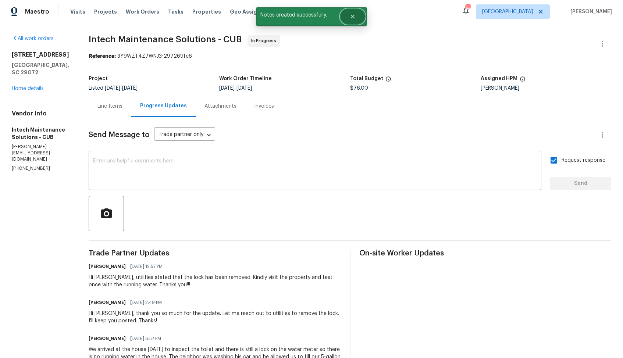
click at [351, 23] on button "Close" at bounding box center [352, 16] width 24 height 15
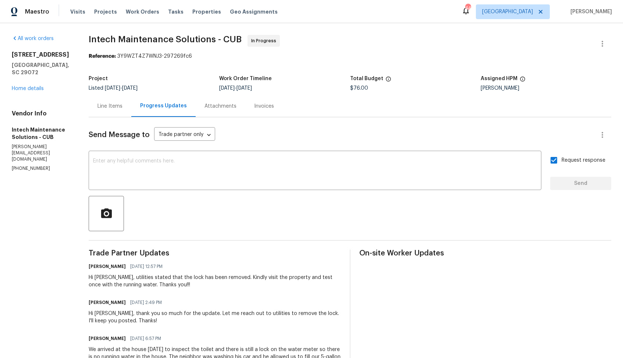
click at [401, 117] on div "Line Items Progress Updates Attachments Invoices" at bounding box center [350, 106] width 522 height 22
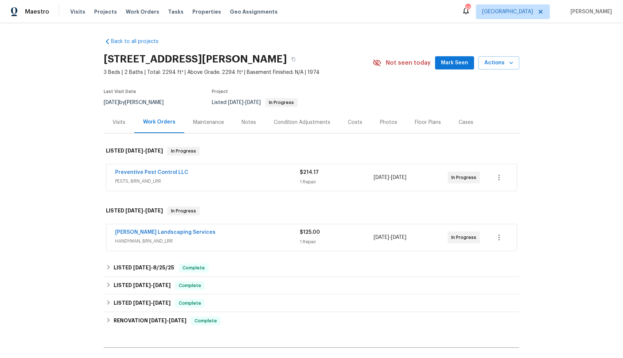
click at [124, 125] on div "Visits" at bounding box center [118, 122] width 13 height 7
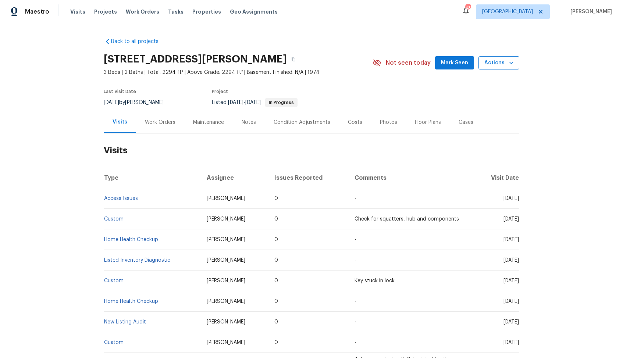
click at [508, 64] on icon "button" at bounding box center [510, 62] width 7 height 7
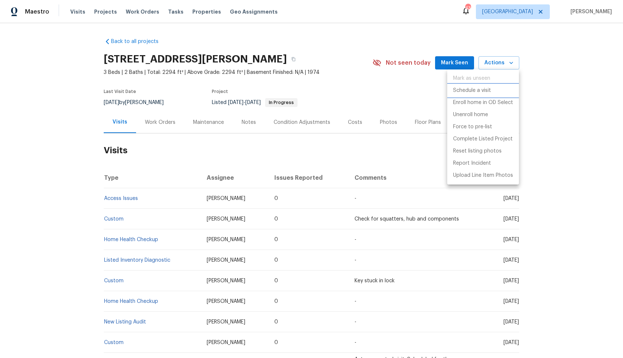
click at [467, 89] on p "Schedule a visit" at bounding box center [472, 91] width 38 height 8
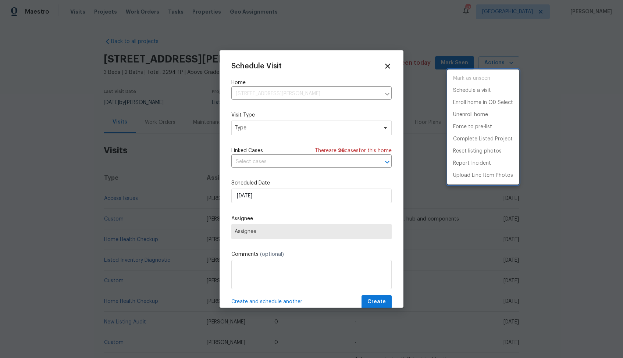
click at [252, 131] on div at bounding box center [311, 179] width 623 height 358
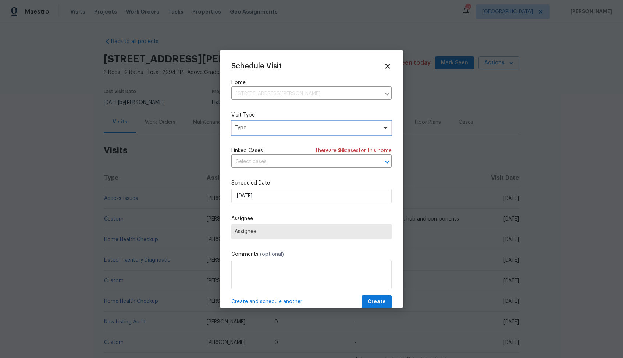
click at [242, 127] on span "Type" at bounding box center [305, 127] width 143 height 7
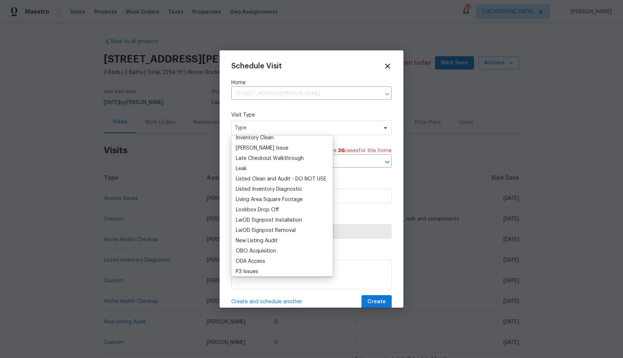
scroll to position [312, 0]
click at [254, 190] on div "Listed Inventory Diagnostic" at bounding box center [269, 189] width 66 height 7
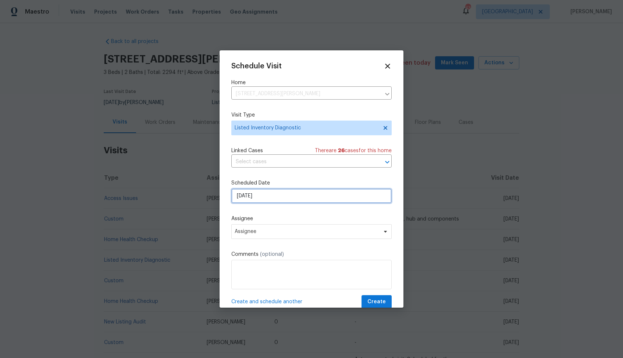
click at [260, 197] on input "[DATE]" at bounding box center [311, 196] width 160 height 15
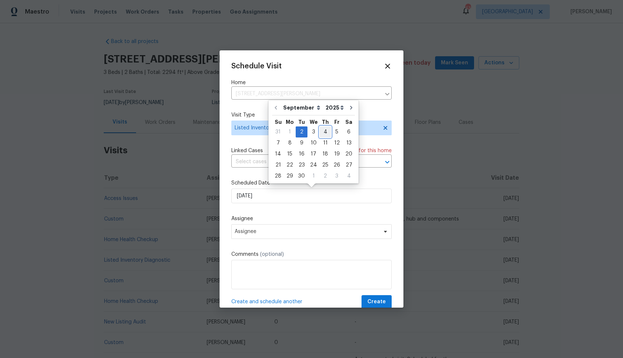
click at [322, 132] on div "4" at bounding box center [324, 132] width 11 height 10
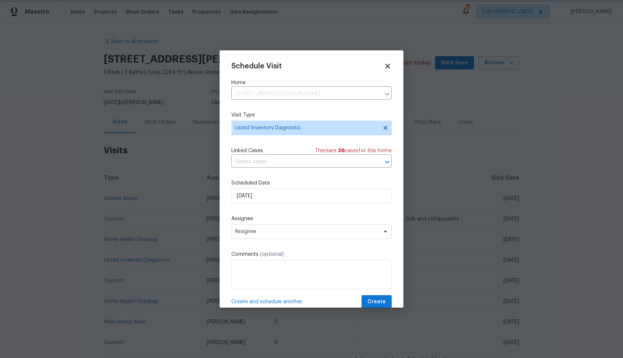
type input "[DATE]"
click at [294, 232] on span "Assignee" at bounding box center [306, 232] width 144 height 6
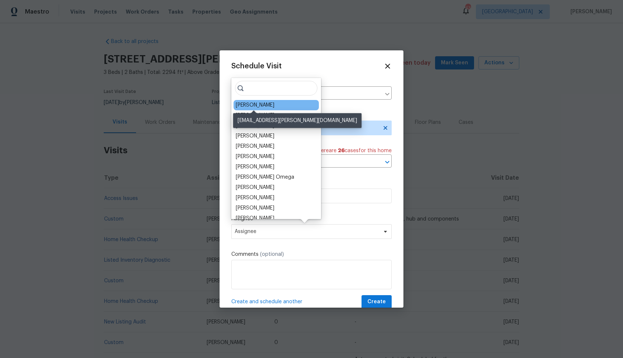
click at [249, 107] on div "Mark Cardenas" at bounding box center [255, 104] width 39 height 7
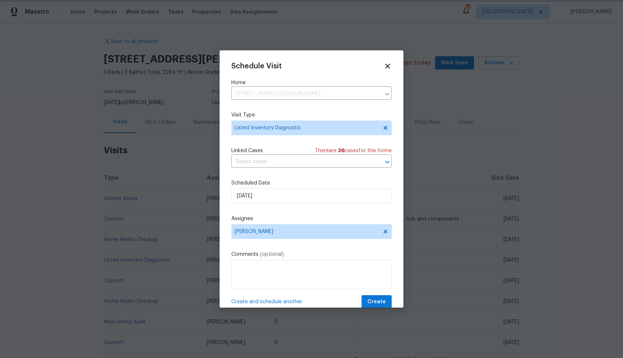
scroll to position [13, 0]
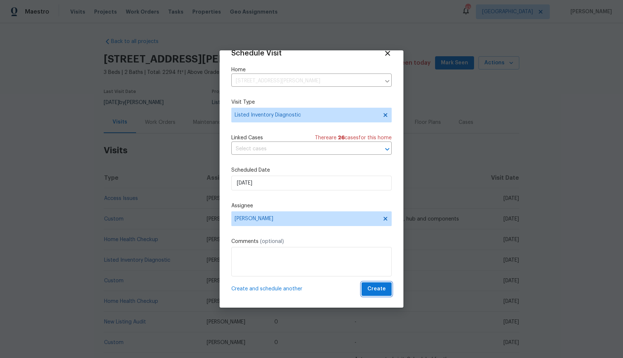
click at [381, 289] on span "Create" at bounding box center [376, 288] width 18 height 9
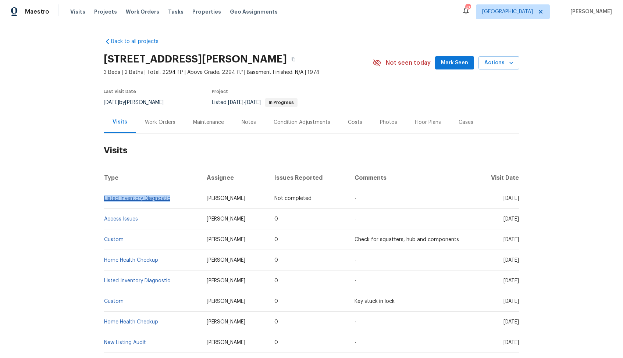
drag, startPoint x: 171, startPoint y: 200, endPoint x: 104, endPoint y: 201, distance: 67.3
click at [104, 201] on td "Listed Inventory Diagnostic" at bounding box center [152, 198] width 97 height 21
copy link "Listed Inventory Diagnostic"
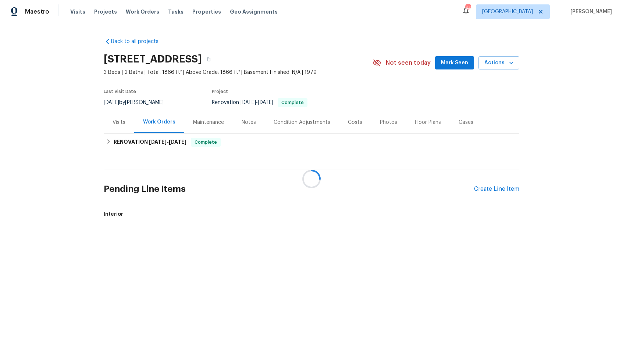
click at [119, 122] on div at bounding box center [311, 179] width 623 height 358
click at [119, 122] on div "Visits" at bounding box center [118, 122] width 13 height 7
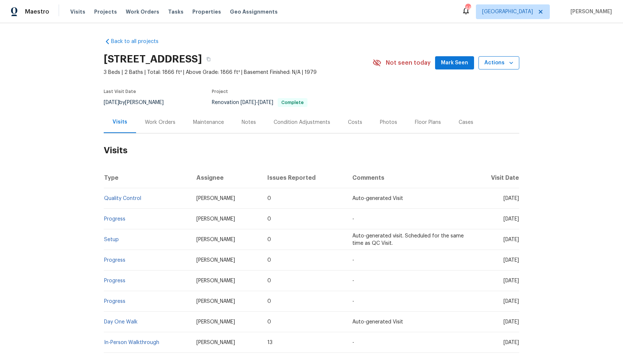
click at [513, 66] on icon "button" at bounding box center [510, 62] width 7 height 7
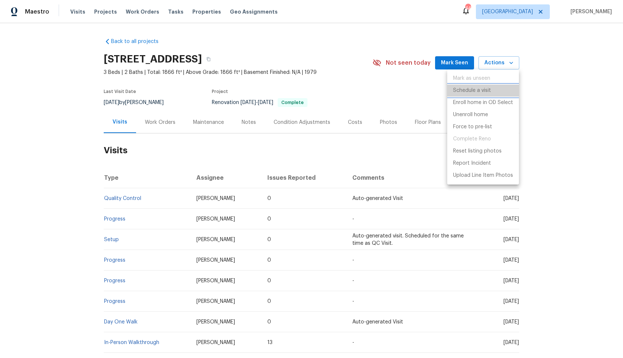
click at [467, 90] on p "Schedule a visit" at bounding box center [472, 91] width 38 height 8
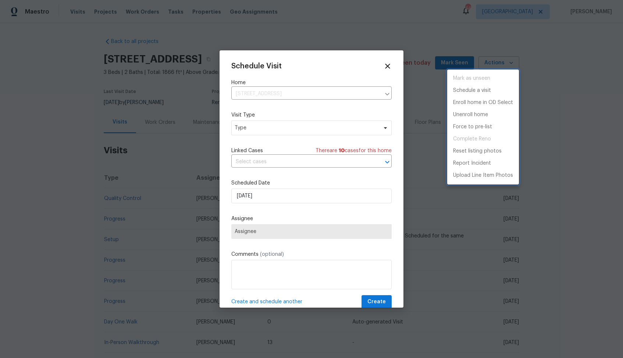
click at [250, 127] on div at bounding box center [311, 179] width 623 height 358
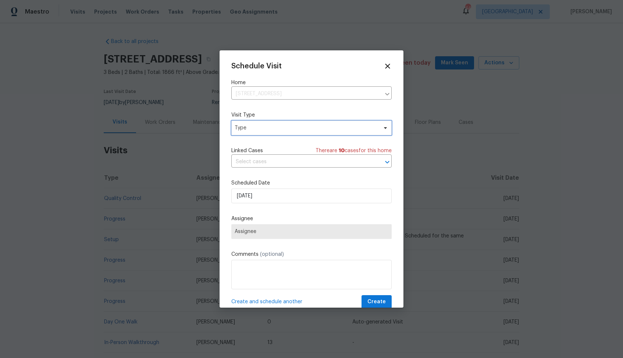
click at [241, 128] on span "Type" at bounding box center [305, 127] width 143 height 7
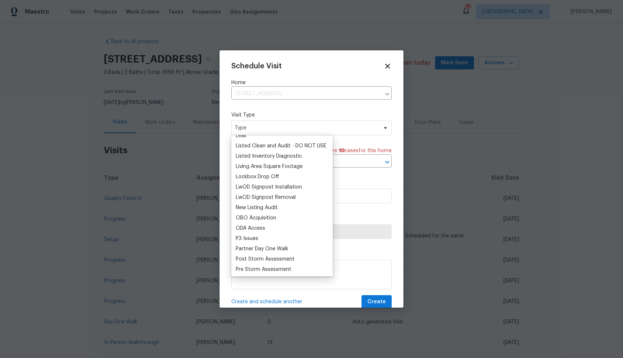
scroll to position [346, 0]
click at [249, 155] on div "Listed Inventory Diagnostic" at bounding box center [269, 155] width 66 height 7
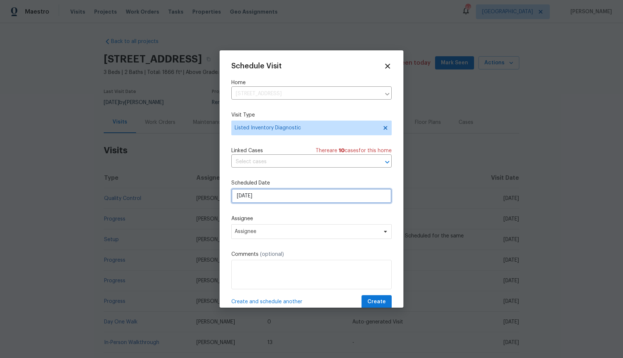
click at [261, 198] on input "[DATE]" at bounding box center [311, 196] width 160 height 15
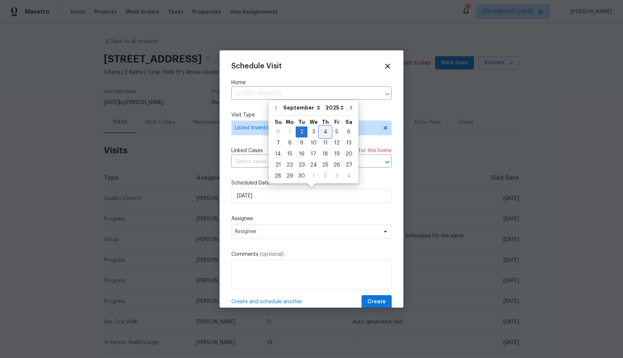
click at [325, 131] on div "4" at bounding box center [324, 132] width 11 height 10
type input "[DATE]"
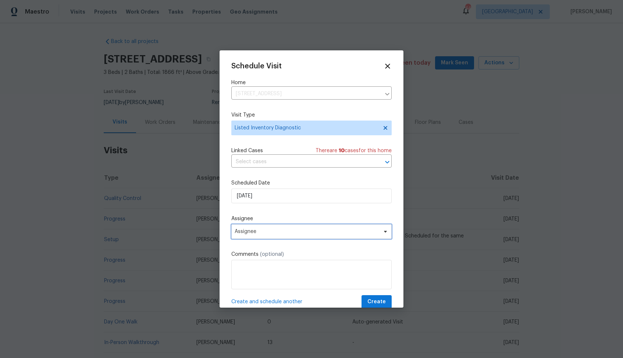
click at [329, 234] on span "Assignee" at bounding box center [306, 232] width 144 height 6
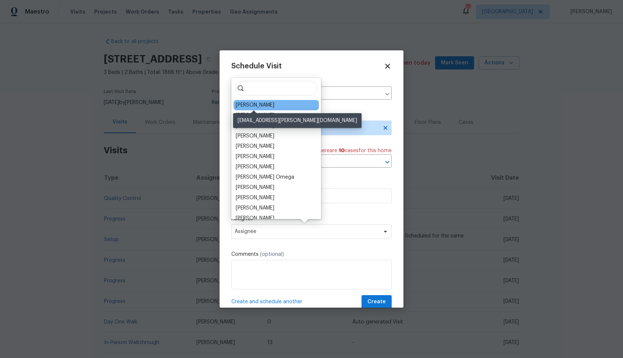
click at [252, 105] on div "Mark Cardenas" at bounding box center [255, 104] width 39 height 7
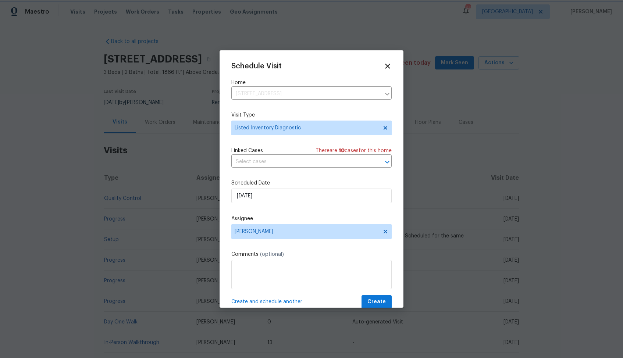
scroll to position [13, 0]
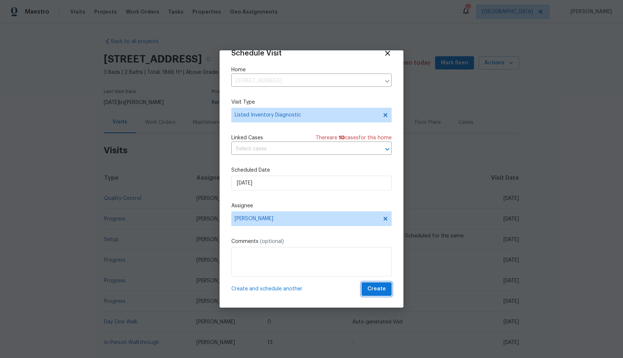
click at [384, 287] on span "Create" at bounding box center [376, 288] width 18 height 9
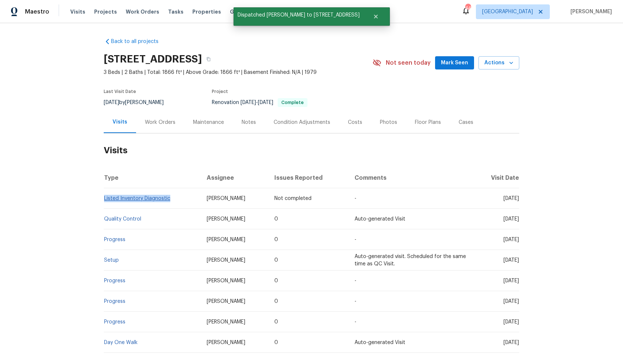
drag, startPoint x: 172, startPoint y: 198, endPoint x: 104, endPoint y: 198, distance: 67.3
click at [104, 198] on td "Listed Inventory Diagnostic" at bounding box center [152, 198] width 97 height 21
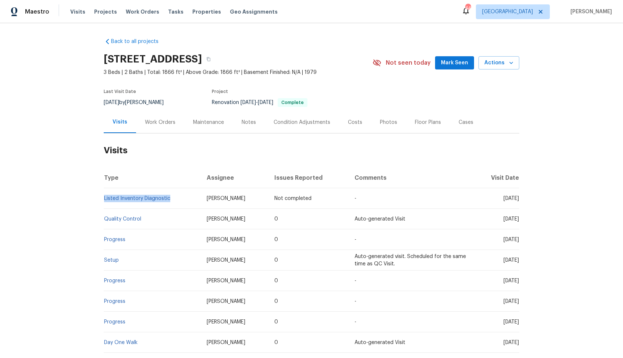
copy link "Listed Inventory Diagnostic"
click at [199, 79] on section "802 Pinetree Rd SE, Rio Rancho, NM 87124 3 Beds | 2 Baths | Total: 1866 ft² | A…" at bounding box center [311, 81] width 415 height 62
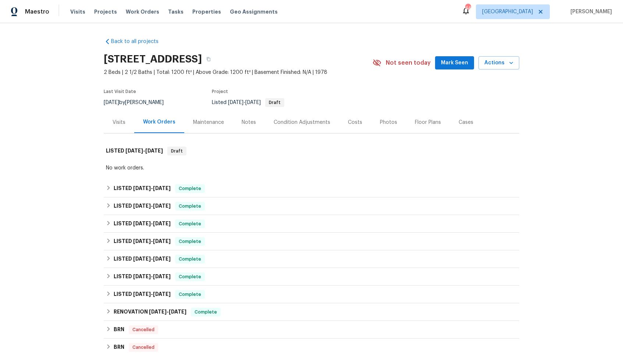
click at [119, 119] on div "Visits" at bounding box center [118, 122] width 13 height 7
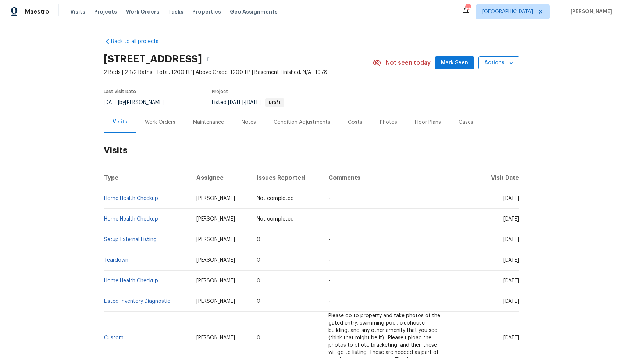
click at [503, 62] on span "Actions" at bounding box center [498, 62] width 29 height 9
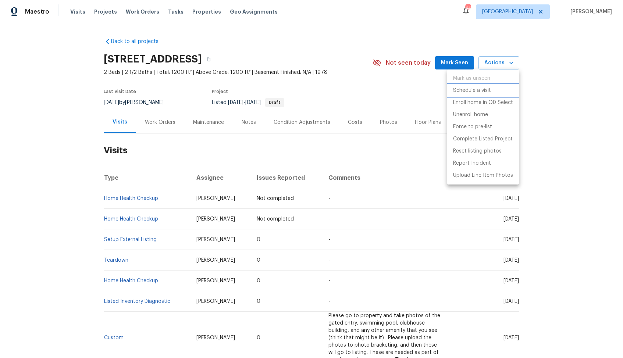
click at [468, 90] on p "Schedule a visit" at bounding box center [472, 91] width 38 height 8
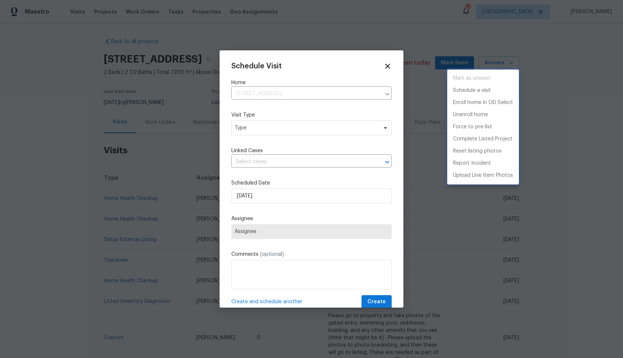
click at [251, 133] on div at bounding box center [311, 179] width 623 height 358
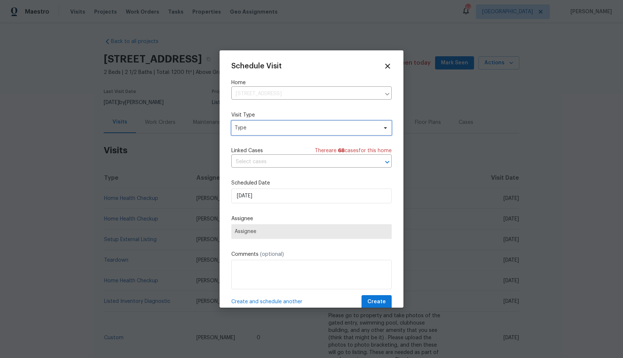
click at [242, 128] on span "Type" at bounding box center [305, 127] width 143 height 7
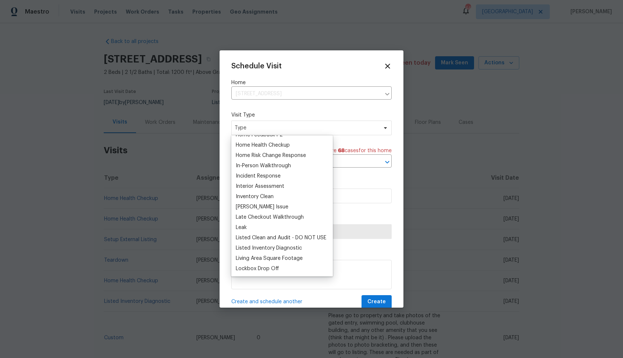
scroll to position [255, 0]
click at [247, 245] on div "Listed Inventory Diagnostic" at bounding box center [269, 246] width 66 height 7
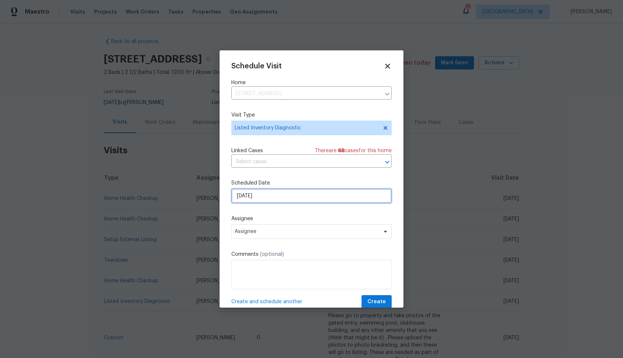
click at [284, 196] on input "[DATE]" at bounding box center [311, 196] width 160 height 15
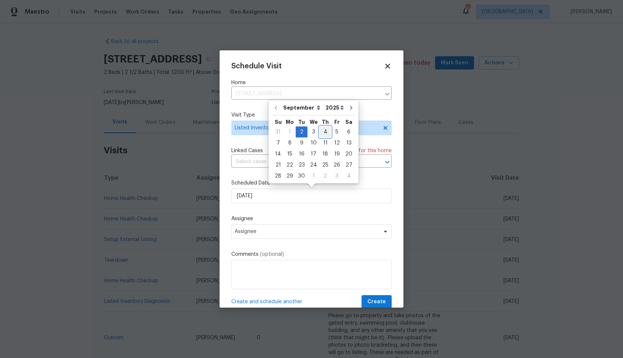
click at [323, 131] on div "4" at bounding box center [324, 132] width 11 height 10
type input "[DATE]"
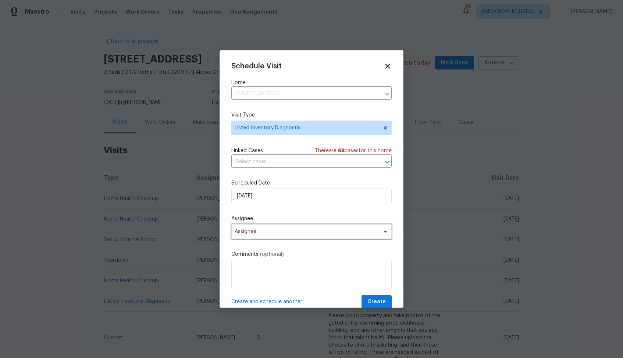
click at [294, 232] on span "Assignee" at bounding box center [306, 232] width 144 height 6
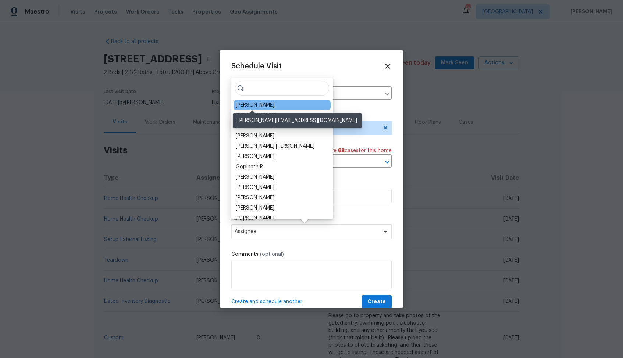
click at [253, 104] on div "[PERSON_NAME]" at bounding box center [255, 104] width 39 height 7
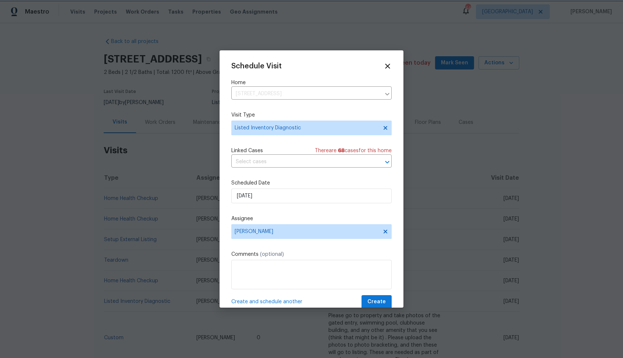
scroll to position [13, 0]
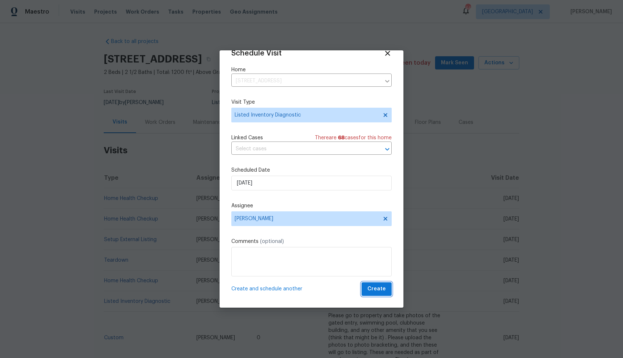
click at [378, 290] on span "Create" at bounding box center [376, 288] width 18 height 9
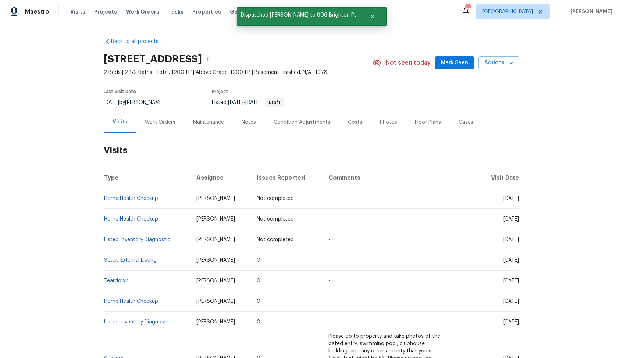
click at [168, 189] on td "Home Health Checkup" at bounding box center [147, 198] width 87 height 21
drag, startPoint x: 170, startPoint y: 241, endPoint x: 104, endPoint y: 240, distance: 65.8
click at [104, 240] on td "Listed Inventory Diagnostic" at bounding box center [147, 239] width 87 height 21
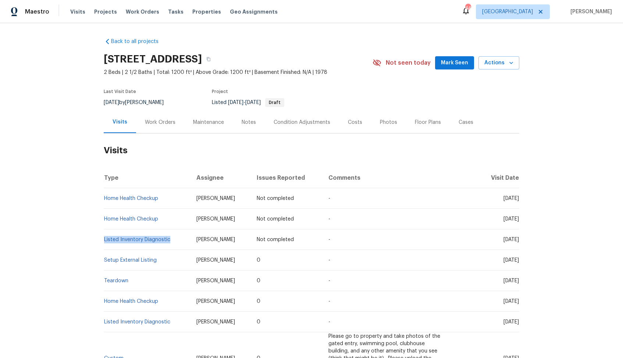
copy link "Listed Inventory Diagnostic"
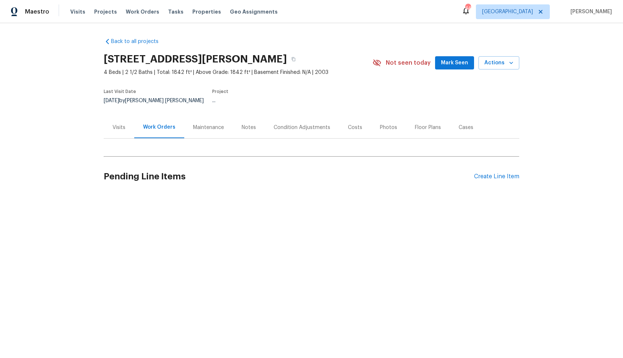
click at [118, 124] on div "Visits" at bounding box center [118, 127] width 13 height 7
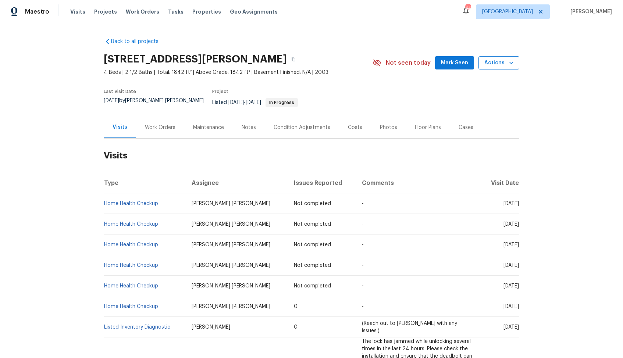
click at [510, 65] on icon "button" at bounding box center [510, 62] width 7 height 7
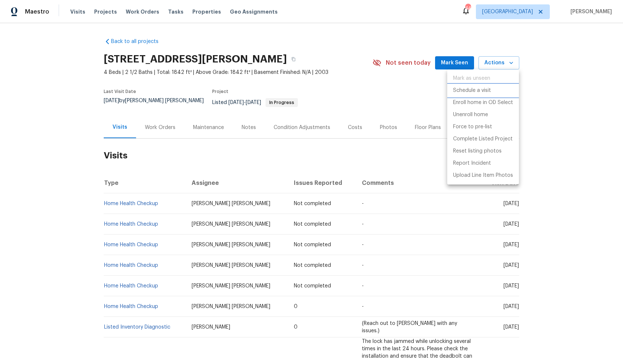
click at [471, 90] on p "Schedule a visit" at bounding box center [472, 91] width 38 height 8
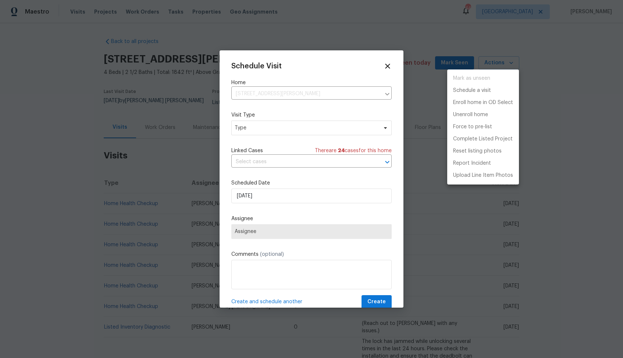
click at [262, 122] on div at bounding box center [311, 179] width 623 height 358
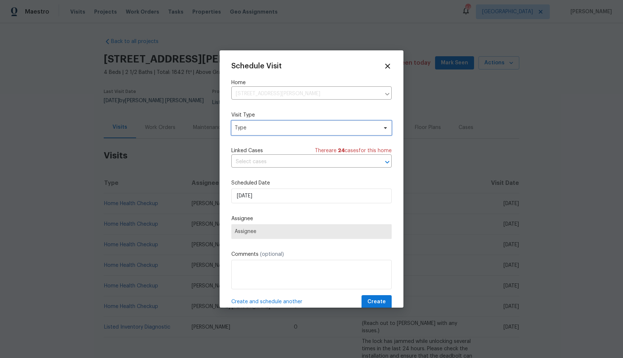
click at [246, 128] on span "Type" at bounding box center [305, 127] width 143 height 7
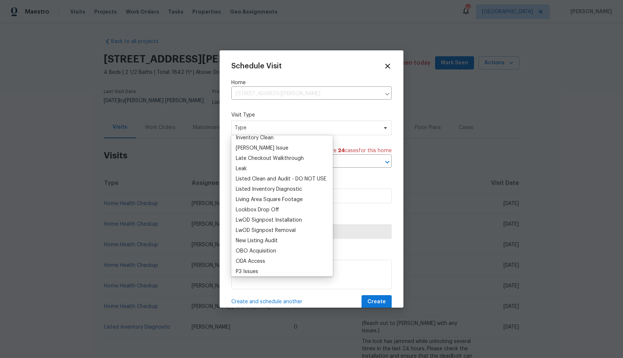
scroll to position [347, 0]
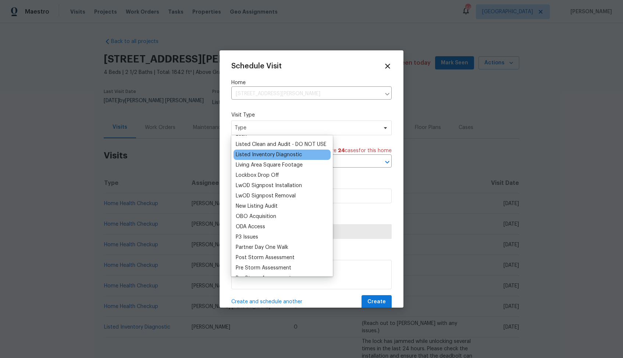
click at [249, 156] on div "Listed Inventory Diagnostic" at bounding box center [269, 154] width 66 height 7
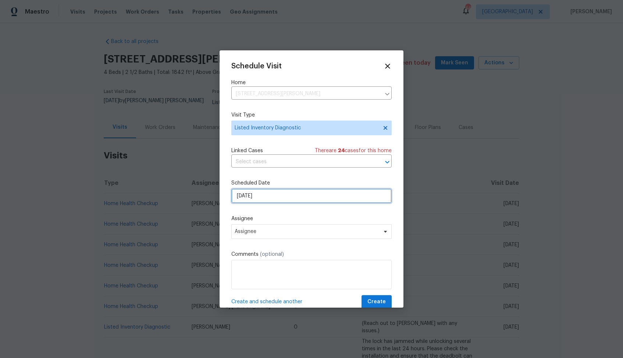
click at [284, 199] on input "[DATE]" at bounding box center [311, 196] width 160 height 15
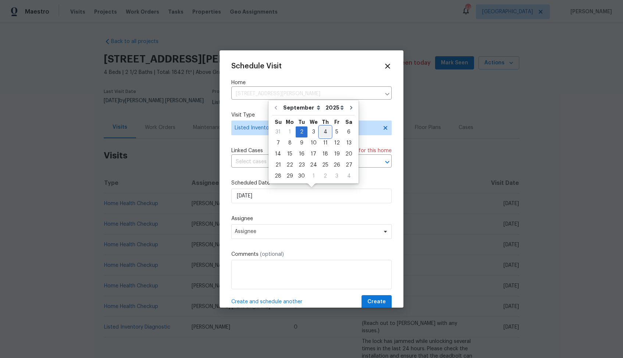
click at [324, 130] on div "4" at bounding box center [324, 132] width 11 height 10
type input "[DATE]"
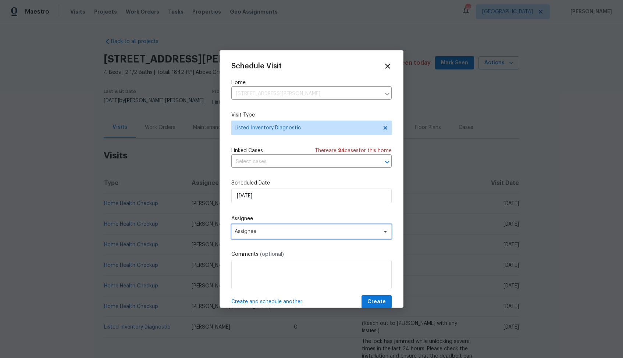
click at [294, 232] on span "Assignee" at bounding box center [306, 232] width 144 height 6
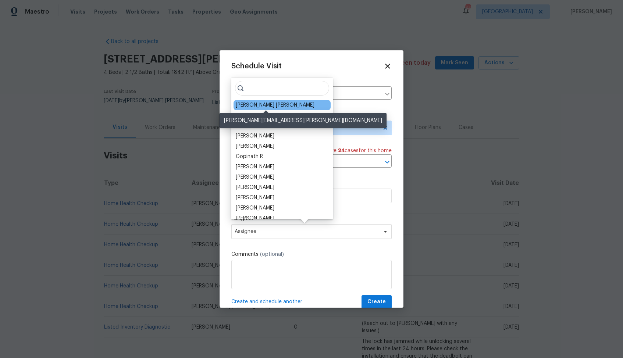
click at [265, 107] on div "[PERSON_NAME] [PERSON_NAME]" at bounding box center [275, 104] width 79 height 7
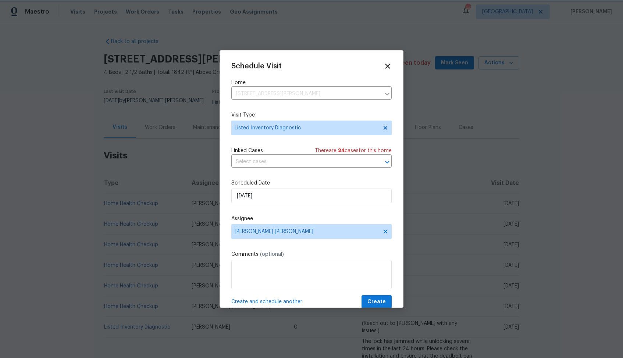
scroll to position [13, 0]
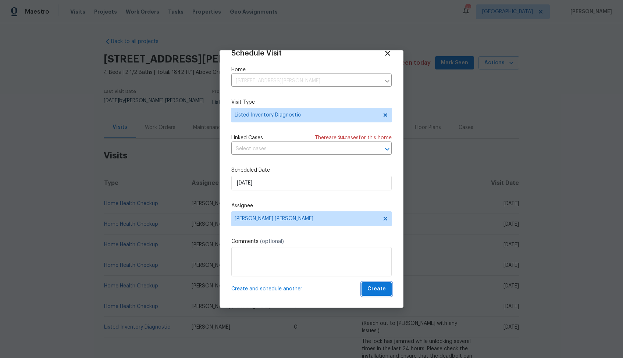
click at [378, 286] on span "Create" at bounding box center [376, 288] width 18 height 9
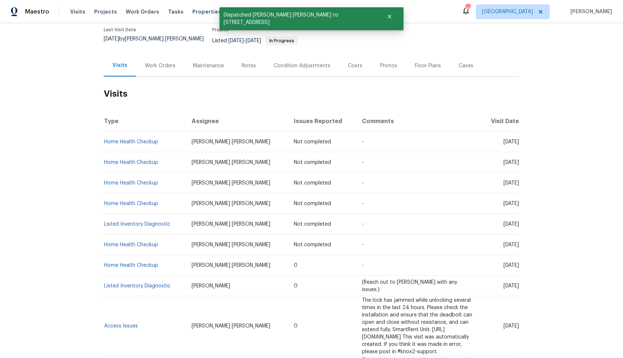
scroll to position [62, 0]
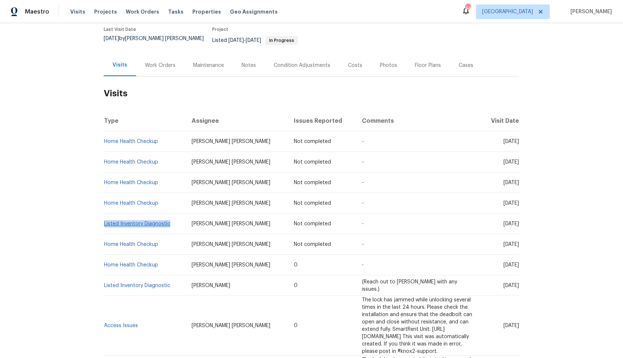
drag, startPoint x: 131, startPoint y: 229, endPoint x: 104, endPoint y: 220, distance: 28.9
click at [104, 220] on td "Listed Inventory Diagnostic" at bounding box center [145, 224] width 82 height 21
copy link "Listed Inventory Diagnostic"
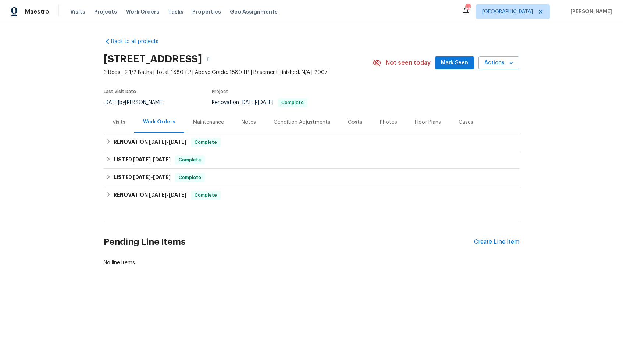
click at [118, 123] on div "Visits" at bounding box center [118, 122] width 13 height 7
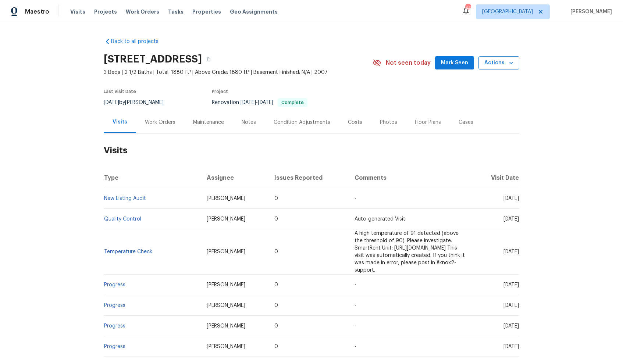
click at [512, 61] on icon "button" at bounding box center [510, 62] width 7 height 7
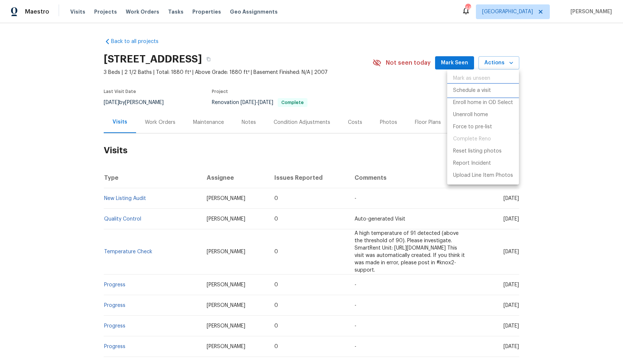
click at [477, 92] on p "Schedule a visit" at bounding box center [472, 91] width 38 height 8
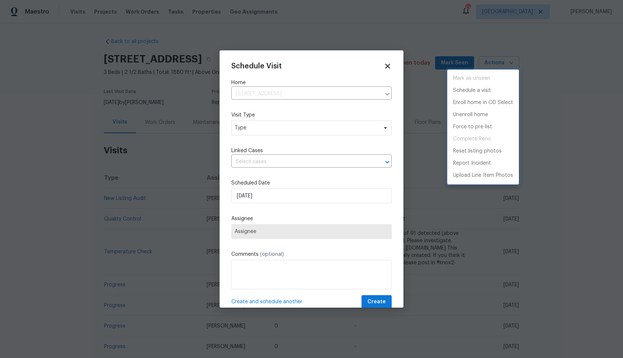
click at [289, 123] on div at bounding box center [311, 179] width 623 height 358
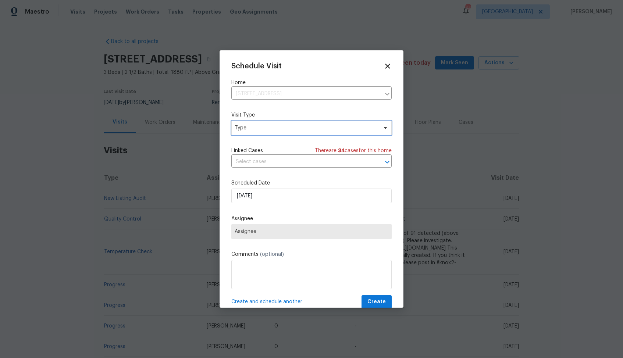
click at [256, 129] on span "Type" at bounding box center [305, 127] width 143 height 7
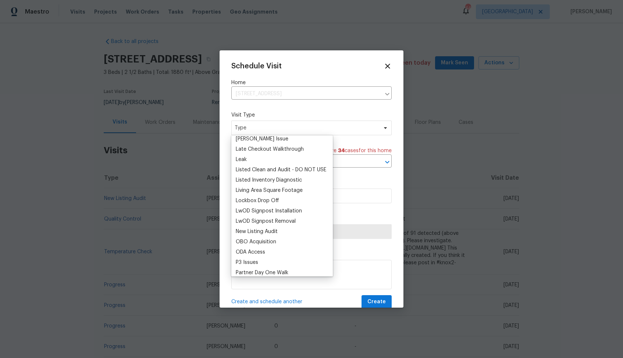
scroll to position [324, 0]
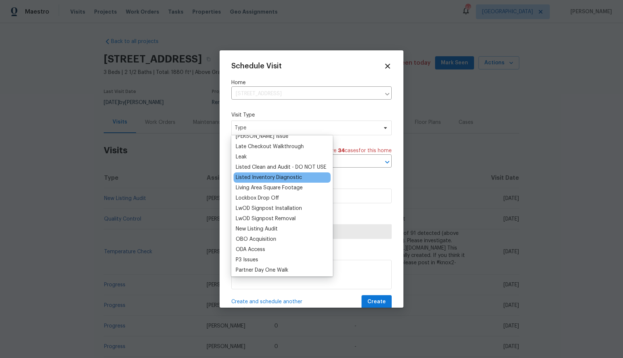
click at [258, 176] on div "Listed Inventory Diagnostic" at bounding box center [269, 177] width 66 height 7
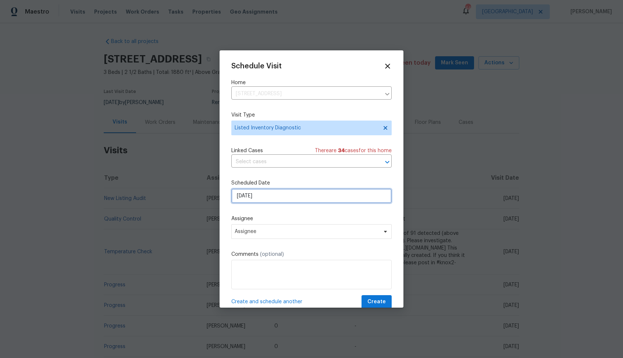
click at [279, 198] on input "[DATE]" at bounding box center [311, 196] width 160 height 15
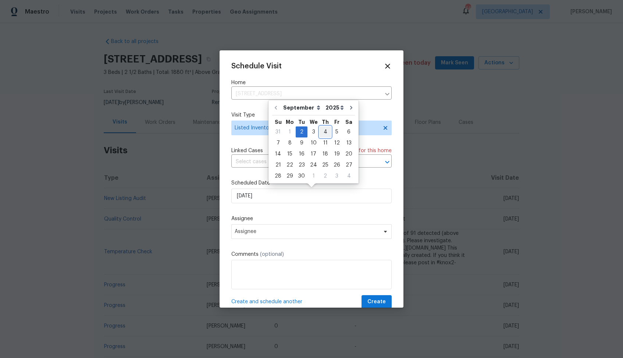
click at [324, 132] on div "4" at bounding box center [324, 132] width 11 height 10
type input "[DATE]"
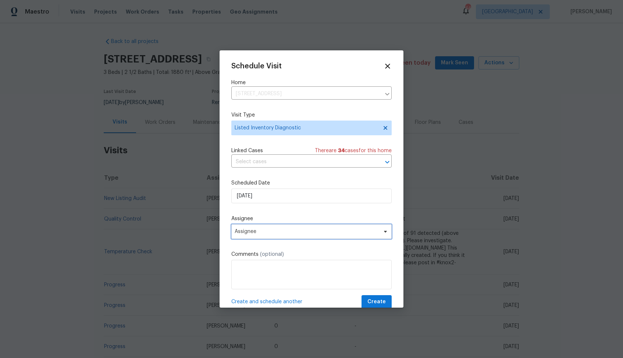
click at [290, 228] on span "Assignee" at bounding box center [311, 231] width 160 height 15
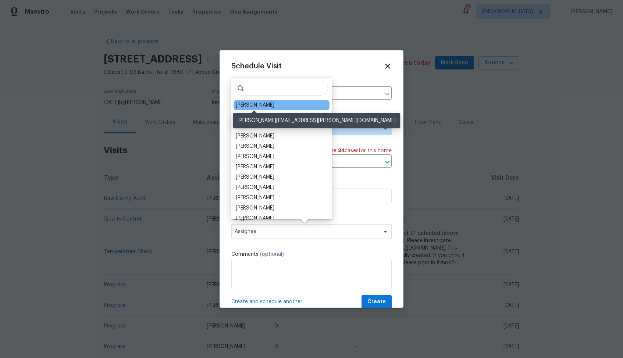
click at [257, 104] on div "[PERSON_NAME]" at bounding box center [255, 104] width 39 height 7
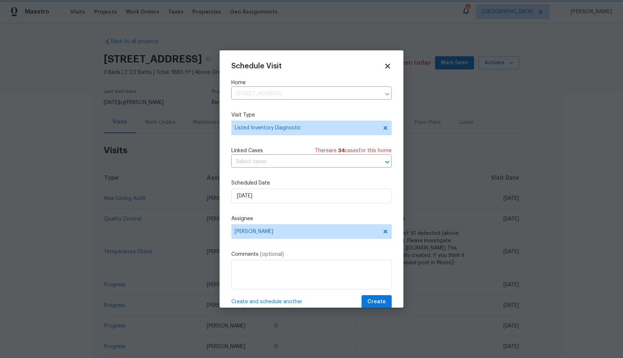
scroll to position [13, 0]
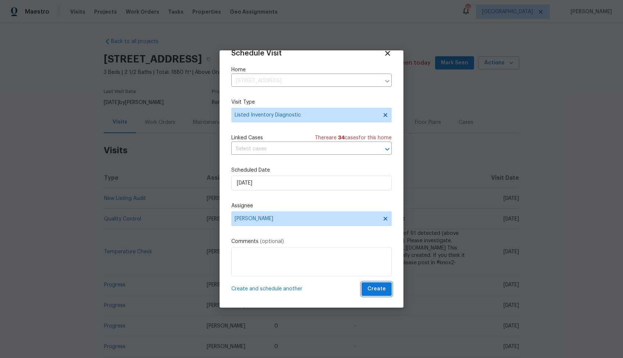
click at [370, 287] on span "Create" at bounding box center [376, 288] width 18 height 9
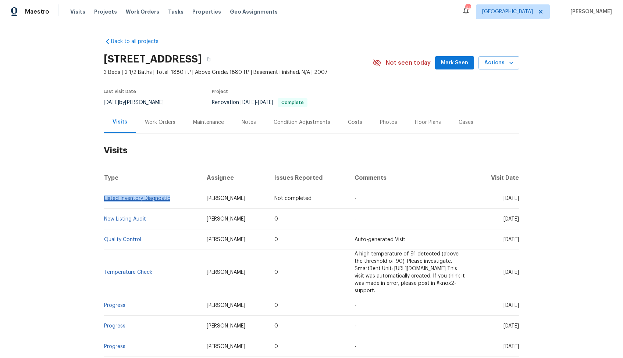
drag, startPoint x: 170, startPoint y: 199, endPoint x: 105, endPoint y: 199, distance: 64.3
click at [105, 198] on td "Listed Inventory Diagnostic" at bounding box center [152, 198] width 97 height 21
copy link "Listed Inventory Diagnostic"
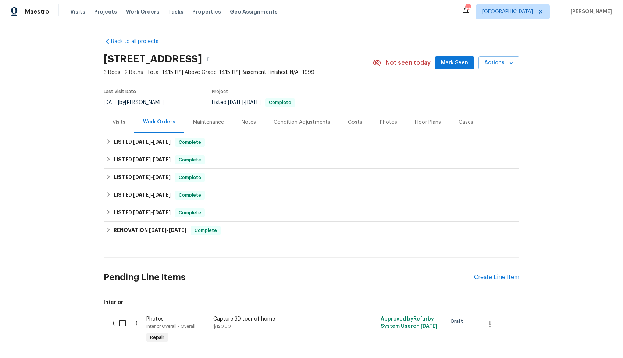
click at [120, 123] on div "Visits" at bounding box center [118, 122] width 13 height 7
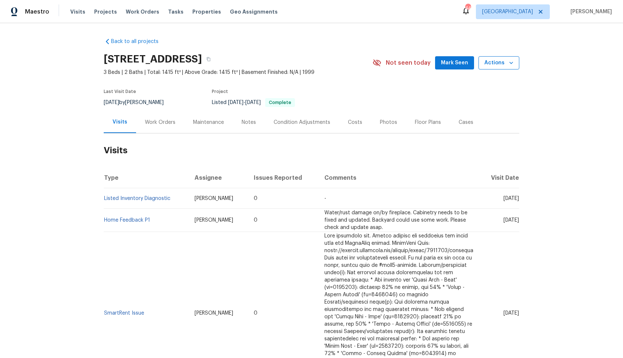
click at [504, 59] on span "Actions" at bounding box center [498, 62] width 29 height 9
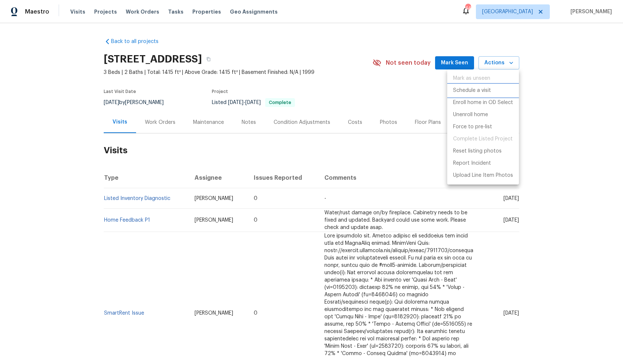
click at [478, 89] on p "Schedule a visit" at bounding box center [472, 91] width 38 height 8
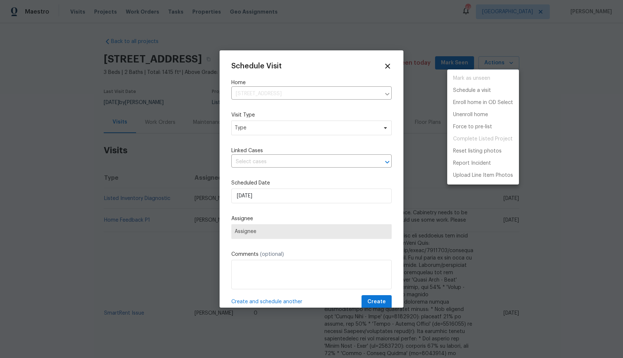
click at [254, 129] on div at bounding box center [311, 179] width 623 height 358
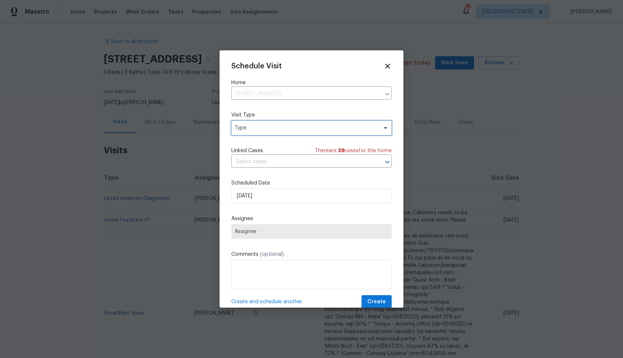
click at [239, 130] on span "Type" at bounding box center [305, 127] width 143 height 7
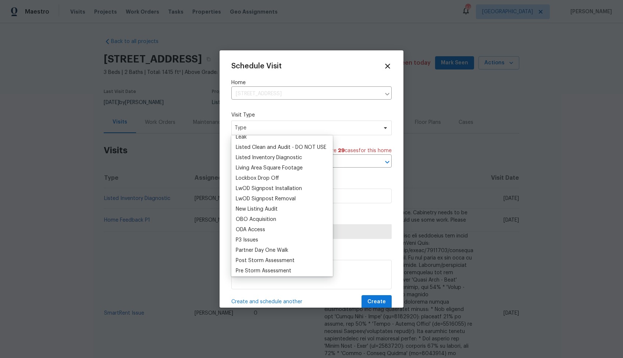
scroll to position [316, 0]
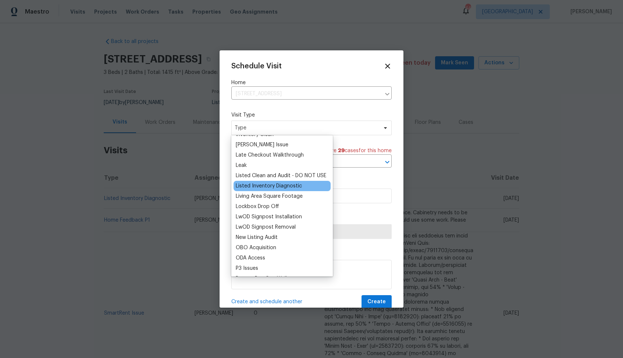
click at [254, 185] on div "Listed Inventory Diagnostic" at bounding box center [269, 185] width 66 height 7
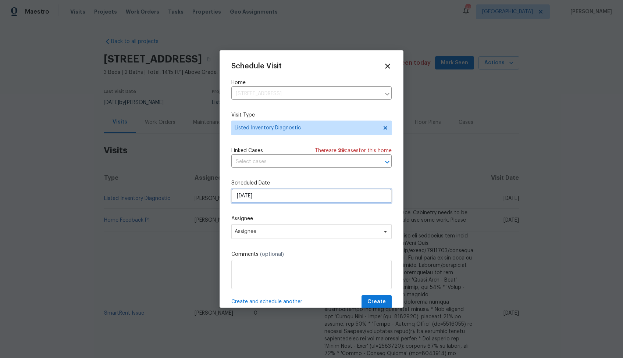
click at [280, 197] on input "[DATE]" at bounding box center [311, 196] width 160 height 15
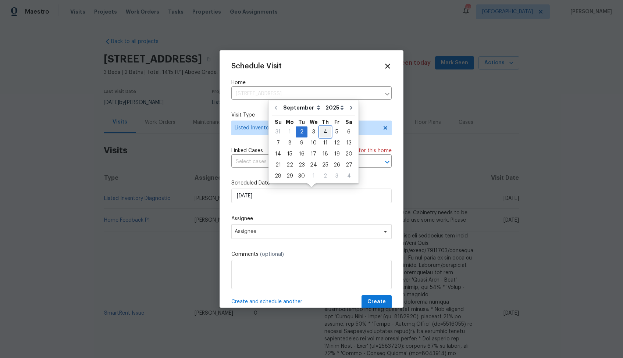
click at [322, 130] on div "4" at bounding box center [324, 132] width 11 height 10
type input "[DATE]"
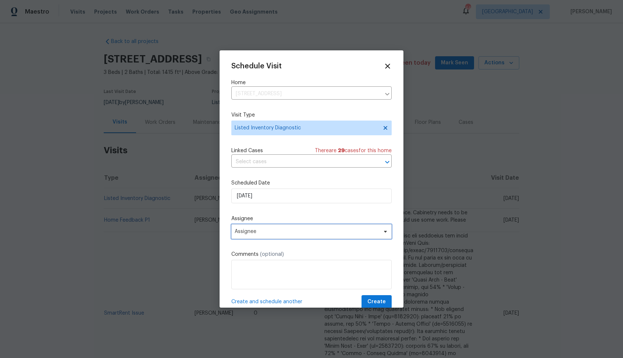
click at [276, 230] on span "Assignee" at bounding box center [306, 232] width 144 height 6
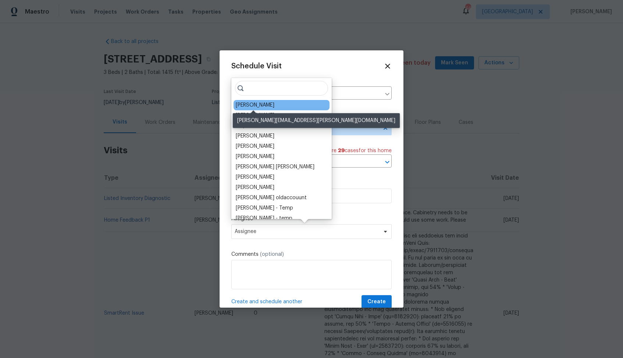
click at [247, 107] on div "[PERSON_NAME]" at bounding box center [255, 104] width 39 height 7
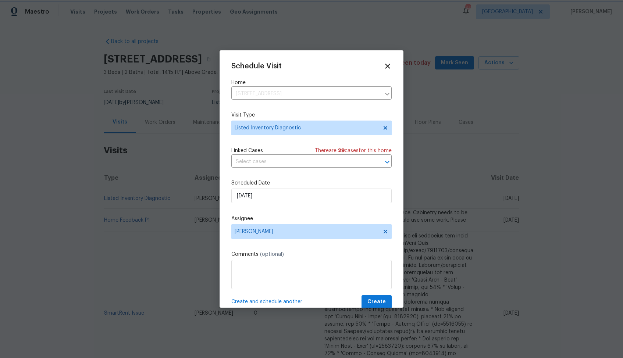
scroll to position [13, 0]
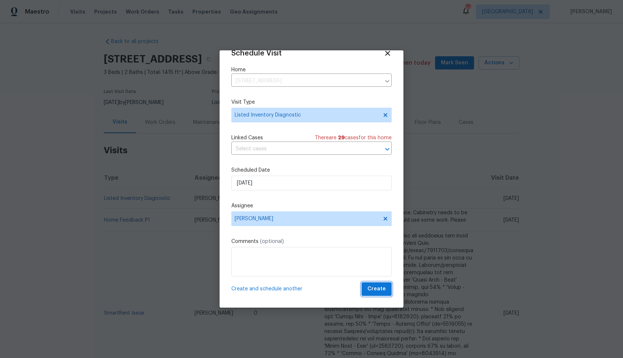
click at [374, 288] on span "Create" at bounding box center [376, 288] width 18 height 9
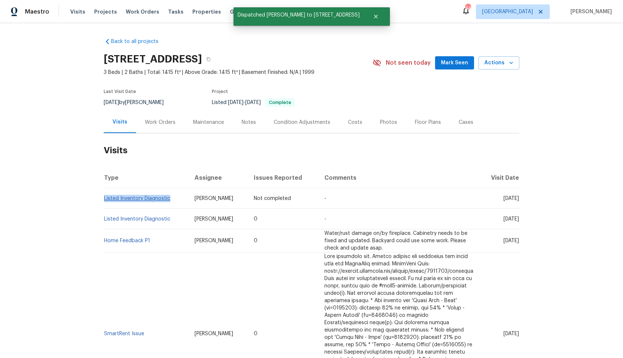
drag, startPoint x: 171, startPoint y: 199, endPoint x: 104, endPoint y: 199, distance: 66.5
click at [104, 199] on td "Listed Inventory Diagnostic" at bounding box center [146, 198] width 85 height 21
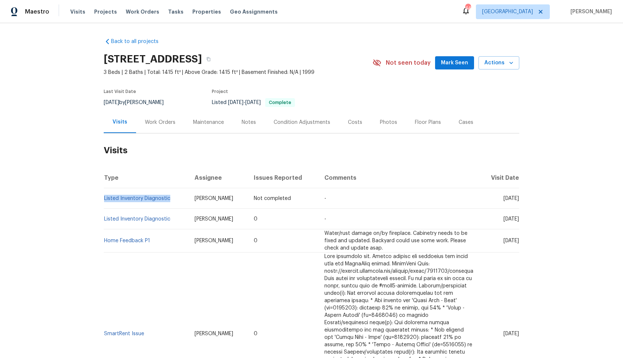
copy link "Listed Inventory Diagnostic"
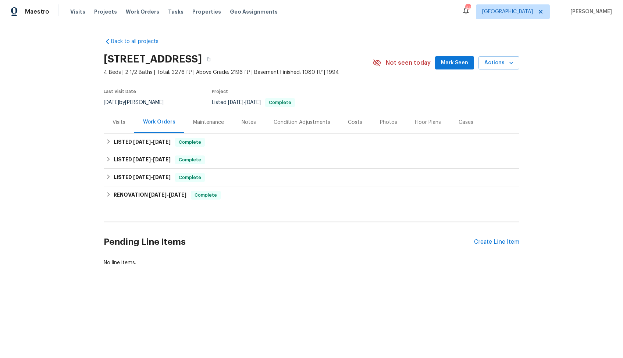
click at [123, 124] on div "Visits" at bounding box center [118, 122] width 13 height 7
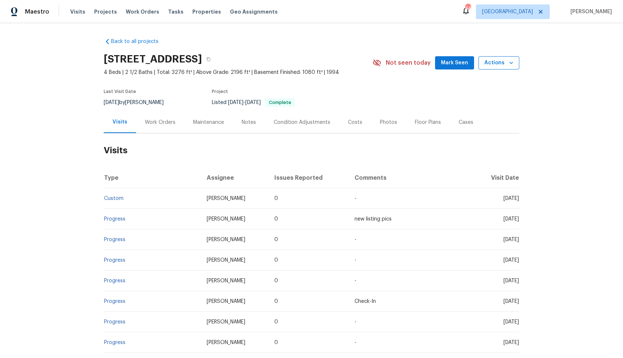
click at [509, 67] on span "Actions" at bounding box center [498, 62] width 29 height 9
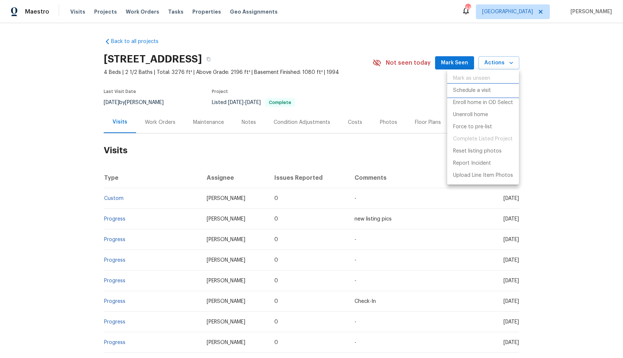
click at [476, 92] on p "Schedule a visit" at bounding box center [472, 91] width 38 height 8
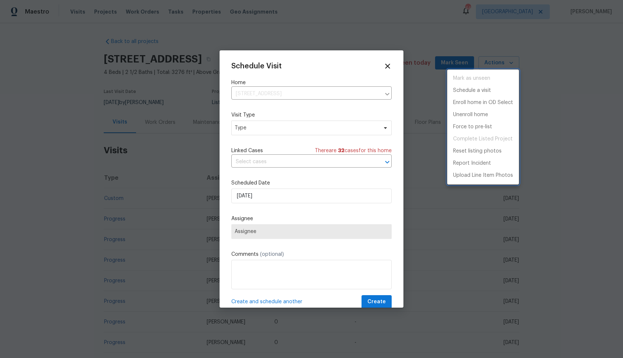
click at [255, 129] on div at bounding box center [311, 179] width 623 height 358
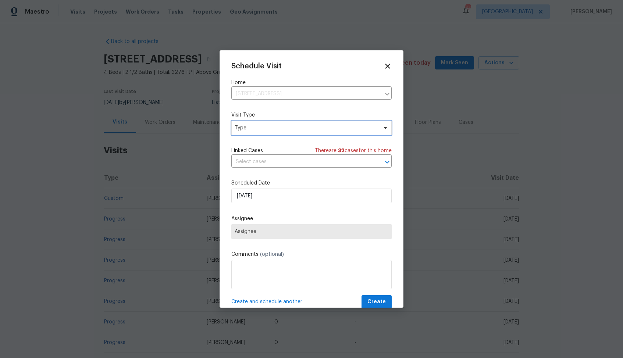
click at [246, 129] on span "Type" at bounding box center [305, 127] width 143 height 7
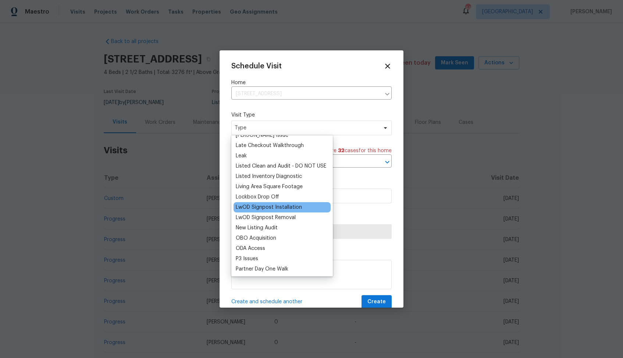
scroll to position [322, 0]
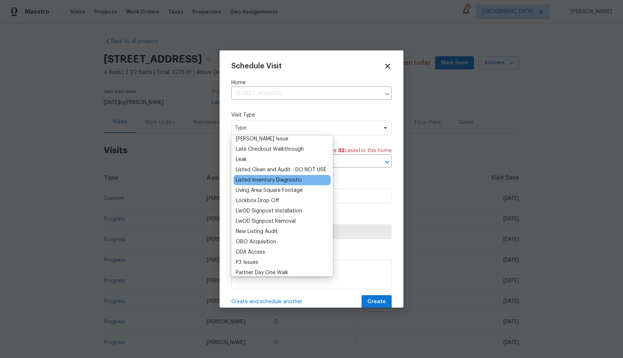
click at [257, 180] on div "Listed Inventory Diagnostic" at bounding box center [269, 179] width 66 height 7
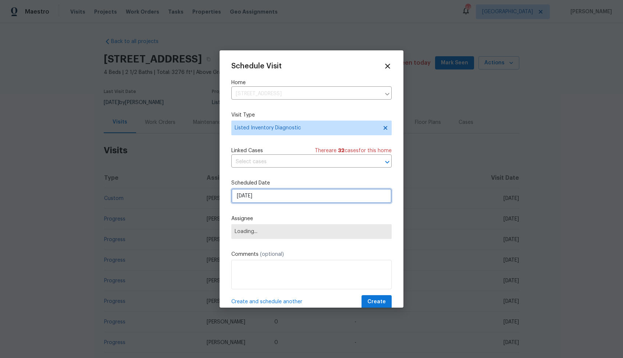
click at [285, 200] on input "[DATE]" at bounding box center [311, 196] width 160 height 15
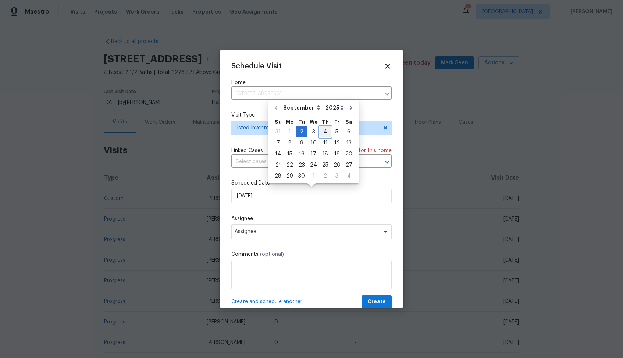
click at [319, 132] on div "4" at bounding box center [324, 132] width 11 height 10
type input "[DATE]"
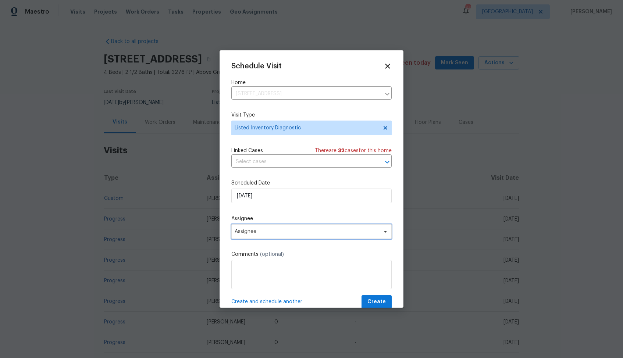
click at [299, 235] on span "Assignee" at bounding box center [311, 231] width 160 height 15
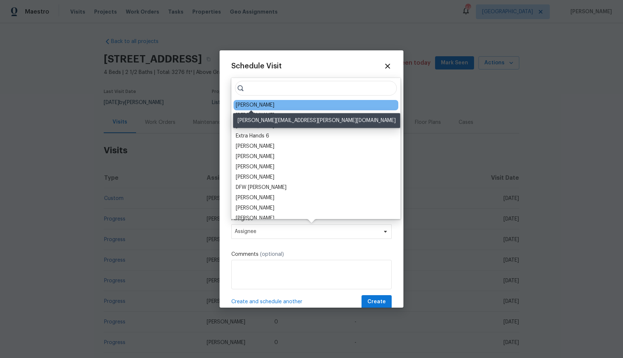
click at [243, 105] on div "Dan Baquero" at bounding box center [255, 104] width 39 height 7
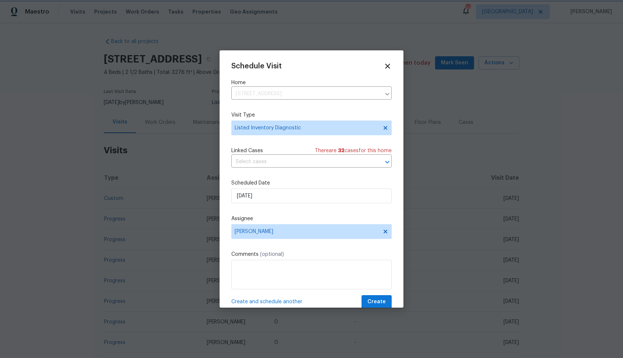
scroll to position [13, 0]
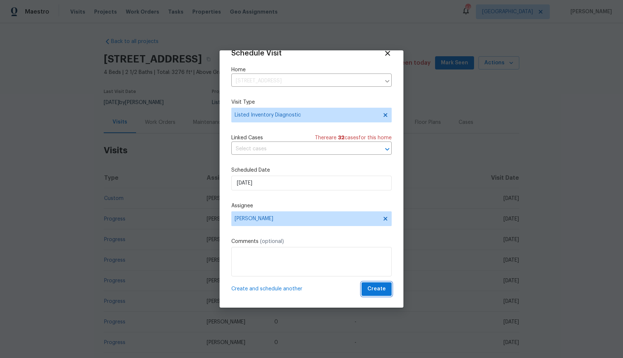
click at [378, 286] on span "Create" at bounding box center [376, 288] width 18 height 9
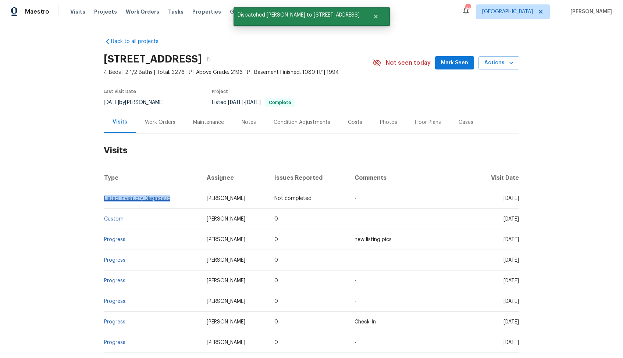
drag, startPoint x: 171, startPoint y: 198, endPoint x: 104, endPoint y: 200, distance: 67.3
click at [104, 200] on td "Listed Inventory Diagnostic" at bounding box center [152, 198] width 97 height 21
copy link "Listed Inventory Diagnostic"
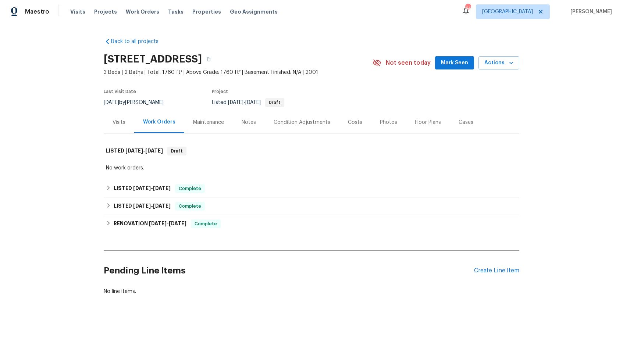
click at [119, 122] on div "Visits" at bounding box center [118, 122] width 13 height 7
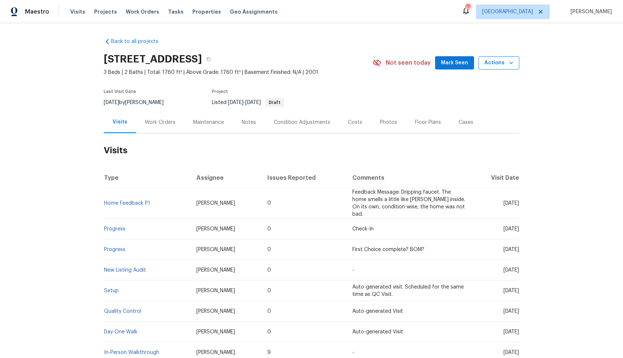
click at [508, 61] on icon "button" at bounding box center [510, 62] width 7 height 7
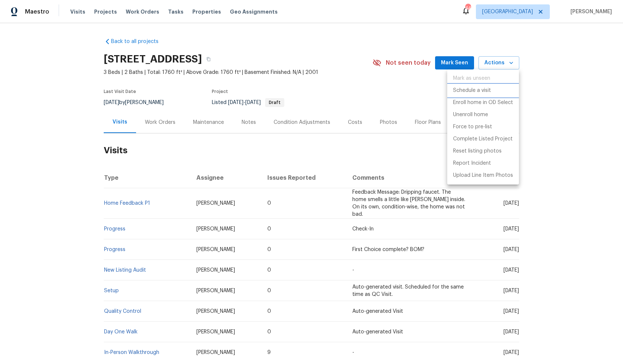
click at [470, 89] on p "Schedule a visit" at bounding box center [472, 91] width 38 height 8
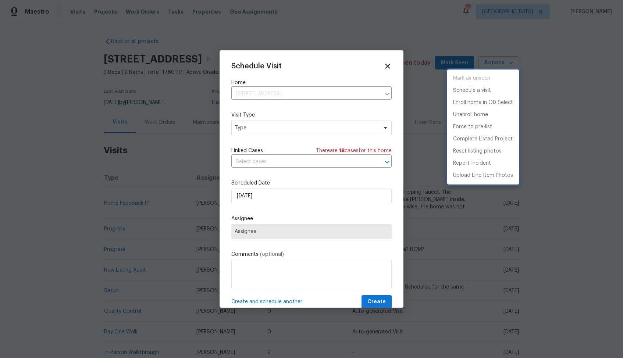
click at [238, 126] on div at bounding box center [311, 179] width 623 height 358
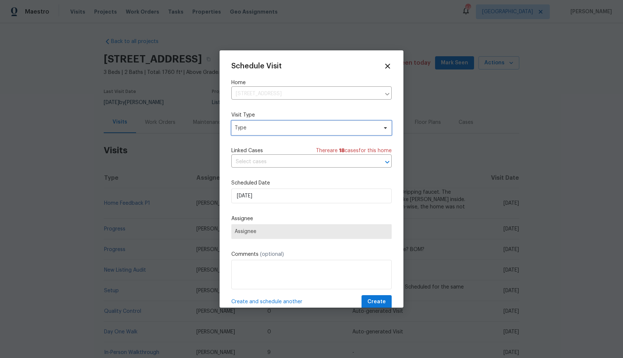
click at [248, 126] on span "Type" at bounding box center [305, 127] width 143 height 7
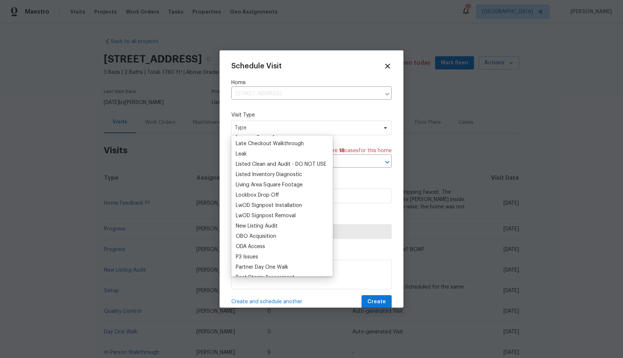
scroll to position [322, 0]
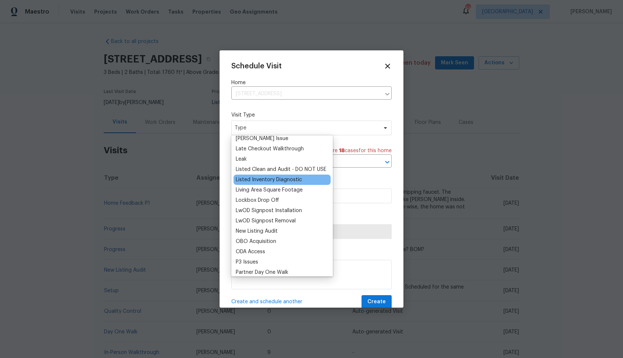
click at [251, 181] on div "Listed Inventory Diagnostic" at bounding box center [269, 179] width 66 height 7
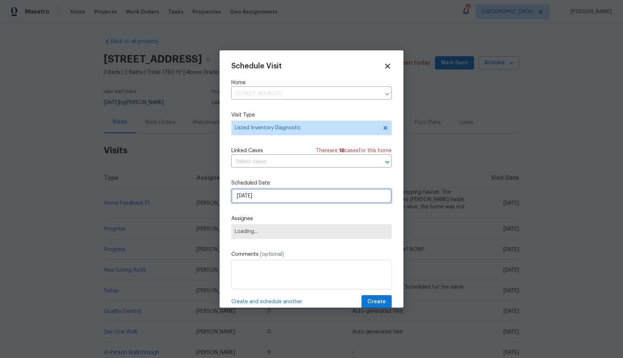
click at [271, 193] on input "[DATE]" at bounding box center [311, 196] width 160 height 15
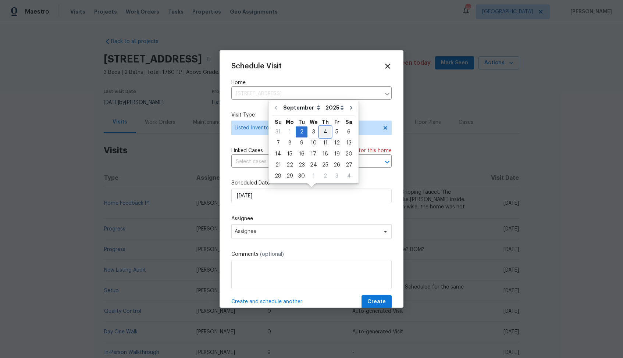
click at [323, 132] on div "4" at bounding box center [324, 132] width 11 height 10
type input "[DATE]"
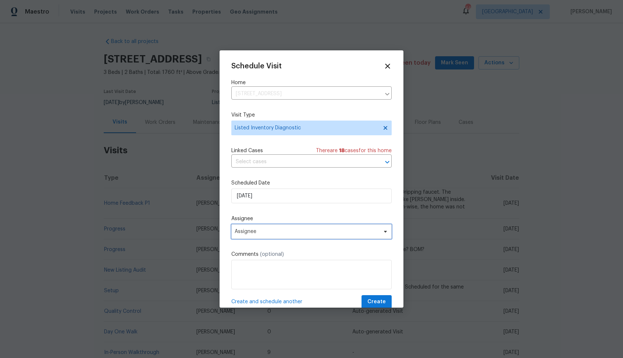
click at [290, 235] on span "Assignee" at bounding box center [311, 231] width 160 height 15
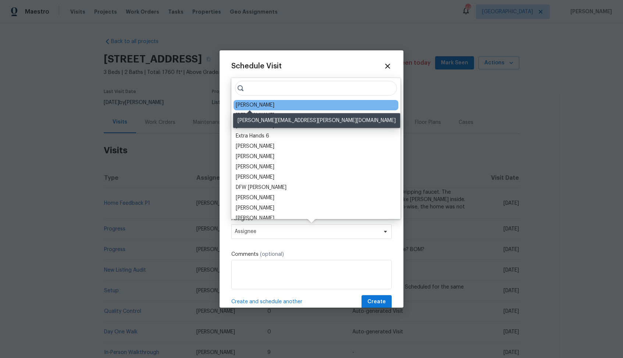
click at [246, 107] on div "Greg Janiak" at bounding box center [255, 104] width 39 height 7
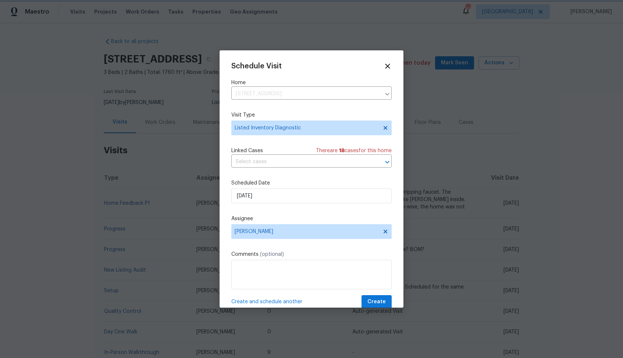
scroll to position [13, 0]
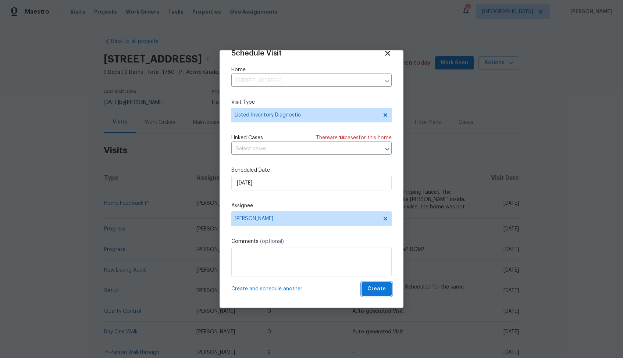
click at [380, 290] on span "Create" at bounding box center [376, 288] width 18 height 9
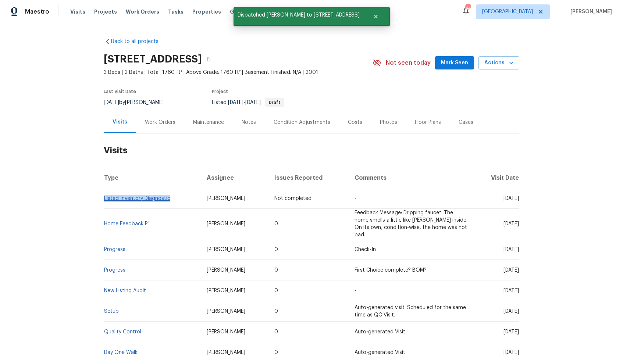
drag, startPoint x: 170, startPoint y: 198, endPoint x: 104, endPoint y: 200, distance: 65.4
click at [104, 200] on td "Listed Inventory Diagnostic" at bounding box center [152, 198] width 97 height 21
copy link "Listed Inventory Diagnostic"
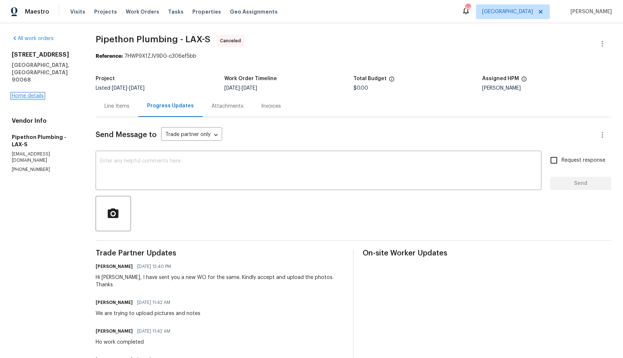
click at [32, 93] on link "Home details" at bounding box center [28, 95] width 32 height 5
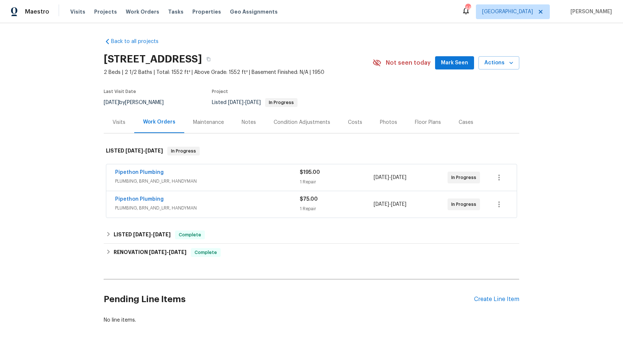
click at [194, 173] on div "Pipethon Plumbing" at bounding box center [207, 173] width 184 height 9
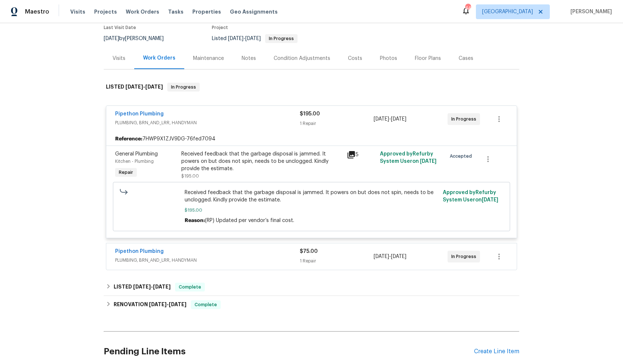
scroll to position [69, 0]
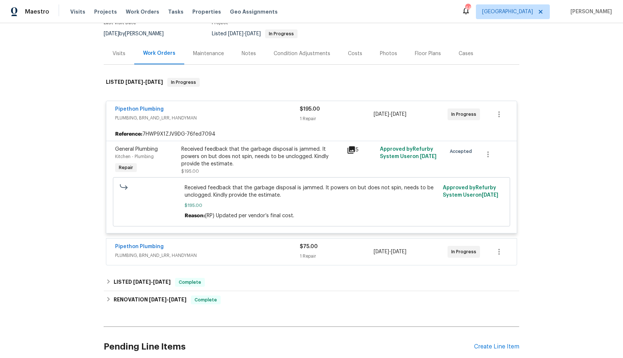
click at [213, 252] on span "PLUMBING, BRN_AND_LRR, HANDYMAN" at bounding box center [207, 255] width 184 height 7
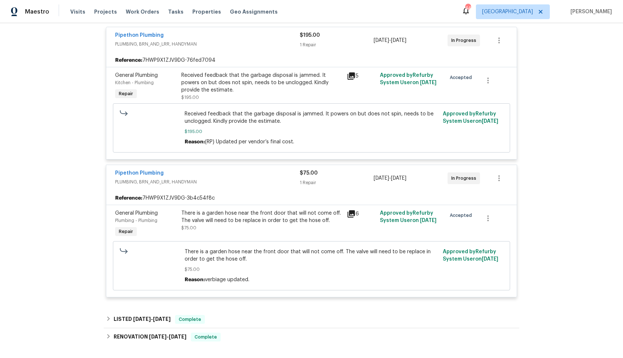
scroll to position [143, 0]
click at [137, 173] on link "Pipethon Plumbing" at bounding box center [139, 173] width 49 height 5
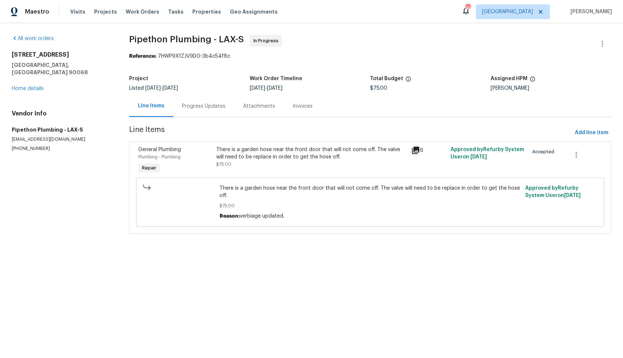
click at [268, 164] on div "There is a garden hose near the front door that will not come off. The valve wi…" at bounding box center [311, 157] width 191 height 22
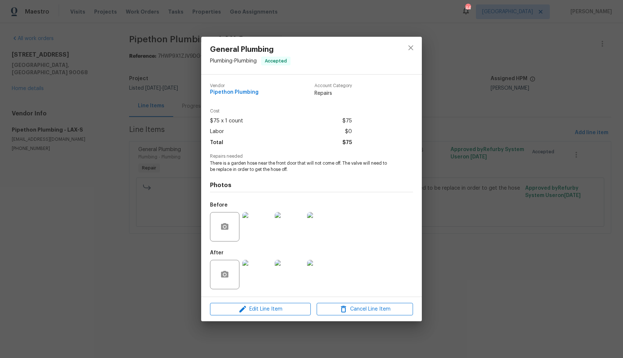
click at [252, 230] on img at bounding box center [256, 226] width 29 height 29
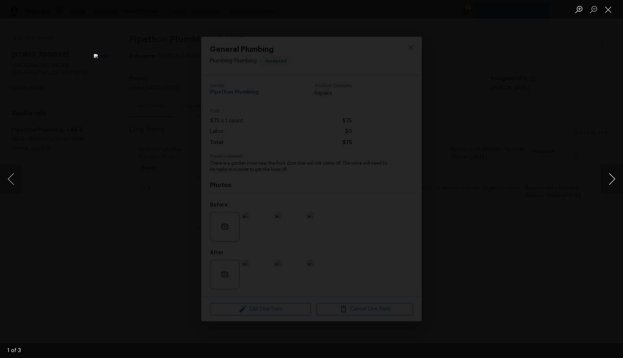
click at [611, 184] on button "Next image" at bounding box center [611, 178] width 22 height 29
click at [570, 198] on div "Lightbox" at bounding box center [311, 179] width 623 height 358
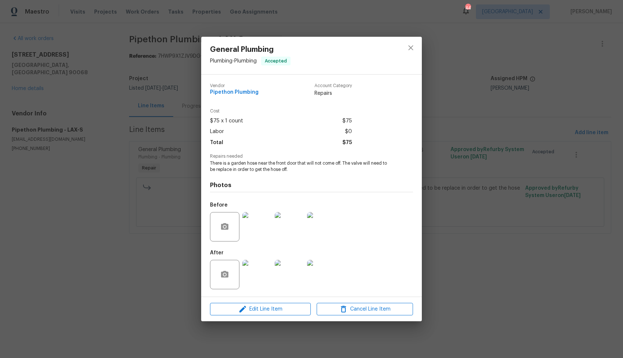
click at [256, 280] on img at bounding box center [256, 274] width 29 height 29
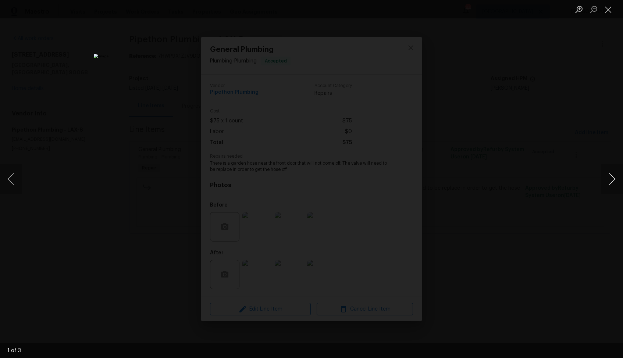
click at [612, 178] on button "Next image" at bounding box center [611, 178] width 22 height 29
click at [531, 181] on div "Lightbox" at bounding box center [311, 179] width 623 height 358
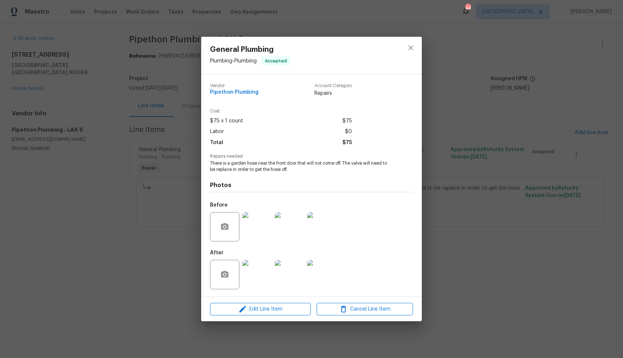
click at [480, 195] on div "General Plumbing Plumbing - Plumbing Accepted Vendor Pipethon Plumbing Account …" at bounding box center [311, 179] width 623 height 358
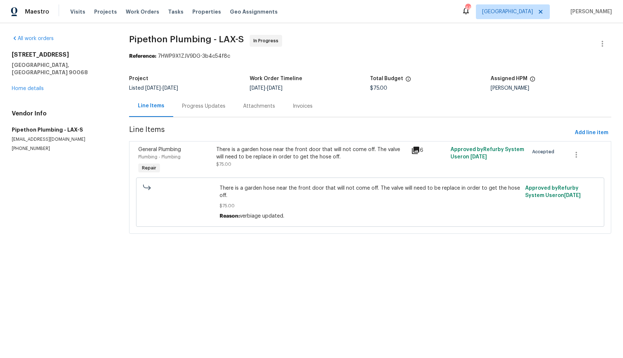
click at [197, 104] on div "Progress Updates" at bounding box center [203, 106] width 43 height 7
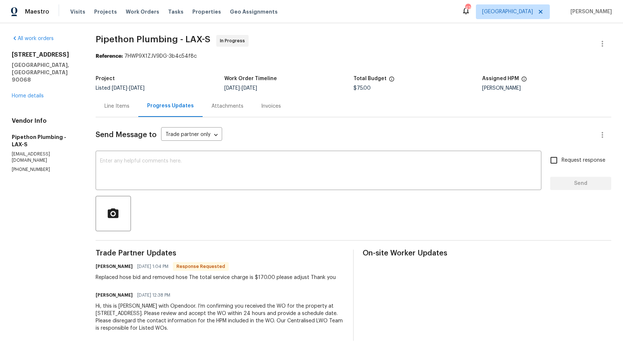
click at [116, 99] on div "Line Items" at bounding box center [117, 106] width 43 height 22
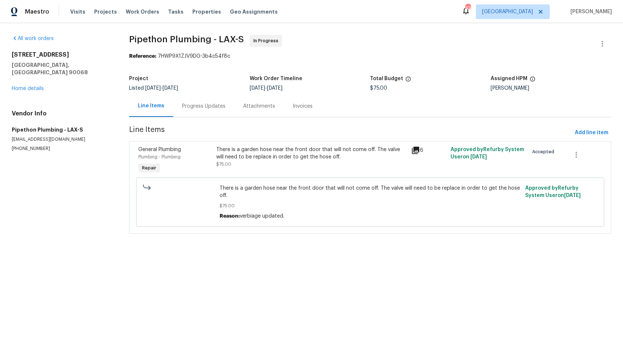
click at [254, 158] on div "There is a garden hose near the front door that will not come off. The valve wi…" at bounding box center [311, 153] width 191 height 15
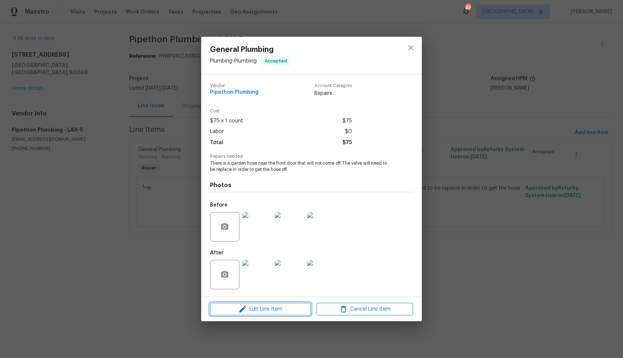
click at [244, 311] on icon "button" at bounding box center [242, 309] width 9 height 9
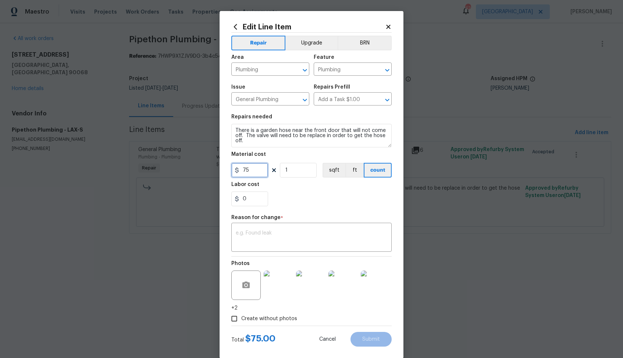
click at [255, 171] on input "75" at bounding box center [249, 170] width 37 height 15
click at [486, 133] on body "Maestro Visits Projects Work Orders Tasks Properties Geo Assignments 42 [GEOGRA…" at bounding box center [311, 127] width 623 height 254
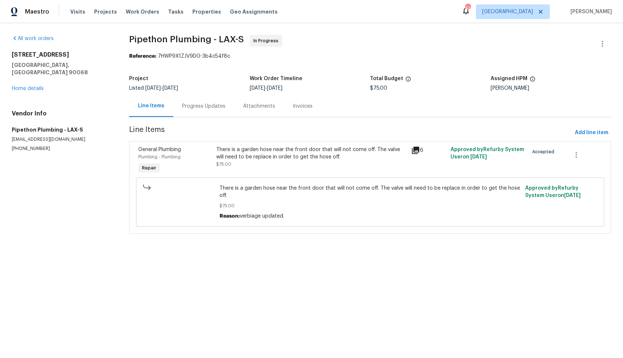
click at [212, 109] on div "Progress Updates" at bounding box center [203, 106] width 43 height 7
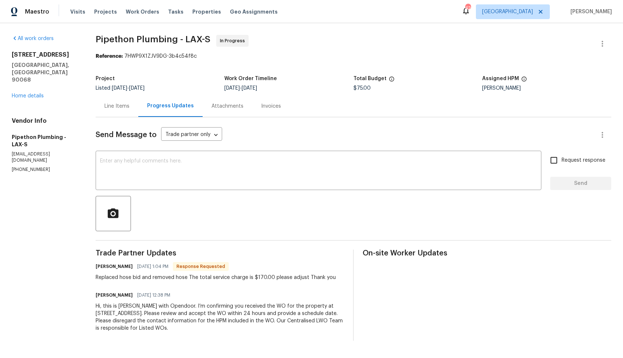
click at [114, 107] on div "Line Items" at bounding box center [116, 106] width 25 height 7
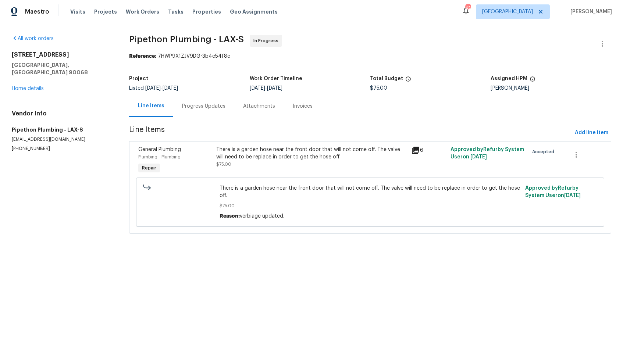
click at [218, 156] on div "There is a garden hose near the front door that will not come off. The valve wi…" at bounding box center [311, 153] width 191 height 15
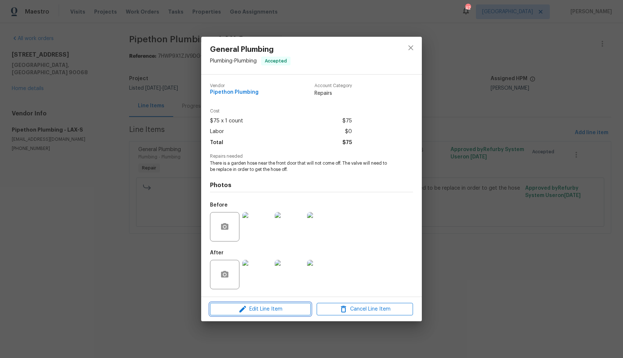
click at [254, 306] on span "Edit Line Item" at bounding box center [260, 309] width 96 height 9
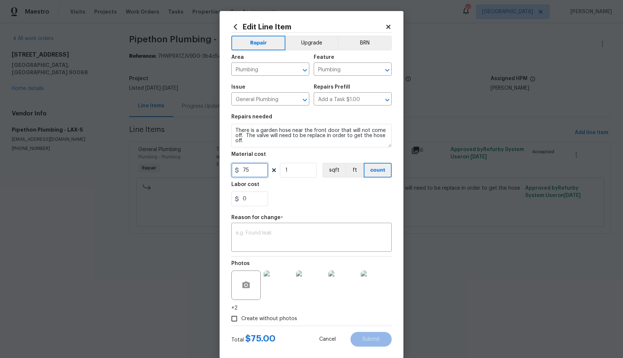
click at [250, 171] on input "75" at bounding box center [249, 170] width 37 height 15
type input "170"
click at [271, 252] on div "Repair Upgrade BRN Area Plumbing ​ Feature Plumbing ​ Issue General Plumbing ​ …" at bounding box center [311, 179] width 160 height 293
click at [285, 243] on textarea at bounding box center [311, 237] width 151 height 15
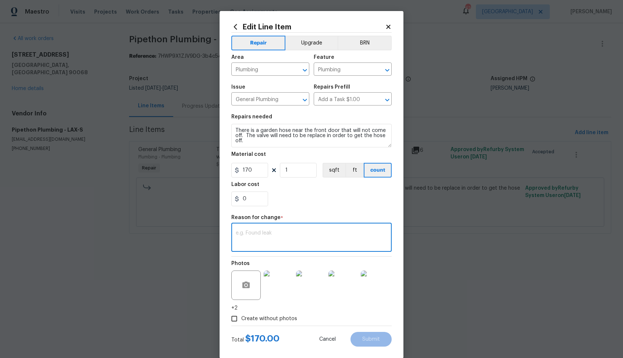
click at [257, 238] on textarea at bounding box center [311, 237] width 151 height 15
paste textarea "(AM) Updated per vendor’s final cost."
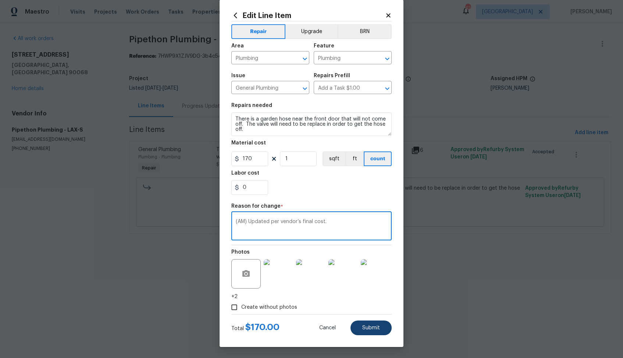
type textarea "(AM) Updated per vendor’s final cost."
click at [370, 326] on span "Submit" at bounding box center [371, 328] width 18 height 6
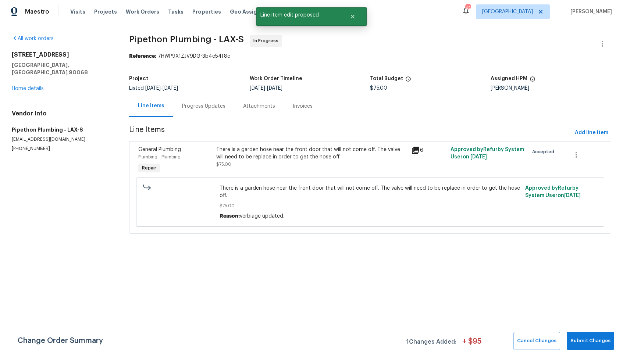
scroll to position [0, 0]
click at [582, 346] on button "Submit Changes" at bounding box center [589, 341] width 47 height 18
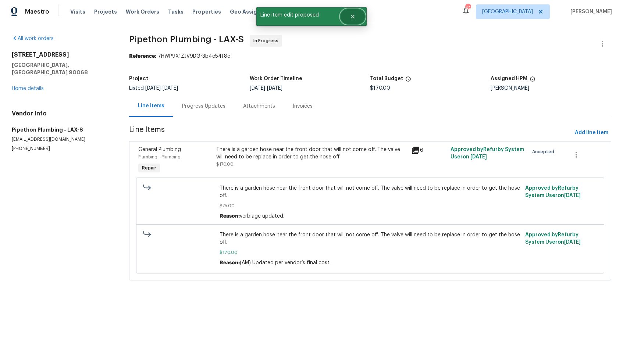
click at [353, 18] on icon "Close" at bounding box center [352, 17] width 6 height 6
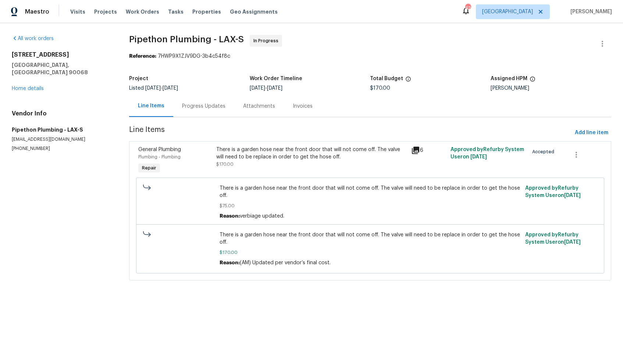
click at [205, 106] on div "Progress Updates" at bounding box center [203, 106] width 43 height 7
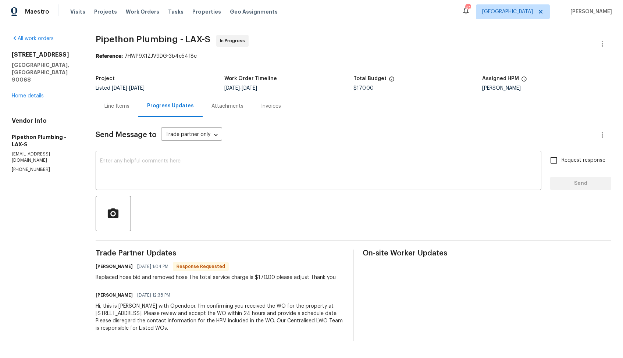
click at [99, 267] on h6 "[PERSON_NAME]" at bounding box center [114, 266] width 37 height 7
copy h6 "[PERSON_NAME]"
click at [241, 164] on textarea at bounding box center [318, 171] width 437 height 26
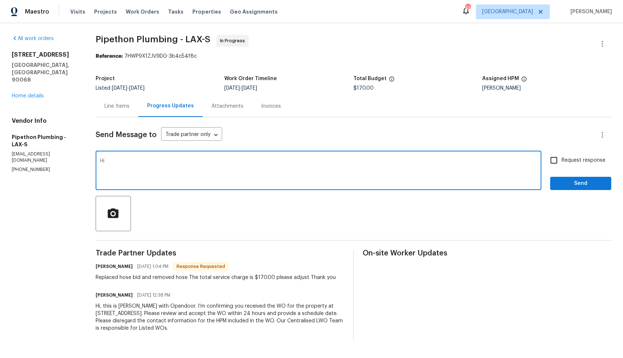
paste textarea "[PERSON_NAME]"
click at [205, 162] on textarea "Hi [PERSON_NAME], the cost has been updated. Kindly ove the WO to [GEOGRAPHIC_D…" at bounding box center [318, 171] width 437 height 26
click at [305, 166] on textarea "Hi [PERSON_NAME], the cost has been updated. Kindly move the WO to [GEOGRAPHIC_…" at bounding box center [318, 171] width 437 height 26
type textarea "Hi [PERSON_NAME], the cost has been updated. Kindly move the WO to [GEOGRAPHIC_…"
click at [550, 158] on input "Request response" at bounding box center [553, 160] width 15 height 15
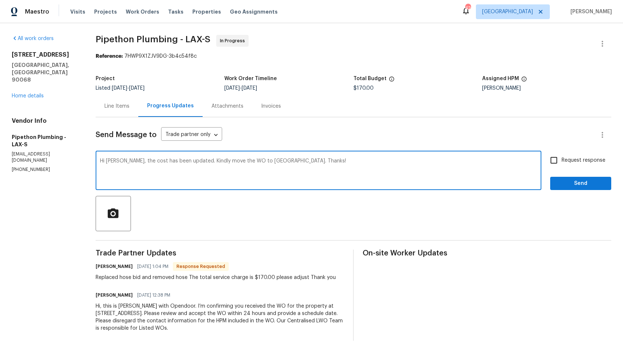
checkbox input "true"
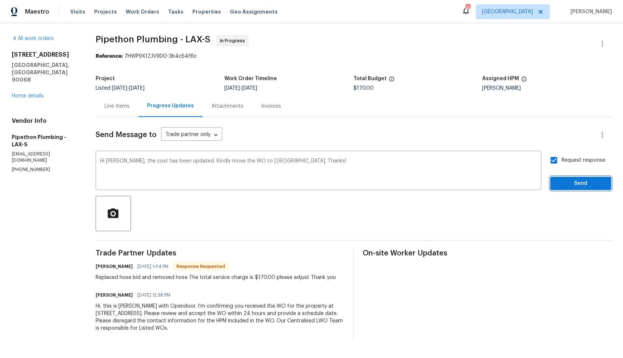
click at [564, 179] on span "Send" at bounding box center [580, 183] width 49 height 9
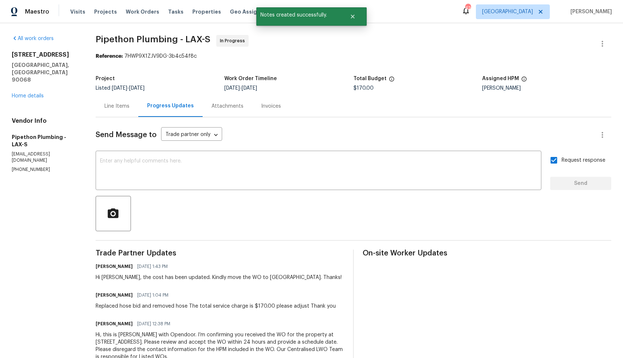
click at [110, 107] on div "Line Items" at bounding box center [116, 106] width 25 height 7
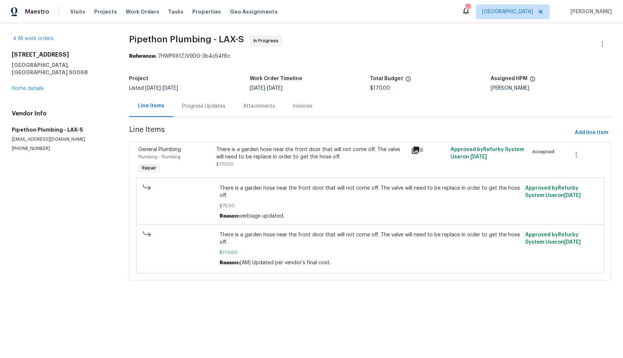
click at [203, 106] on div "Progress Updates" at bounding box center [203, 106] width 43 height 7
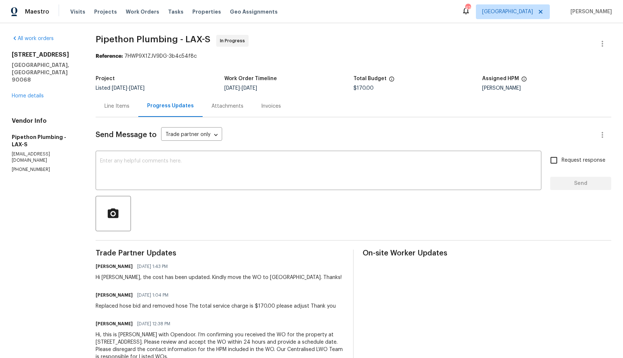
click at [116, 306] on div "Replaced hose bid and removed hose The total service charge is $170.00 please a…" at bounding box center [216, 305] width 240 height 7
copy div "Replaced hose bid and removed hose The total service charge is $170.00 please a…"
click at [67, 94] on div "All work orders [STREET_ADDRESS] Home details Vendor Info Pipethon Plumbing - L…" at bounding box center [45, 104] width 66 height 138
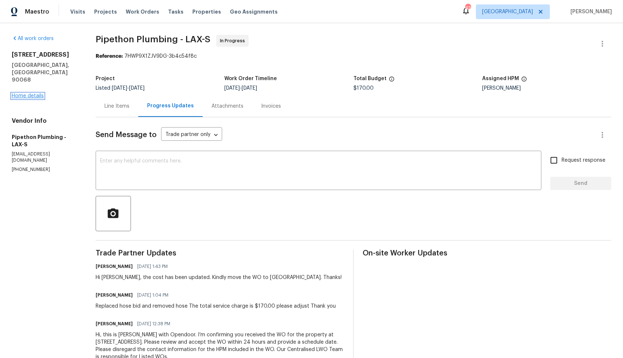
click at [36, 93] on link "Home details" at bounding box center [28, 95] width 32 height 5
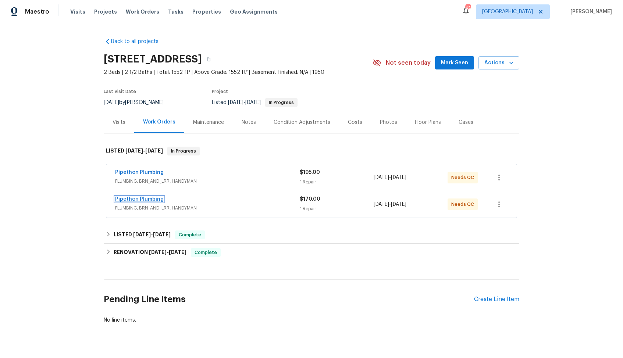
click at [143, 199] on link "Pipethon Plumbing" at bounding box center [139, 199] width 49 height 5
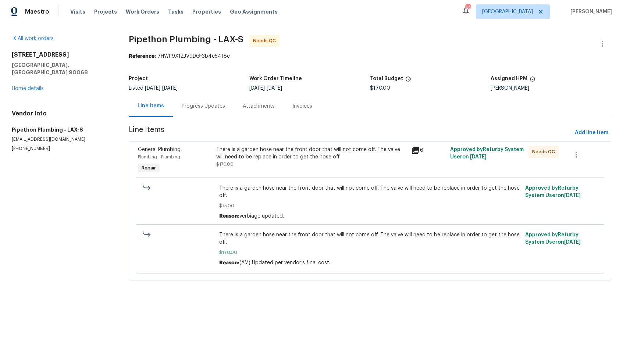
click at [209, 104] on div "Progress Updates" at bounding box center [203, 106] width 43 height 7
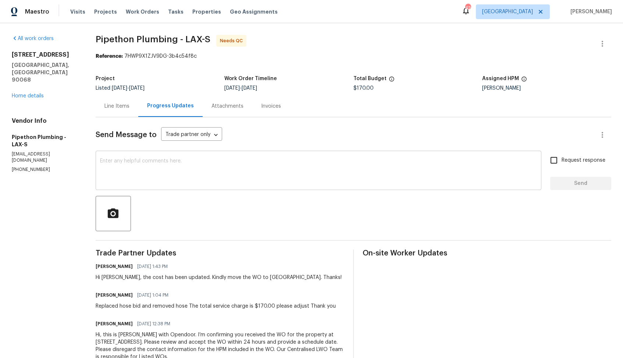
click at [205, 176] on textarea at bounding box center [318, 171] width 437 height 26
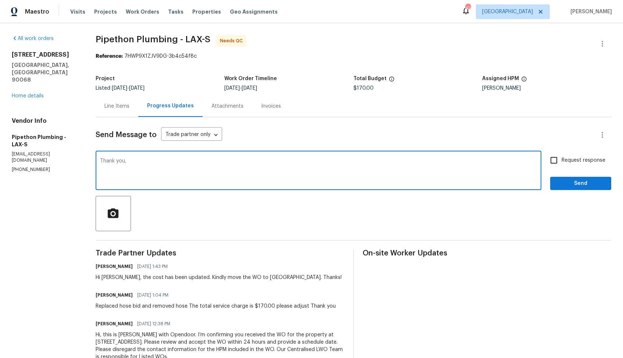
click at [107, 278] on div "Hi [PERSON_NAME], the cost has been updated. Kindly move the WO to [GEOGRAPHIC_…" at bounding box center [219, 277] width 246 height 7
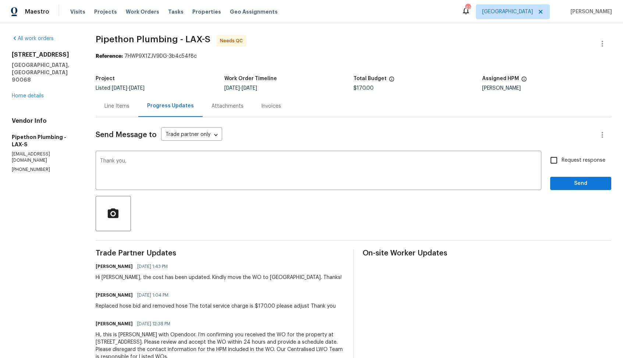
click at [107, 278] on div "Hi [PERSON_NAME], the cost has been updated. Kindly move the WO to [GEOGRAPHIC_…" at bounding box center [219, 277] width 246 height 7
copy div "[PERSON_NAME]"
click at [169, 158] on textarea "Thank you," at bounding box center [318, 171] width 437 height 26
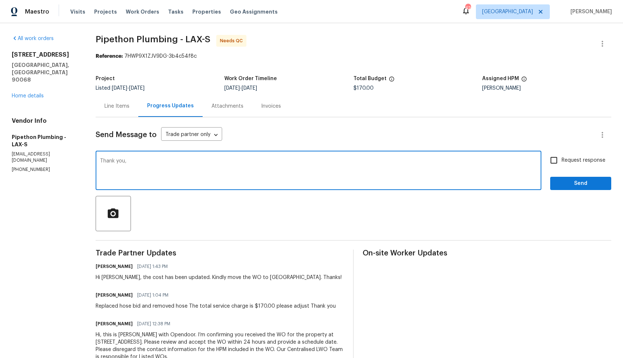
paste textarea "[PERSON_NAME]"
click at [165, 162] on textarea "Thank you," at bounding box center [318, 171] width 437 height 26
paste textarea "[PERSON_NAME]"
type textarea "Thank you, [PERSON_NAME]. WO is approved."
click at [575, 186] on span "Send" at bounding box center [580, 183] width 49 height 9
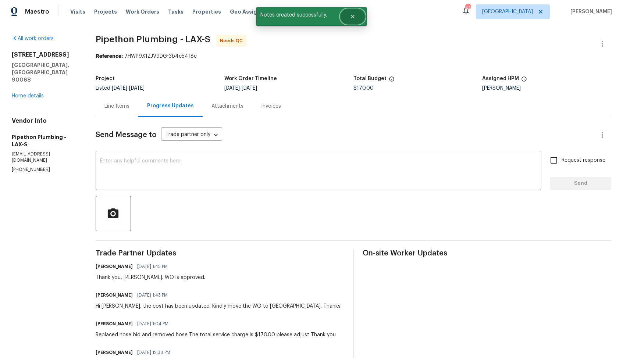
click at [359, 20] on button "Close" at bounding box center [352, 16] width 24 height 15
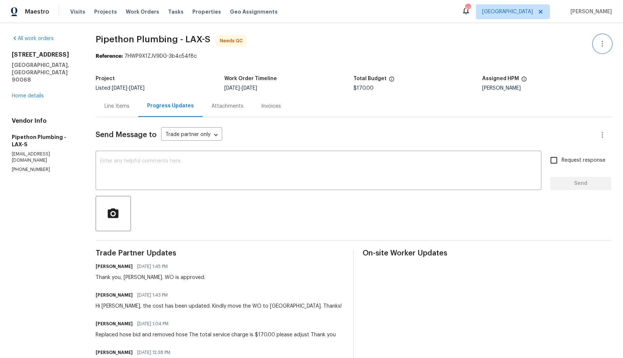
click at [605, 43] on icon "button" at bounding box center [602, 43] width 9 height 9
click at [544, 44] on li "Edit" at bounding box center [577, 44] width 79 height 12
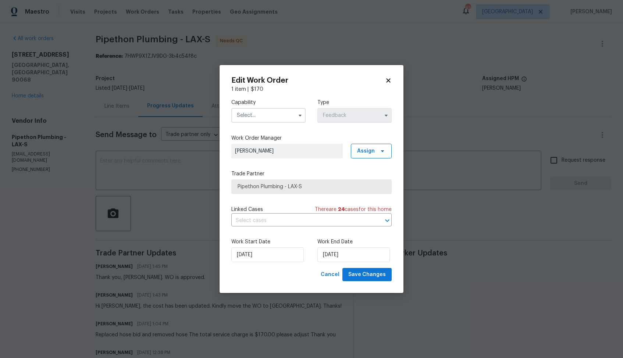
click at [261, 109] on input "text" at bounding box center [268, 115] width 74 height 15
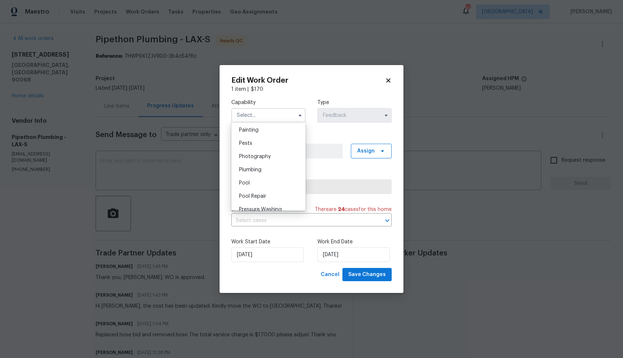
scroll to position [625, 0]
click at [259, 164] on span "Plumbing" at bounding box center [250, 163] width 22 height 5
type input "Plumbing"
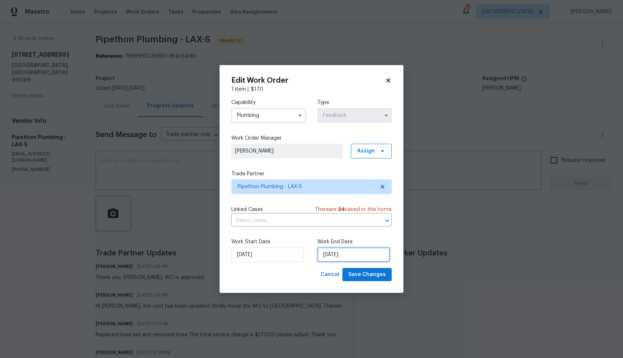
click at [347, 256] on input "[DATE]" at bounding box center [353, 254] width 72 height 15
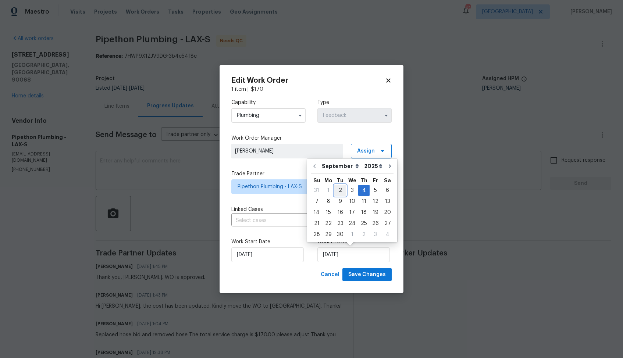
click at [338, 190] on div "2" at bounding box center [340, 190] width 12 height 10
type input "[DATE]"
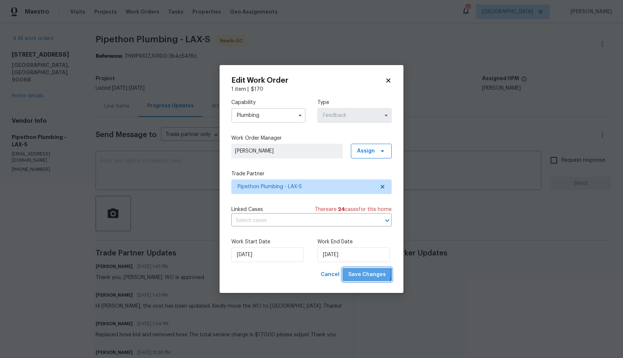
click at [364, 273] on span "Save Changes" at bounding box center [366, 274] width 37 height 9
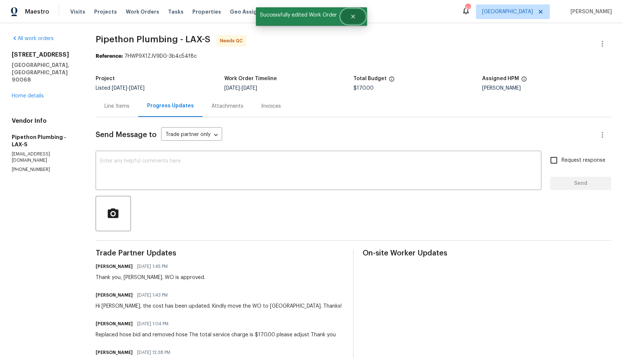
click at [352, 16] on icon "Close" at bounding box center [353, 17] width 4 height 4
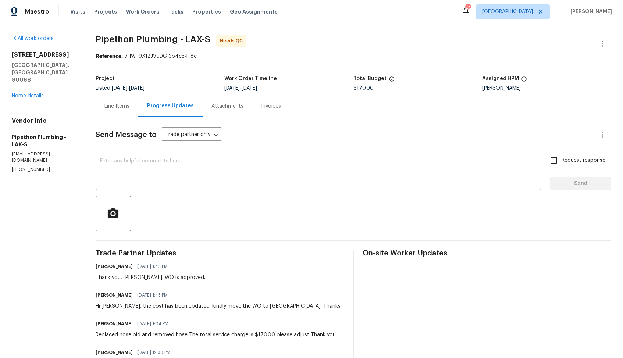
click at [126, 102] on div "Line Items" at bounding box center [117, 106] width 43 height 22
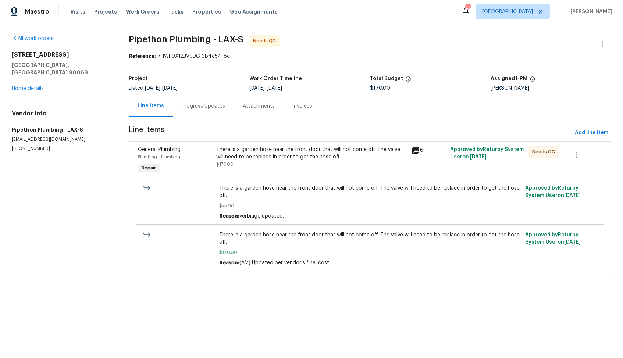
click at [251, 149] on div "There is a garden hose near the front door that will not come off. The valve wi…" at bounding box center [311, 153] width 191 height 15
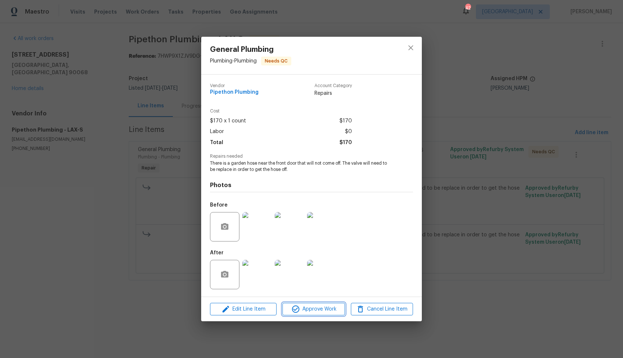
click at [310, 312] on span "Approve Work" at bounding box center [313, 309] width 58 height 9
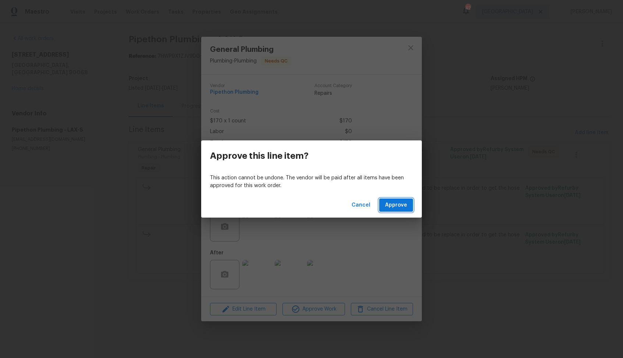
click at [389, 208] on span "Approve" at bounding box center [396, 205] width 22 height 9
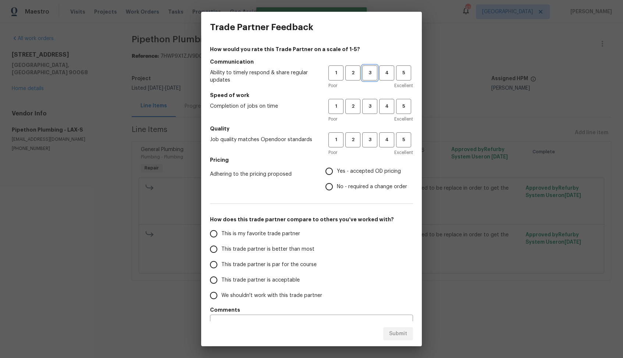
click at [371, 73] on span "3" at bounding box center [370, 73] width 14 height 8
click at [368, 104] on span "3" at bounding box center [370, 106] width 14 height 8
click at [371, 131] on h5 "Quality" at bounding box center [311, 128] width 203 height 7
click at [371, 136] on span "3" at bounding box center [370, 140] width 14 height 8
click at [334, 173] on input "Yes - accepted OD pricing" at bounding box center [328, 171] width 15 height 15
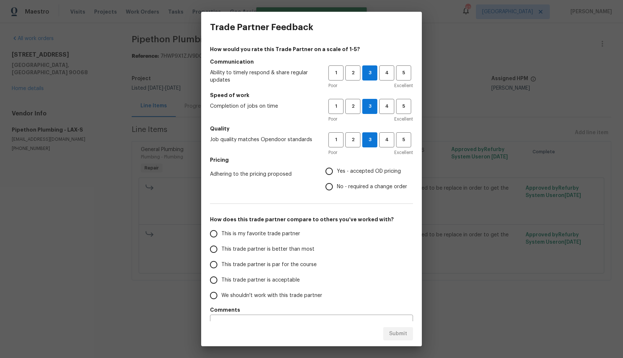
radio input "true"
click at [333, 189] on input "No - required a change order" at bounding box center [328, 186] width 15 height 15
radio input "true"
click at [285, 251] on span "This trade partner is better than most" at bounding box center [267, 249] width 93 height 8
click at [221, 251] on input "This trade partner is better than most" at bounding box center [213, 248] width 15 height 15
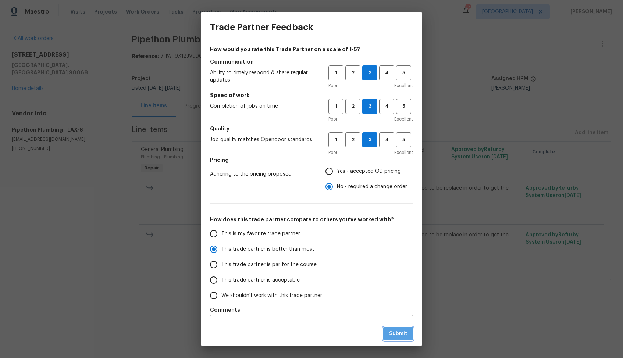
click at [397, 330] on span "Submit" at bounding box center [398, 333] width 18 height 9
radio input "true"
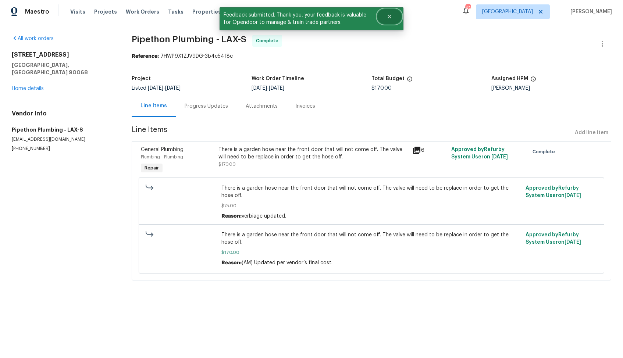
click at [392, 20] on button "Close" at bounding box center [389, 16] width 24 height 15
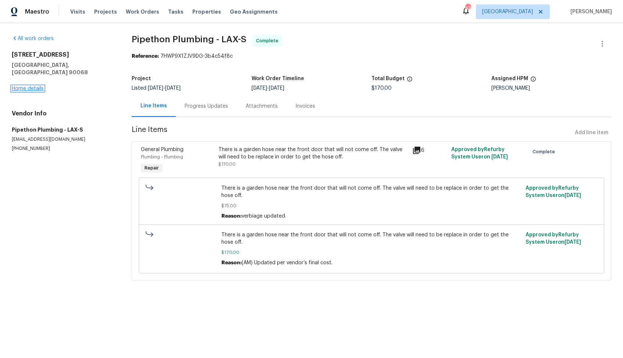
click at [31, 86] on link "Home details" at bounding box center [28, 88] width 32 height 5
